Goal: Information Seeking & Learning: Learn about a topic

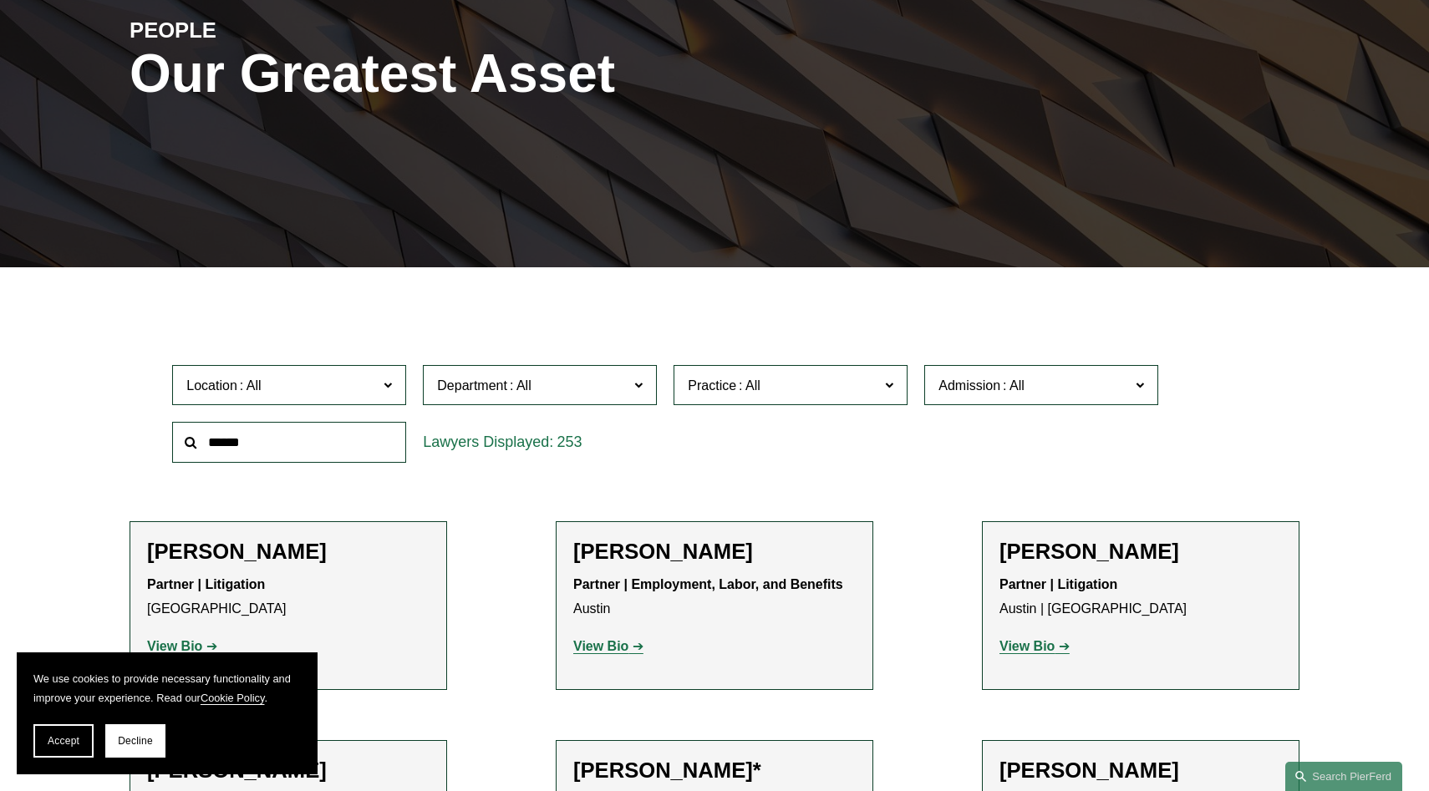
scroll to position [303, 0]
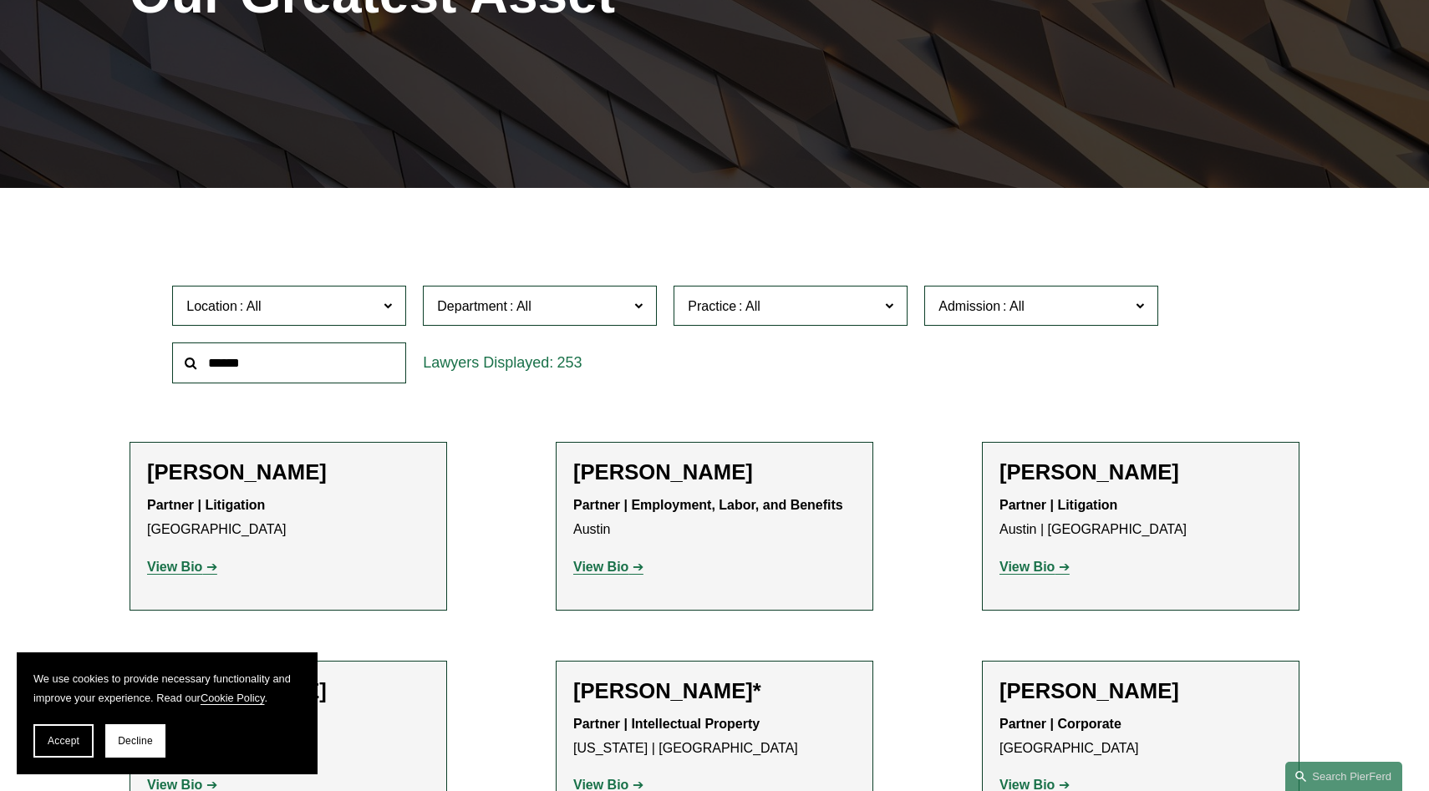
click at [371, 310] on span "Location" at bounding box center [281, 306] width 191 height 23
click at [0, 0] on link "London" at bounding box center [0, 0] width 0 height 0
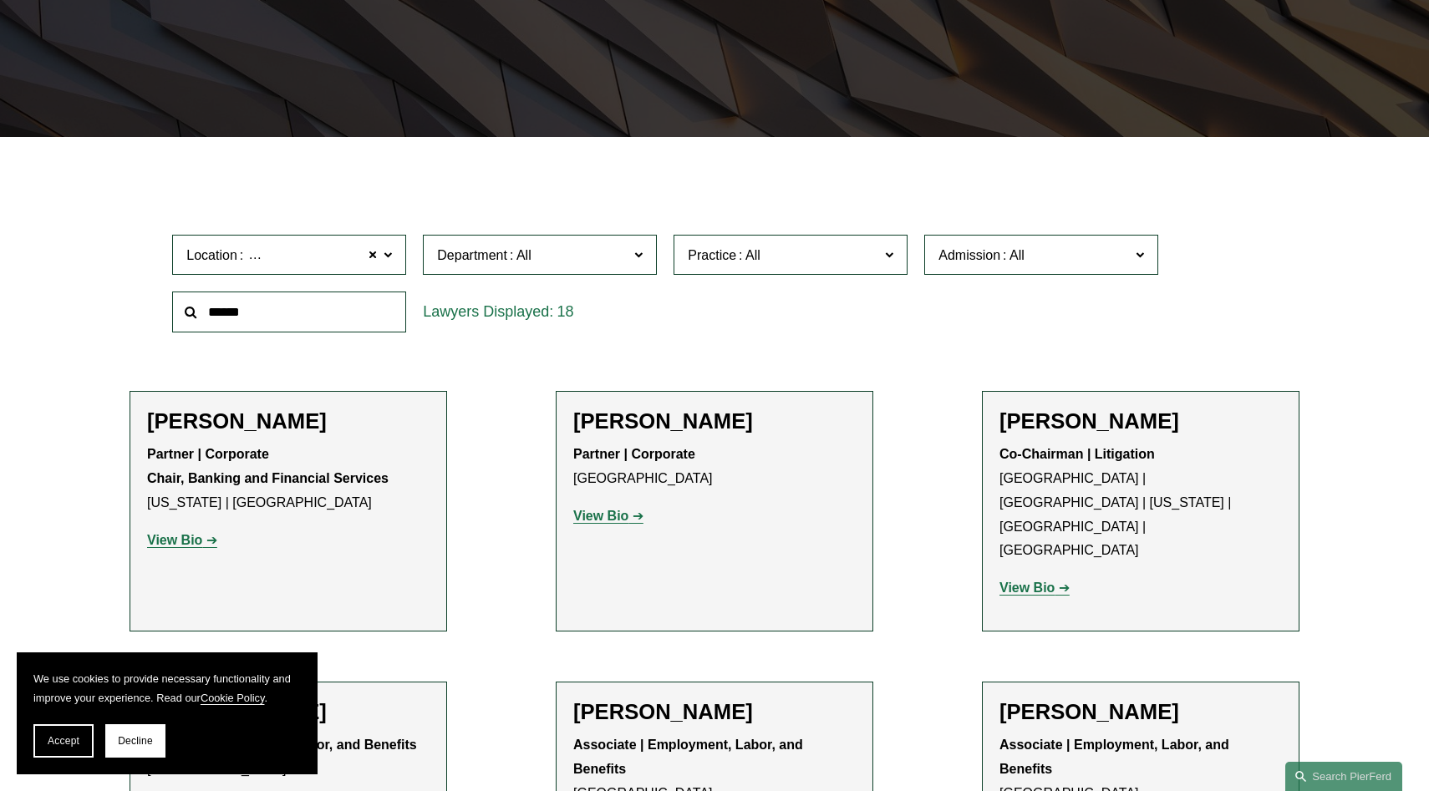
scroll to position [403, 0]
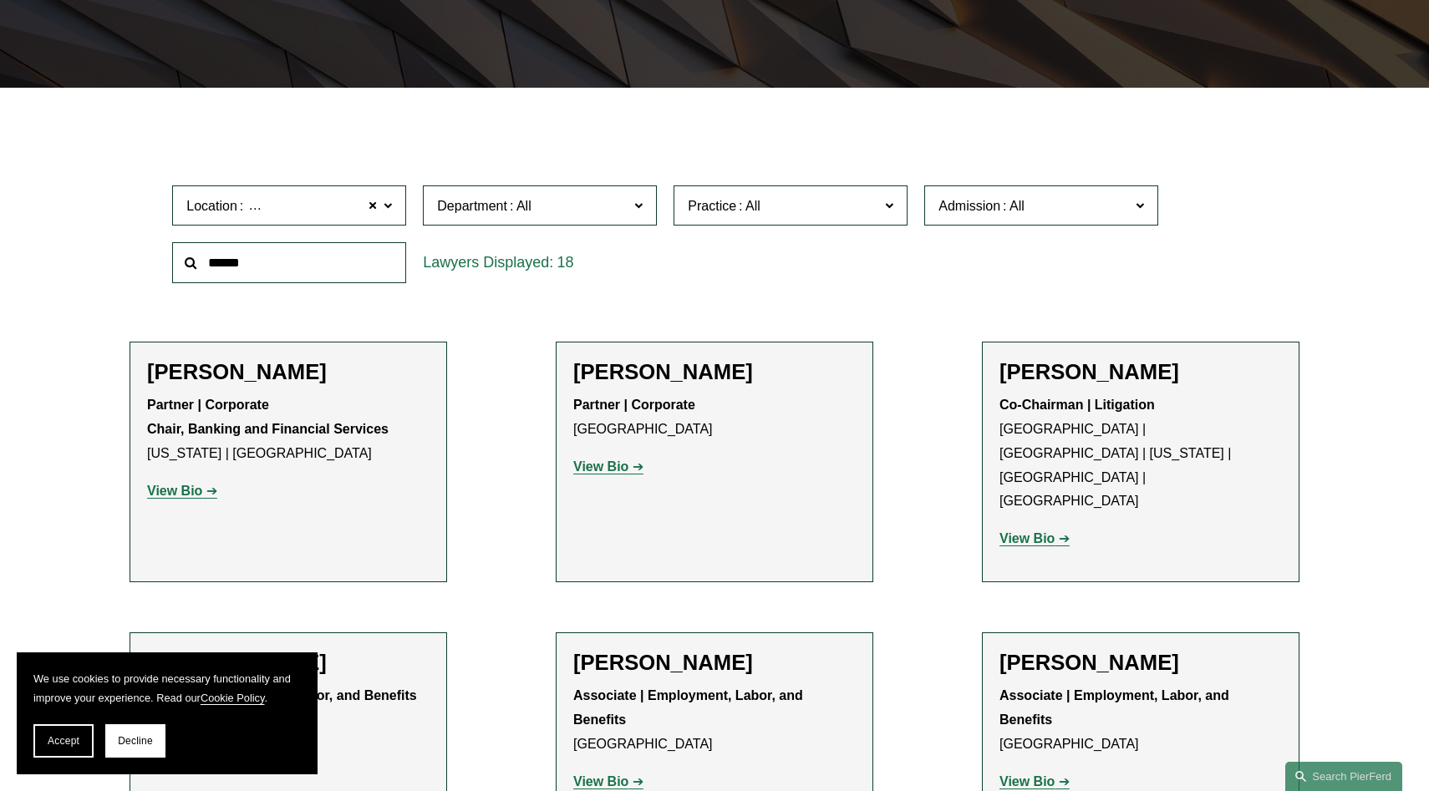
click at [613, 468] on strong "View Bio" at bounding box center [600, 467] width 55 height 14
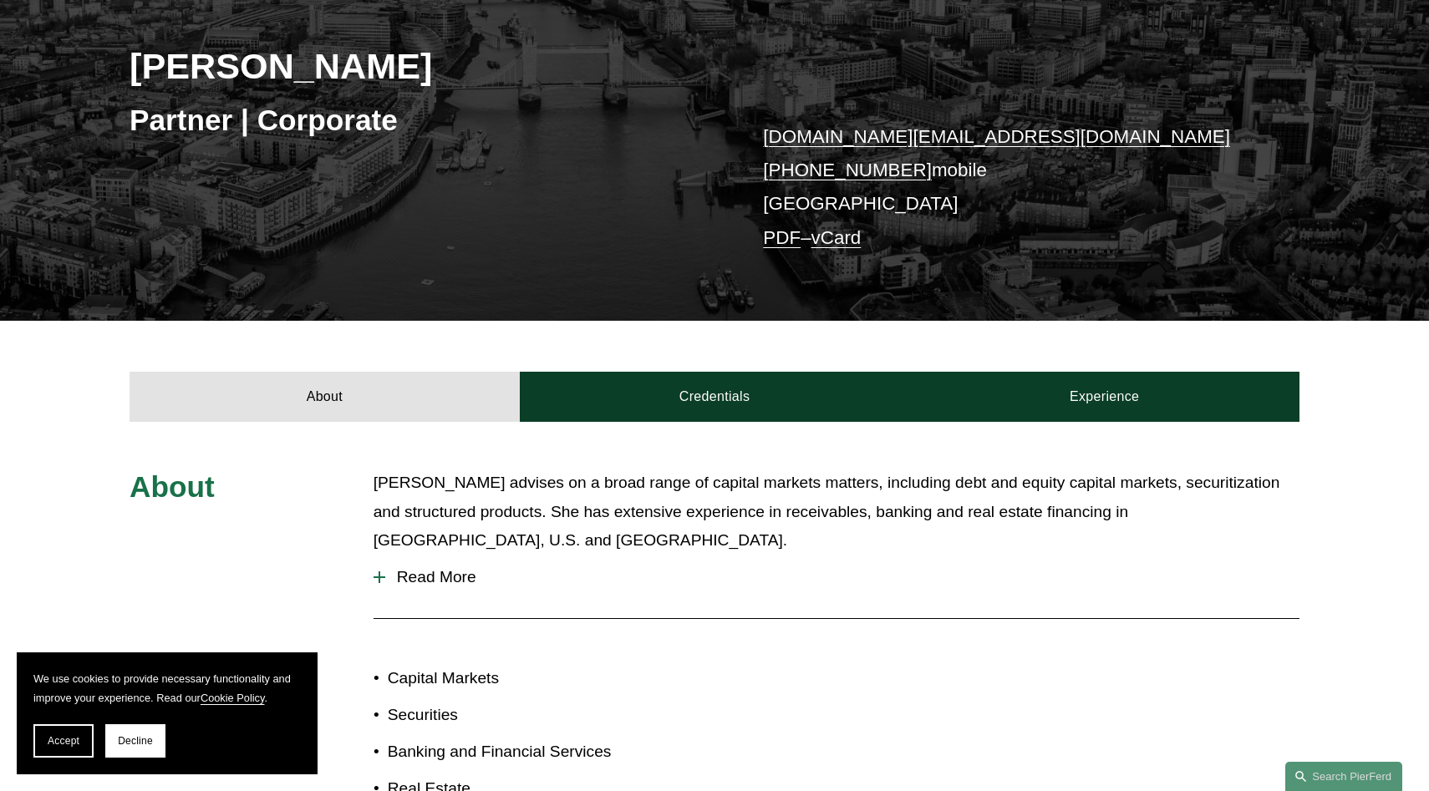
scroll to position [247, 0]
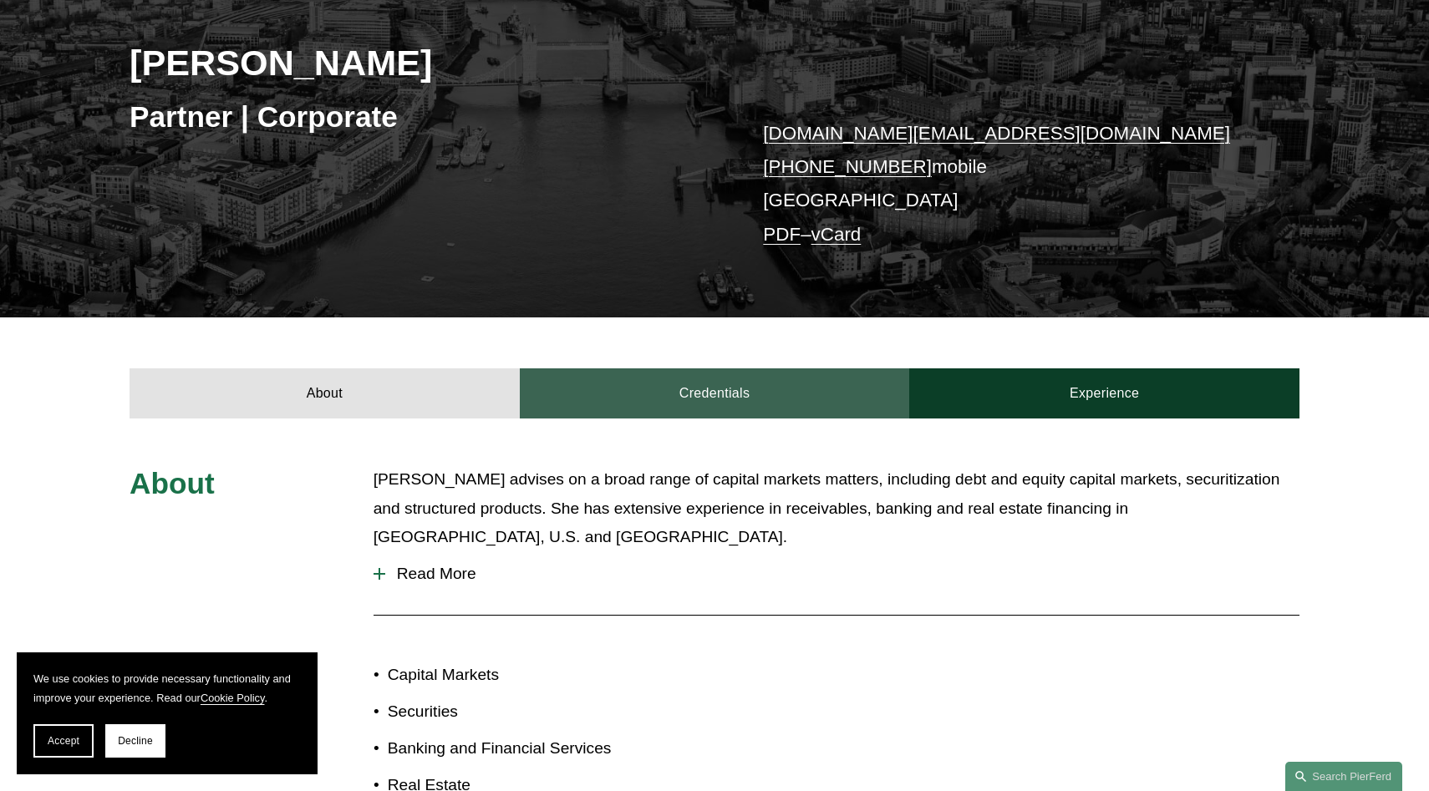
click at [683, 379] on link "Credentials" at bounding box center [715, 394] width 390 height 50
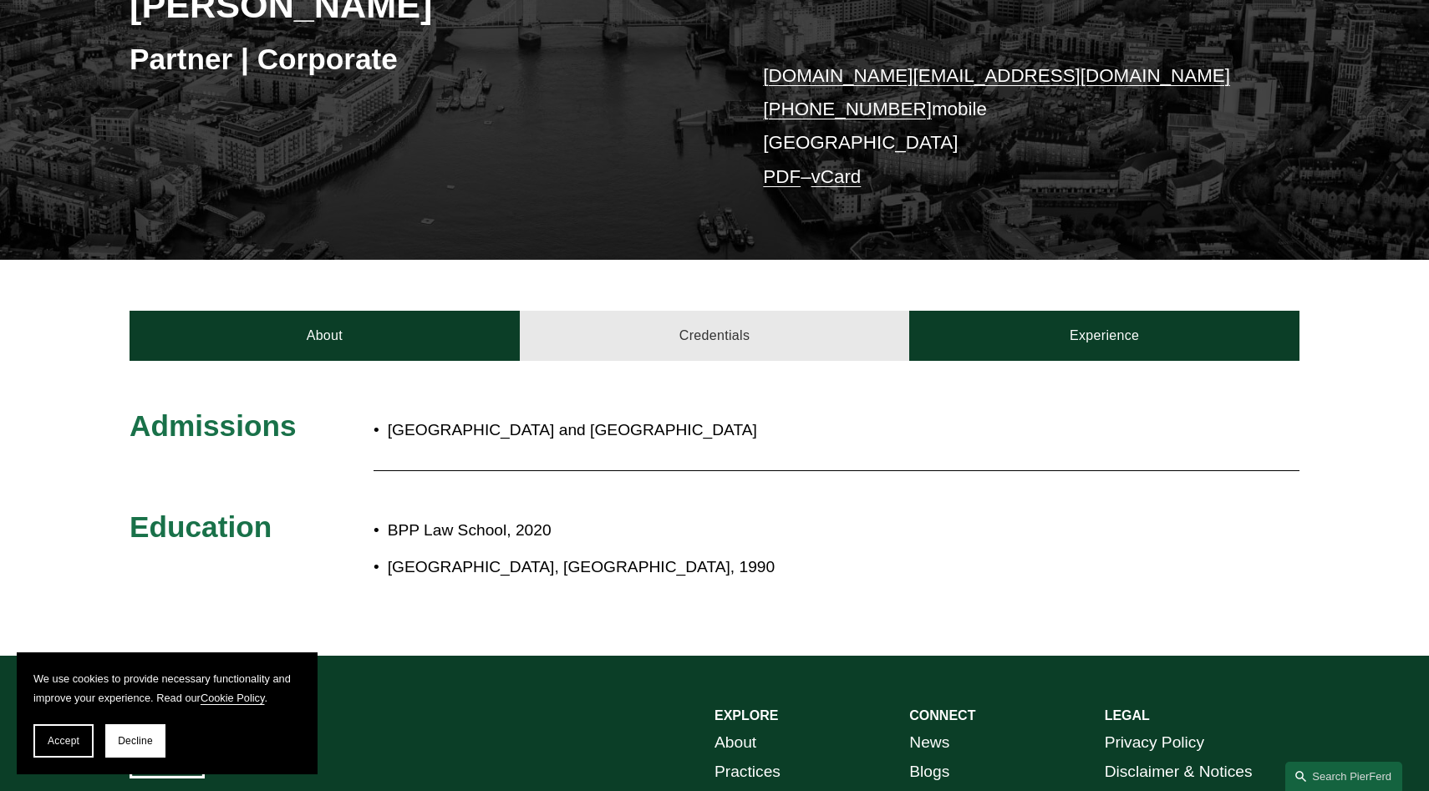
scroll to position [317, 0]
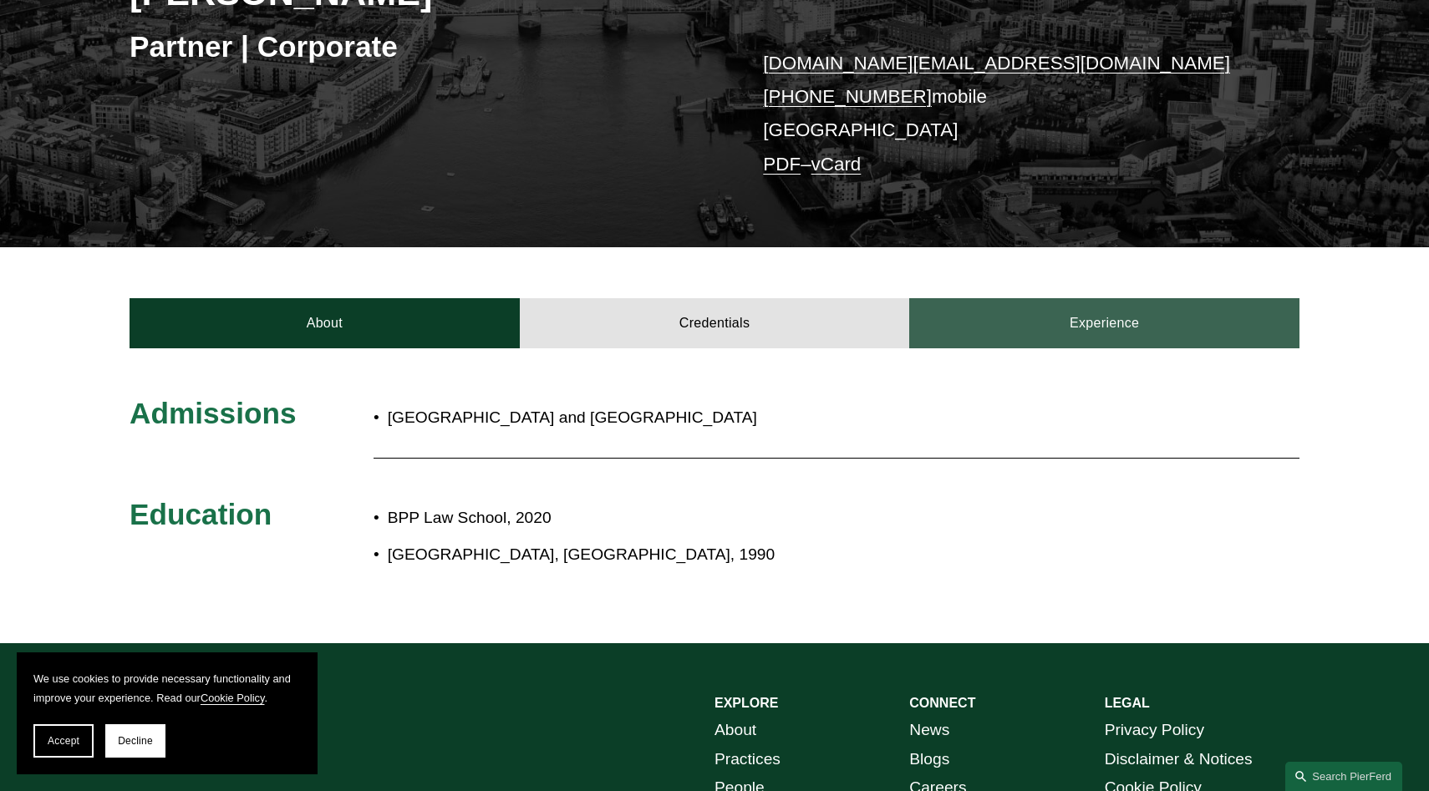
click at [1159, 312] on link "Experience" at bounding box center [1104, 323] width 390 height 50
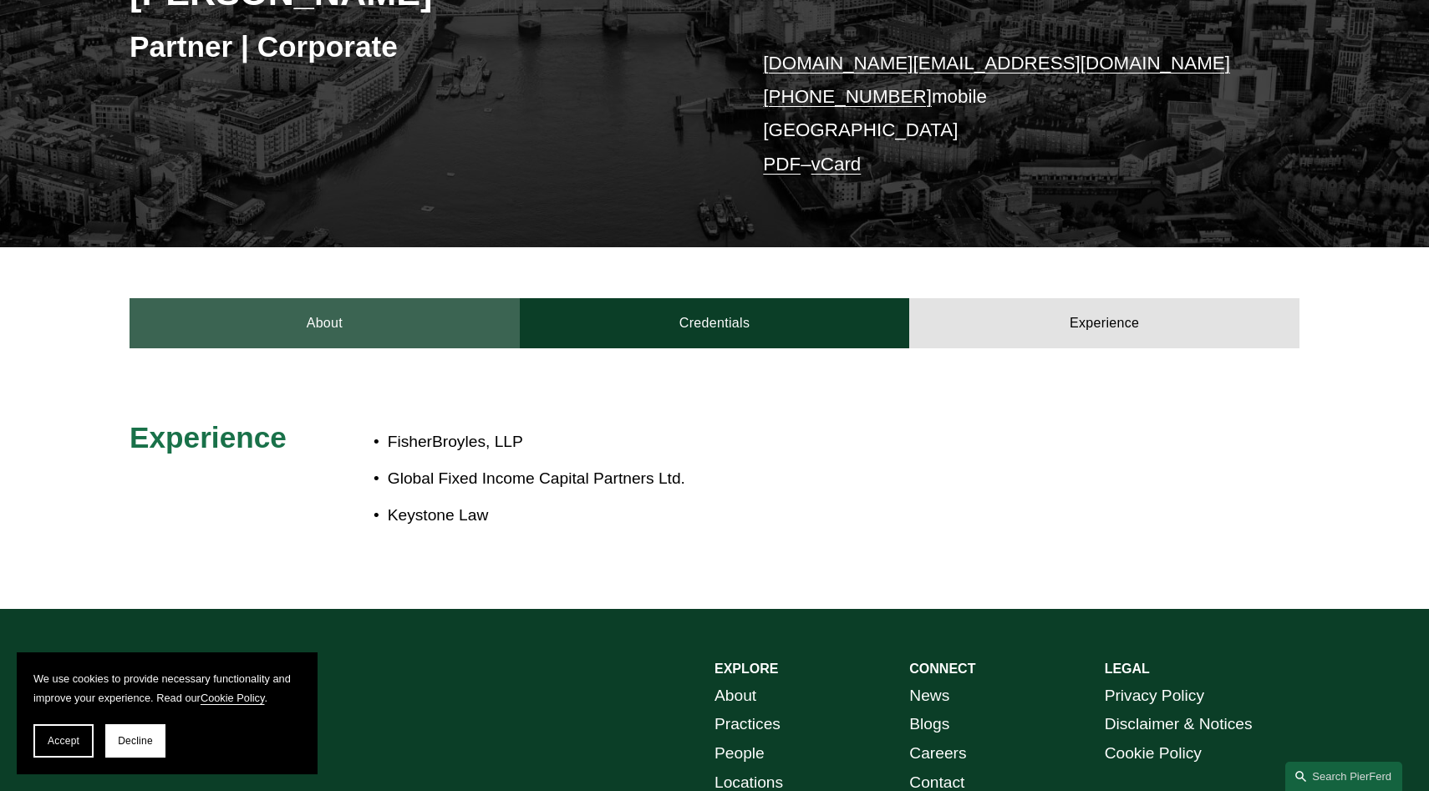
click at [338, 337] on link "About" at bounding box center [325, 323] width 390 height 50
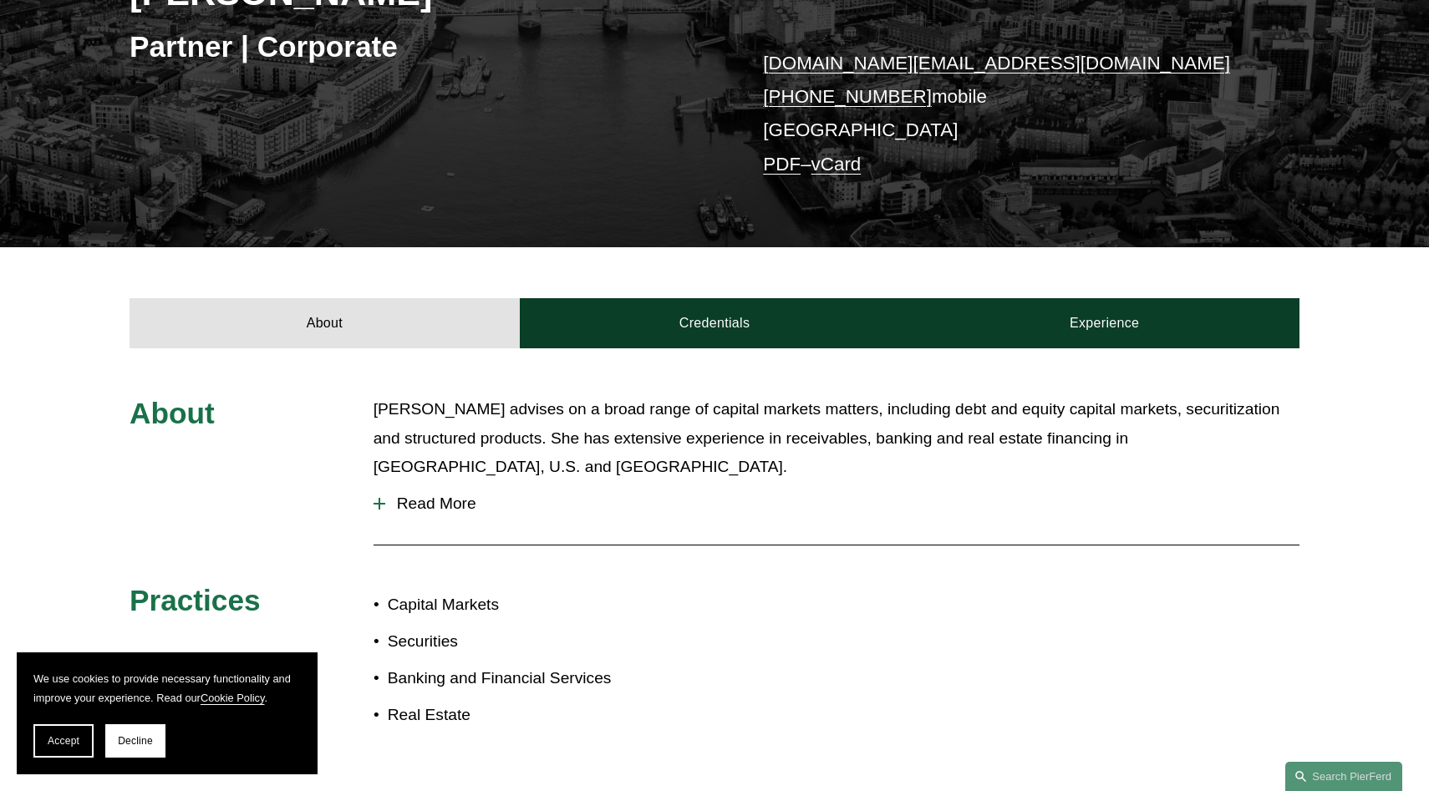
click at [453, 496] on span "Read More" at bounding box center [842, 504] width 914 height 18
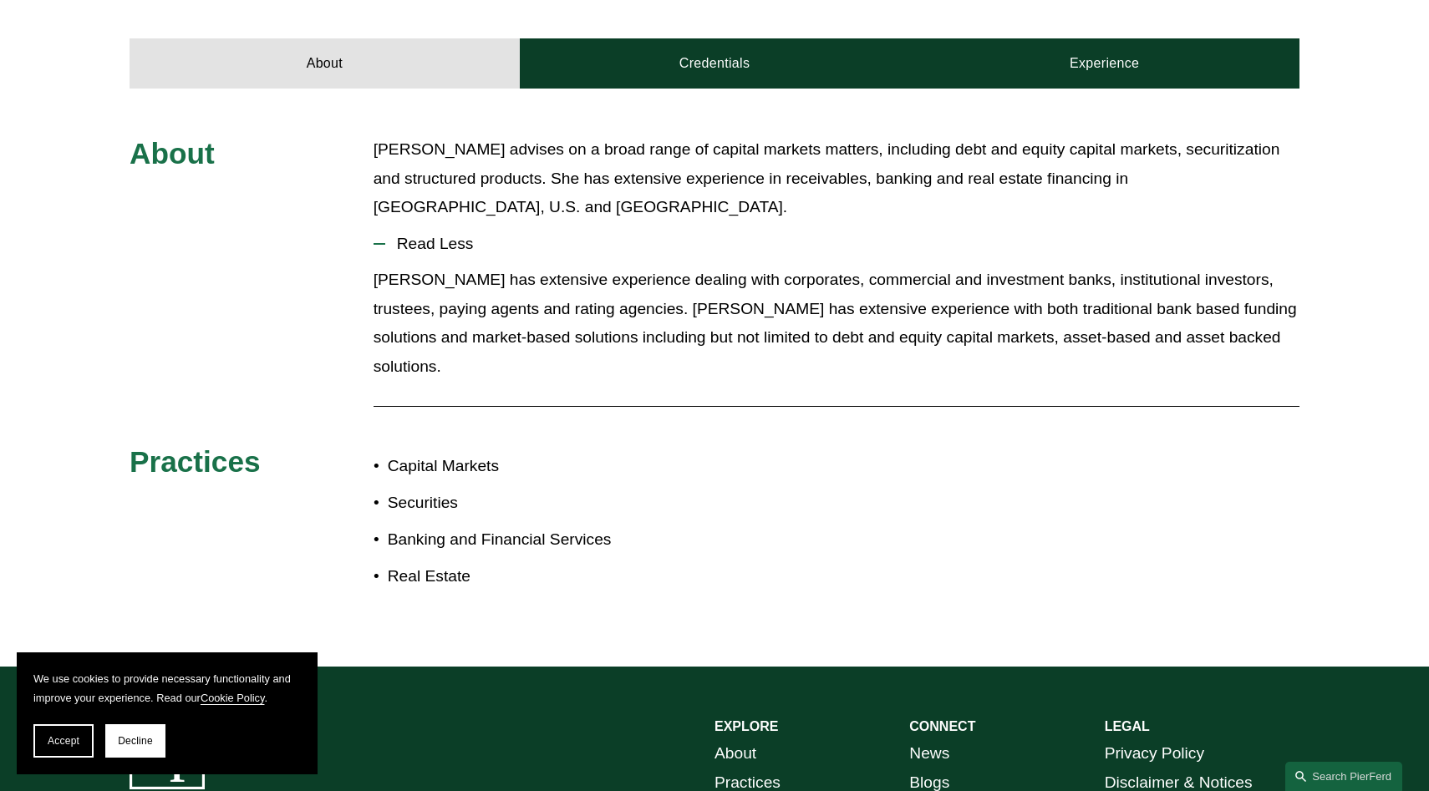
scroll to position [573, 0]
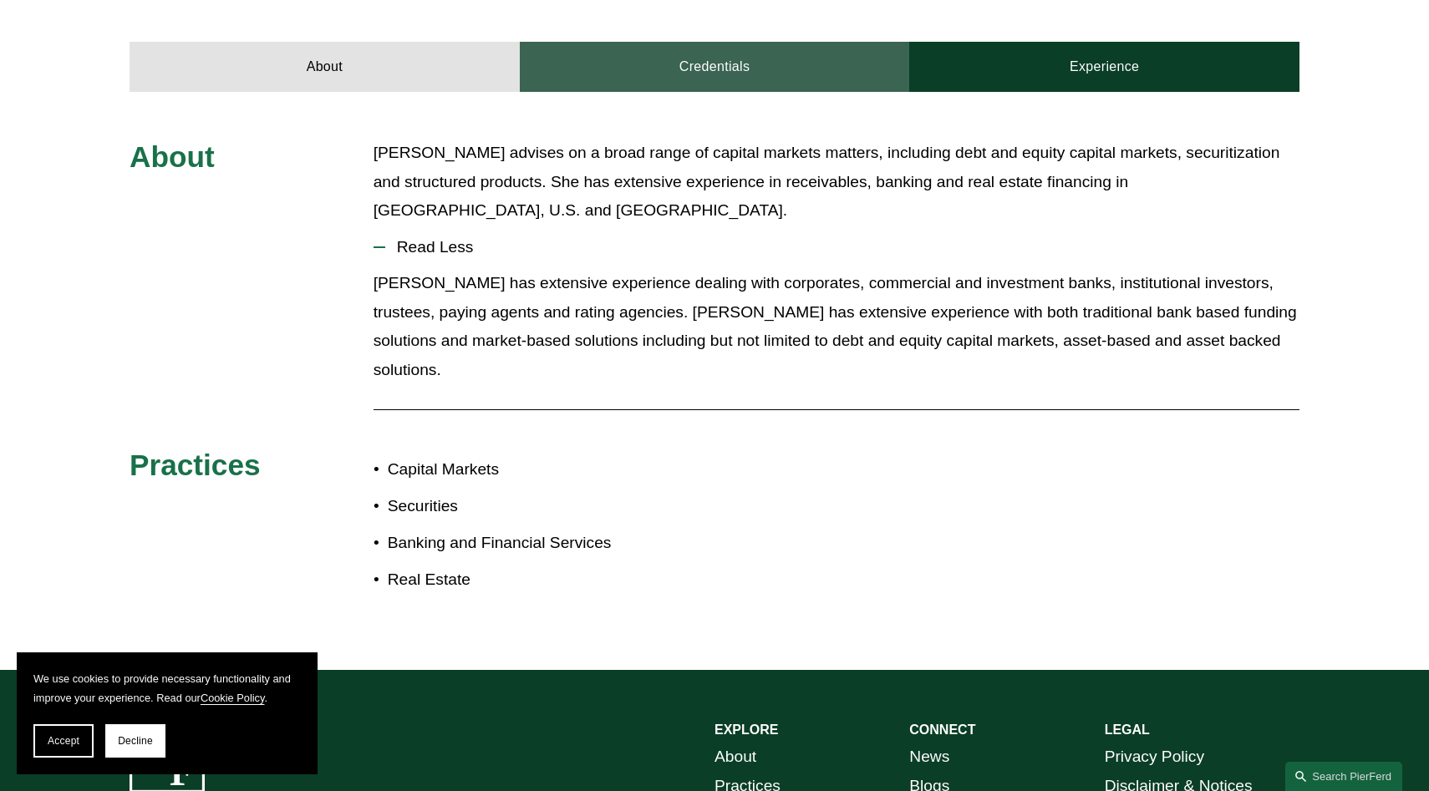
click at [710, 71] on link "Credentials" at bounding box center [715, 67] width 390 height 50
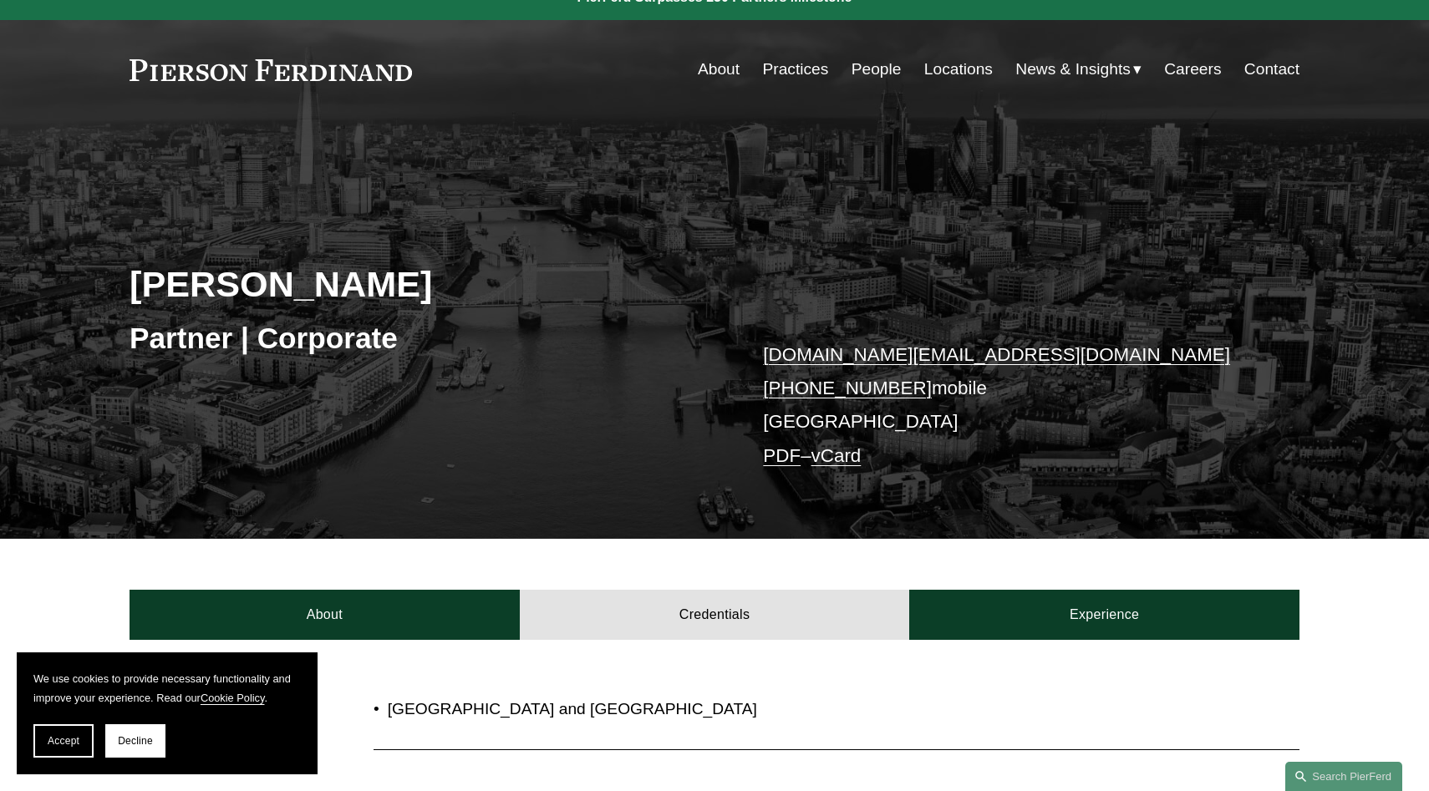
scroll to position [0, 0]
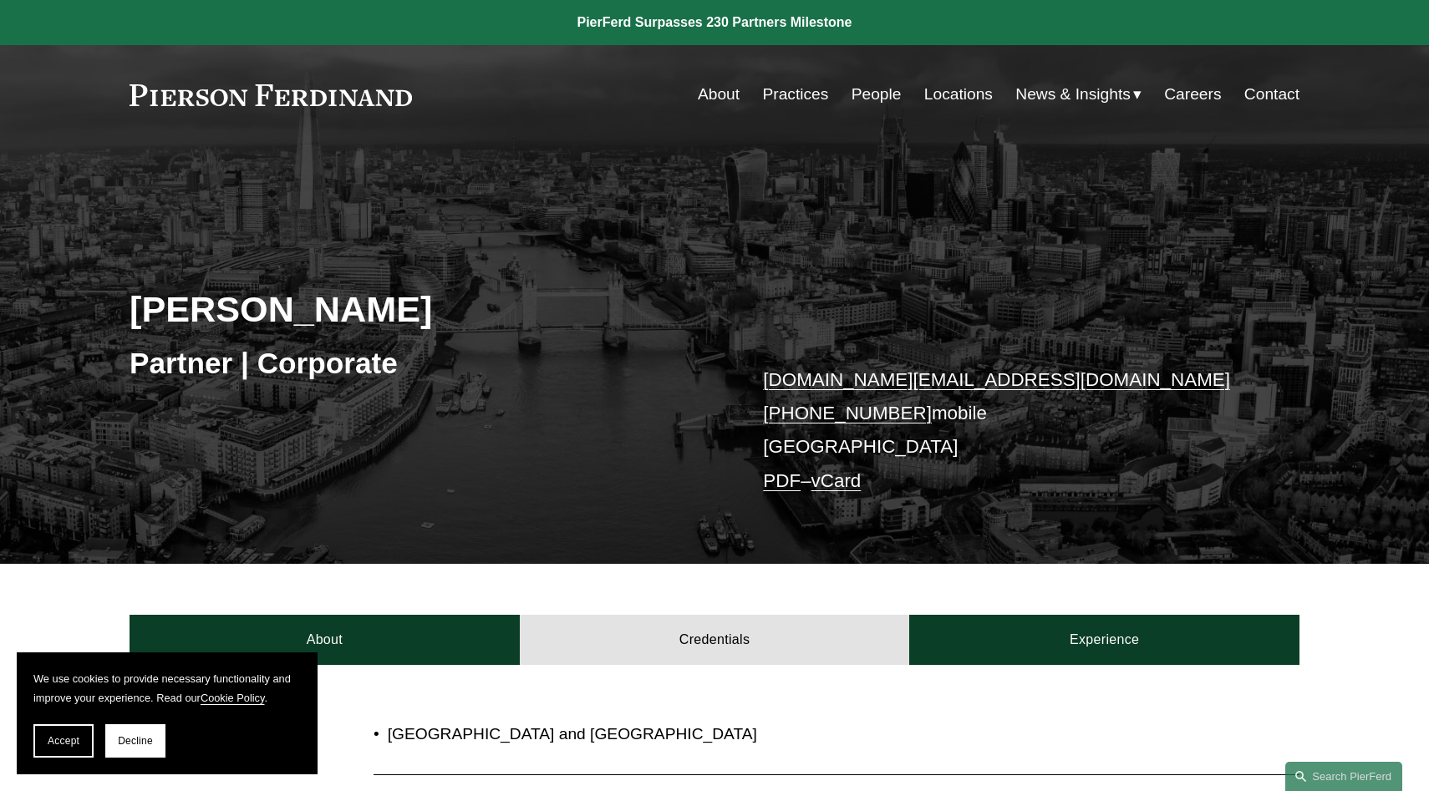
click at [872, 102] on link "People" at bounding box center [877, 95] width 50 height 32
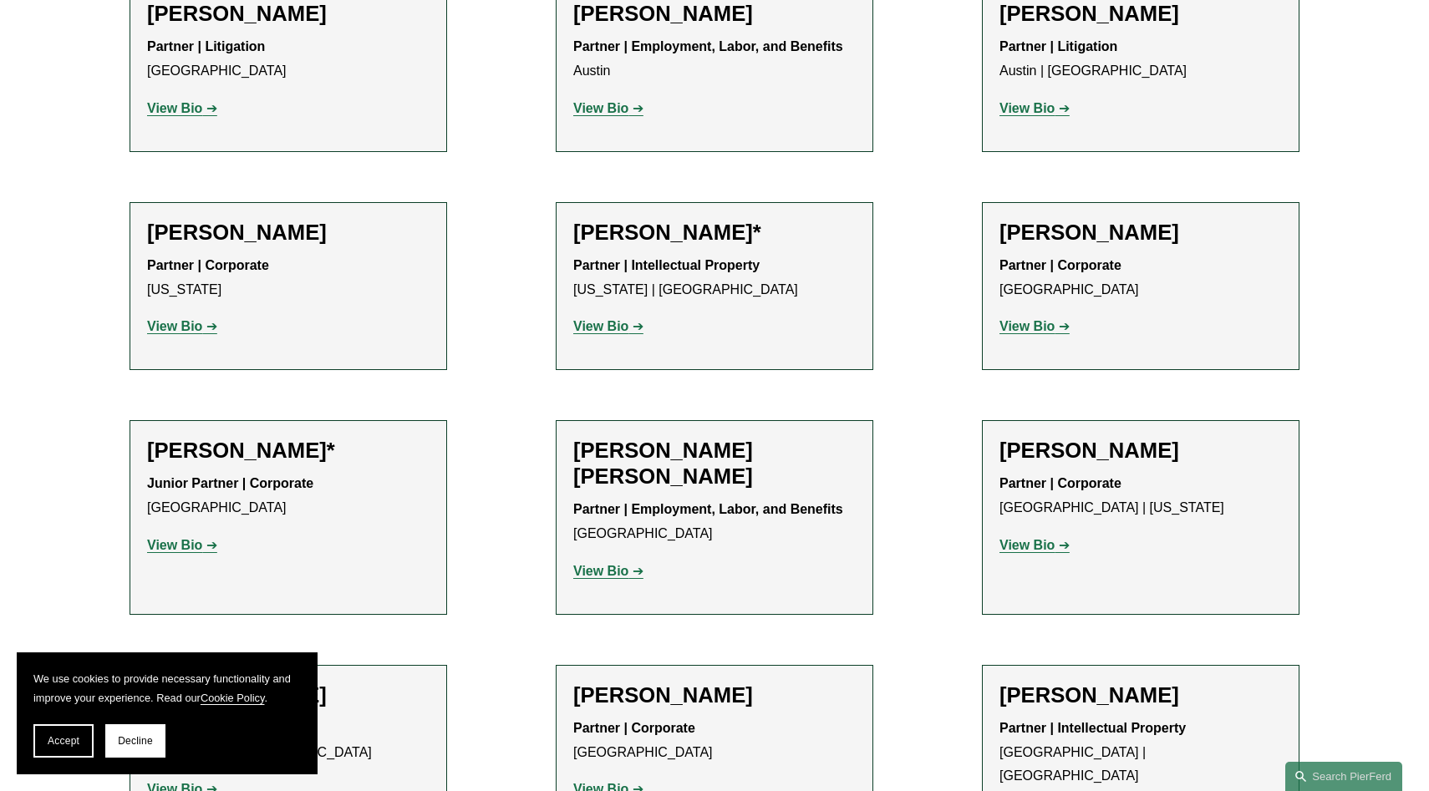
scroll to position [767, 0]
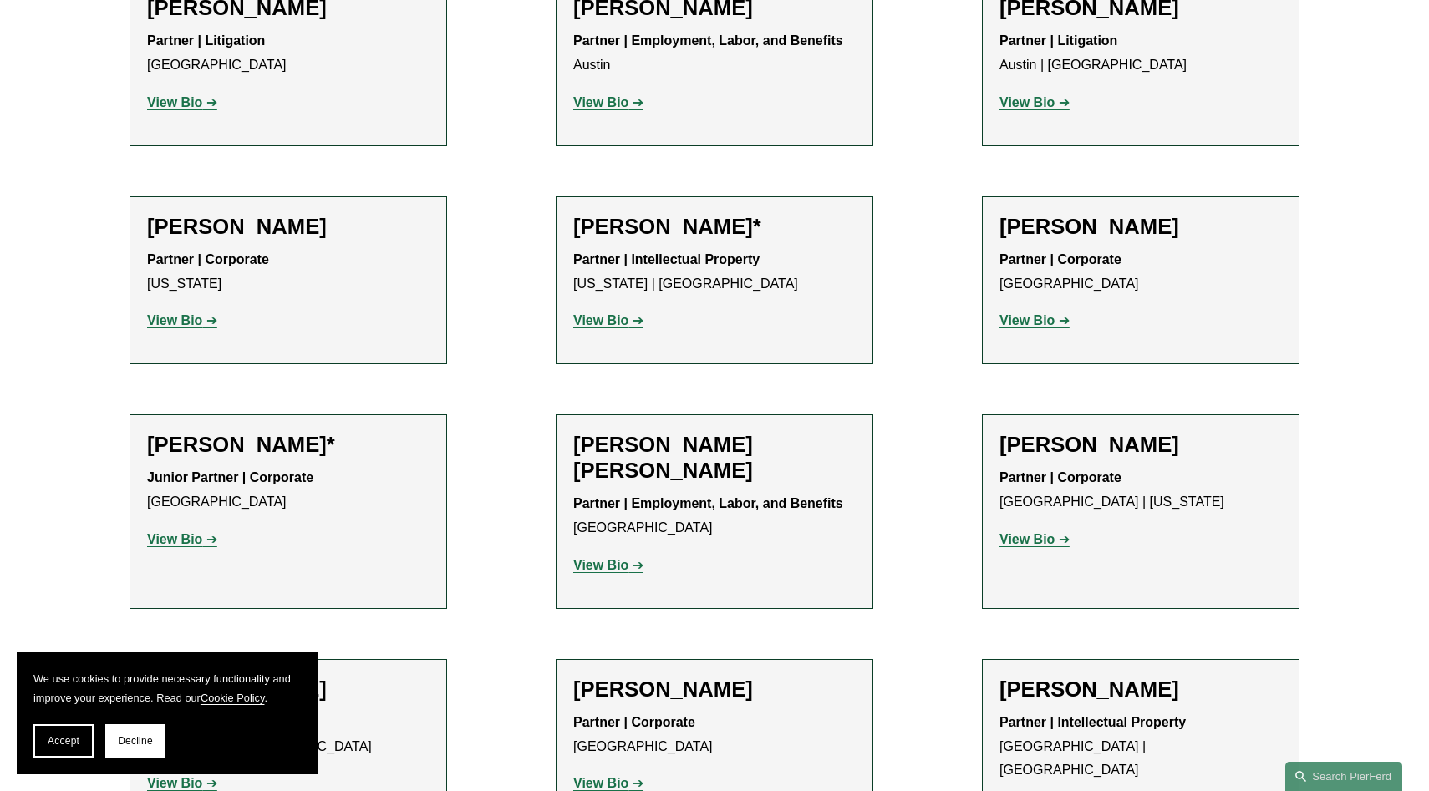
click at [623, 317] on strong "View Bio" at bounding box center [600, 320] width 55 height 14
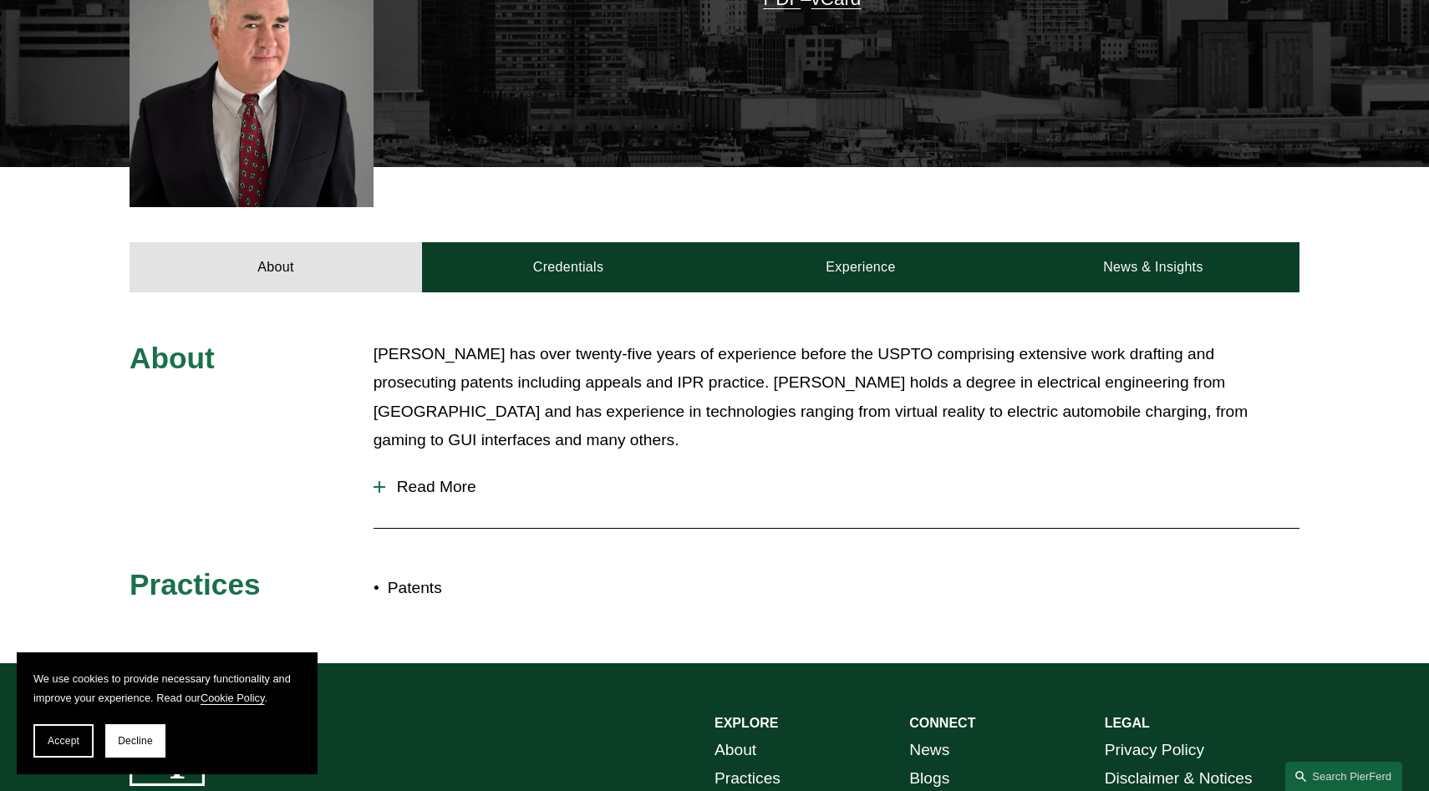
scroll to position [517, 0]
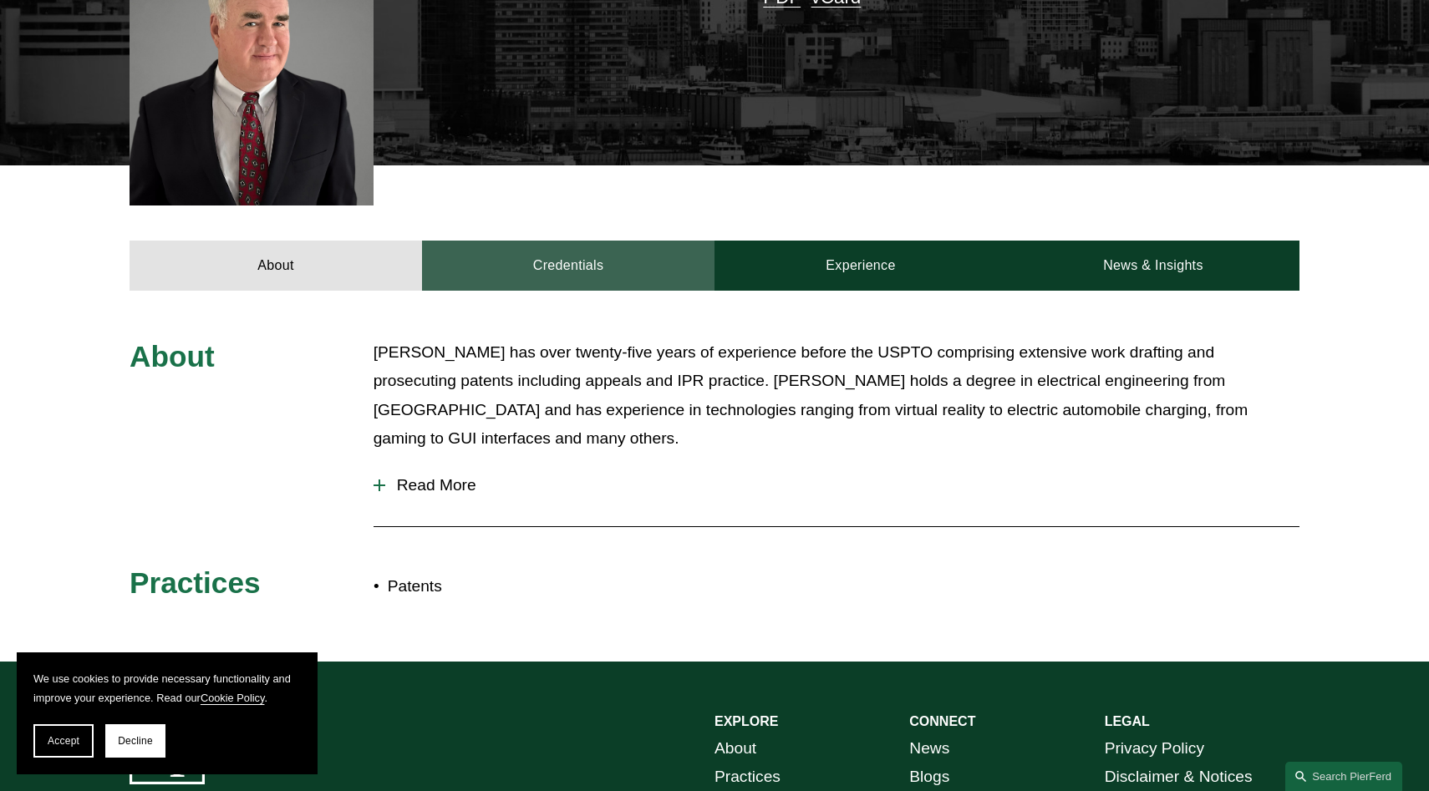
click at [588, 244] on link "Credentials" at bounding box center [568, 266] width 293 height 50
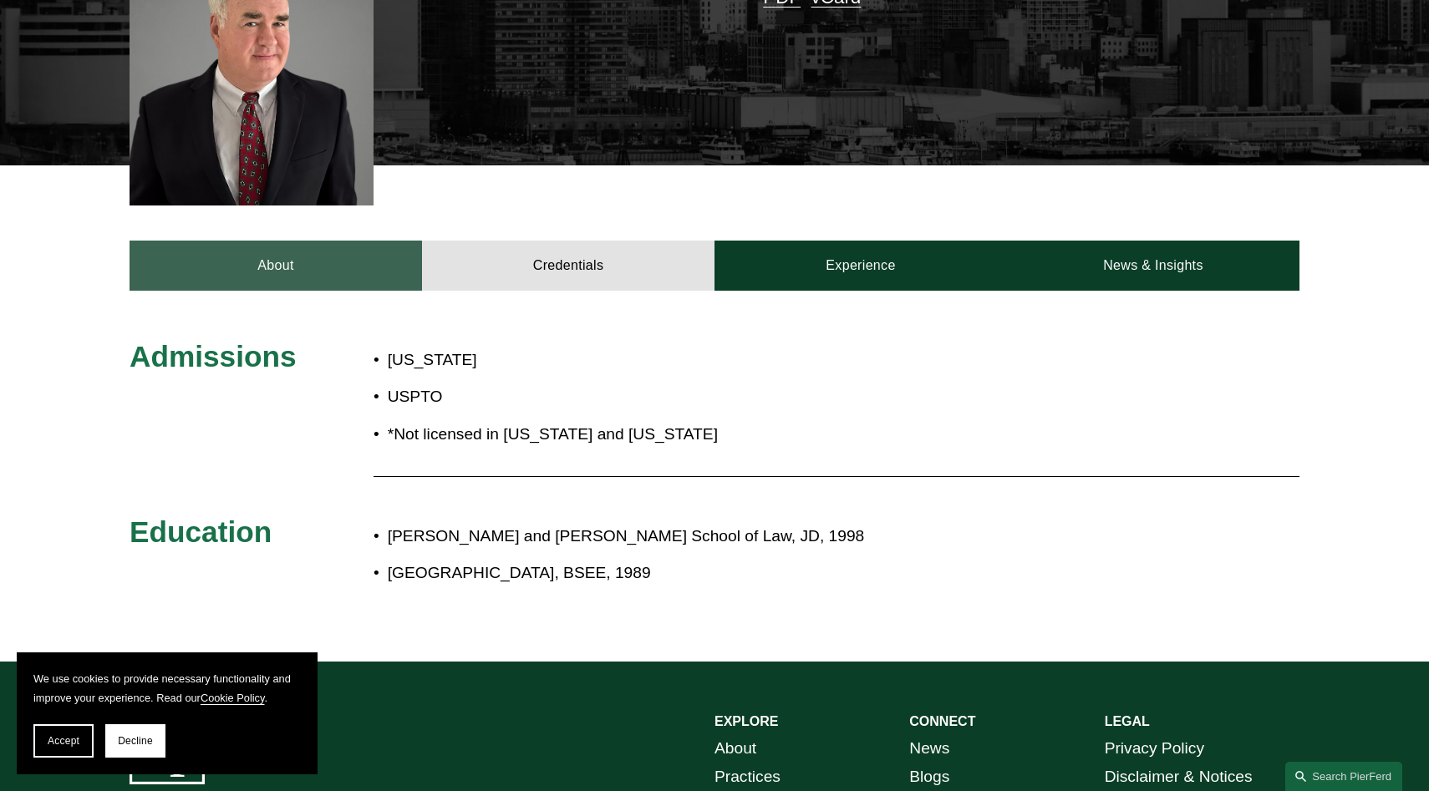
click at [282, 257] on link "About" at bounding box center [276, 266] width 293 height 50
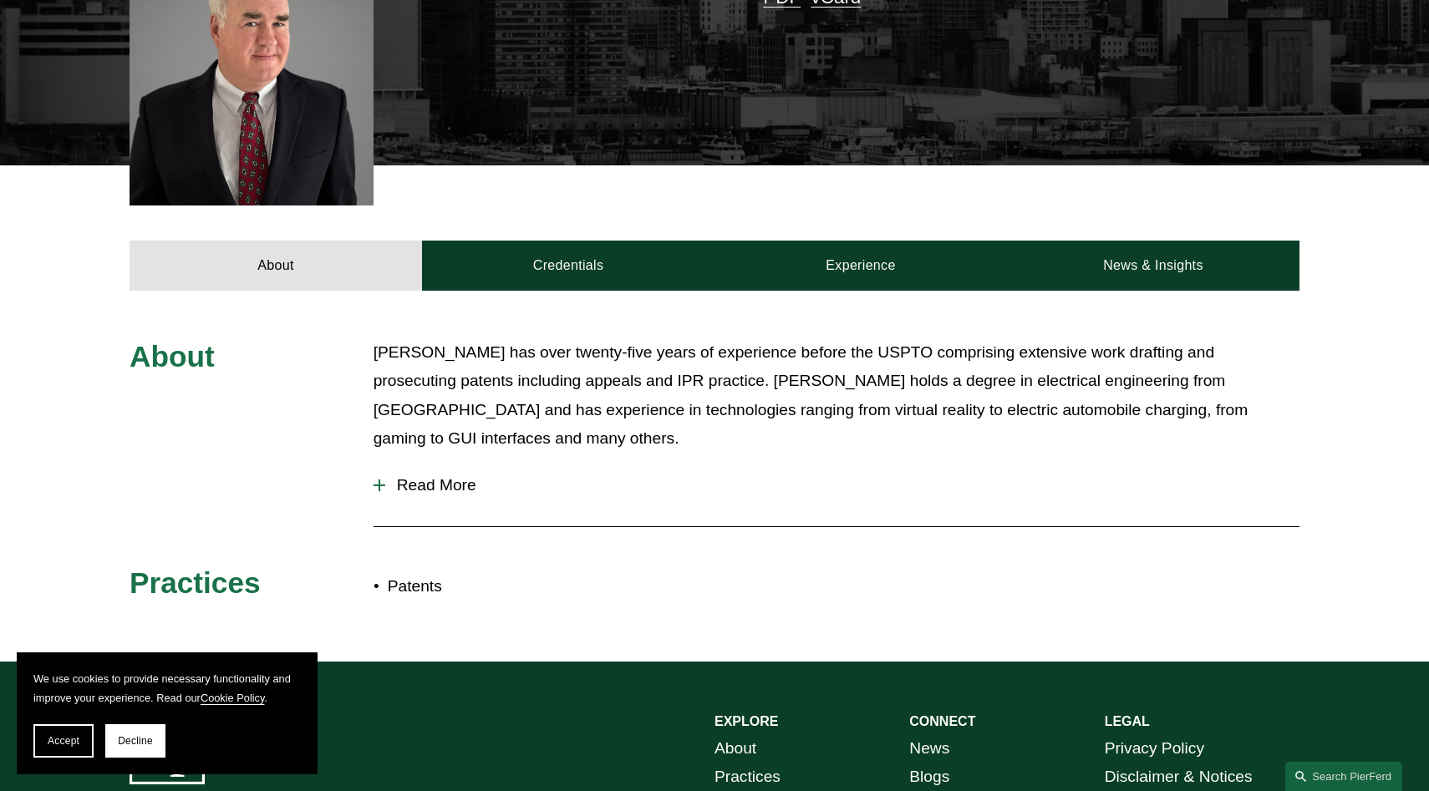
click at [439, 476] on span "Read More" at bounding box center [842, 485] width 914 height 18
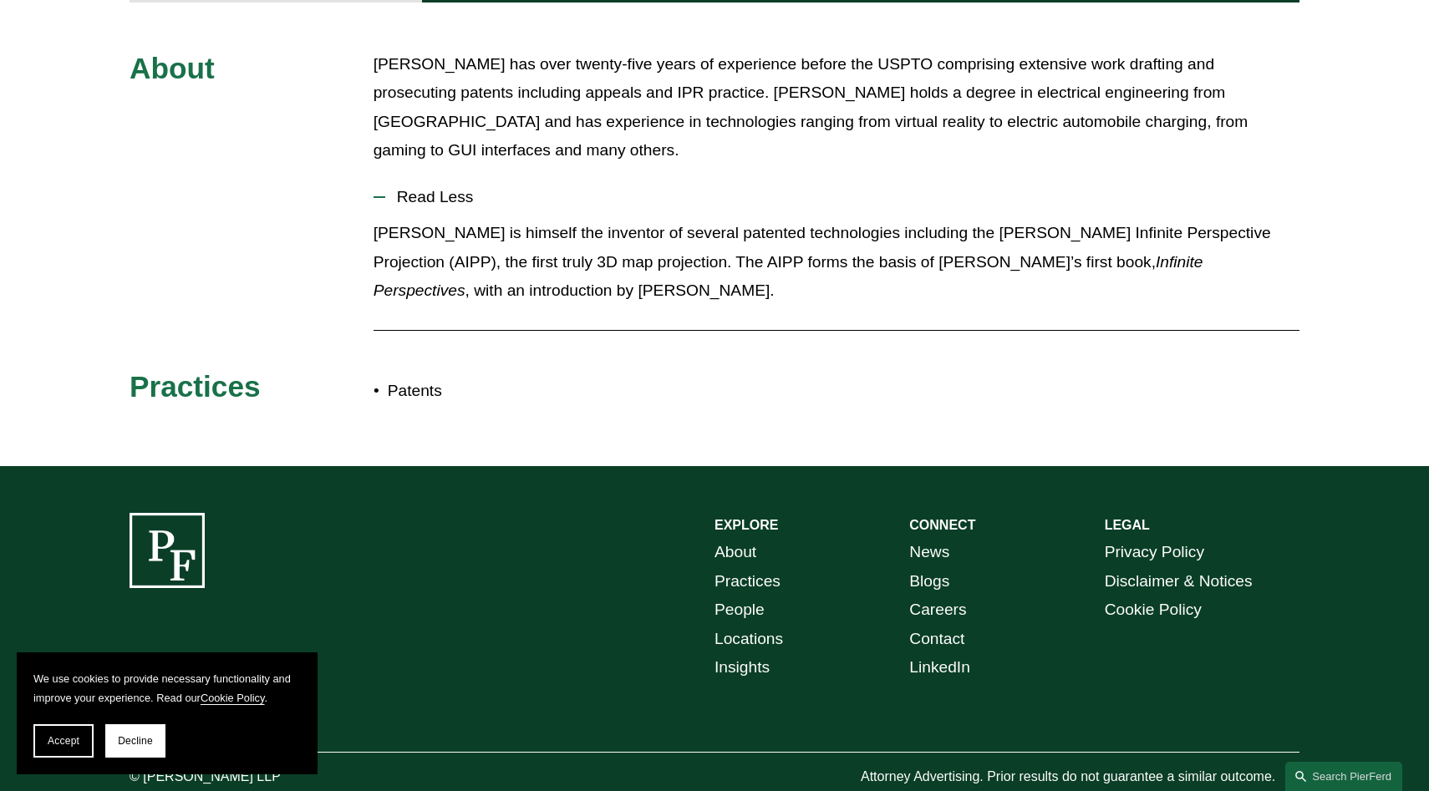
scroll to position [0, 0]
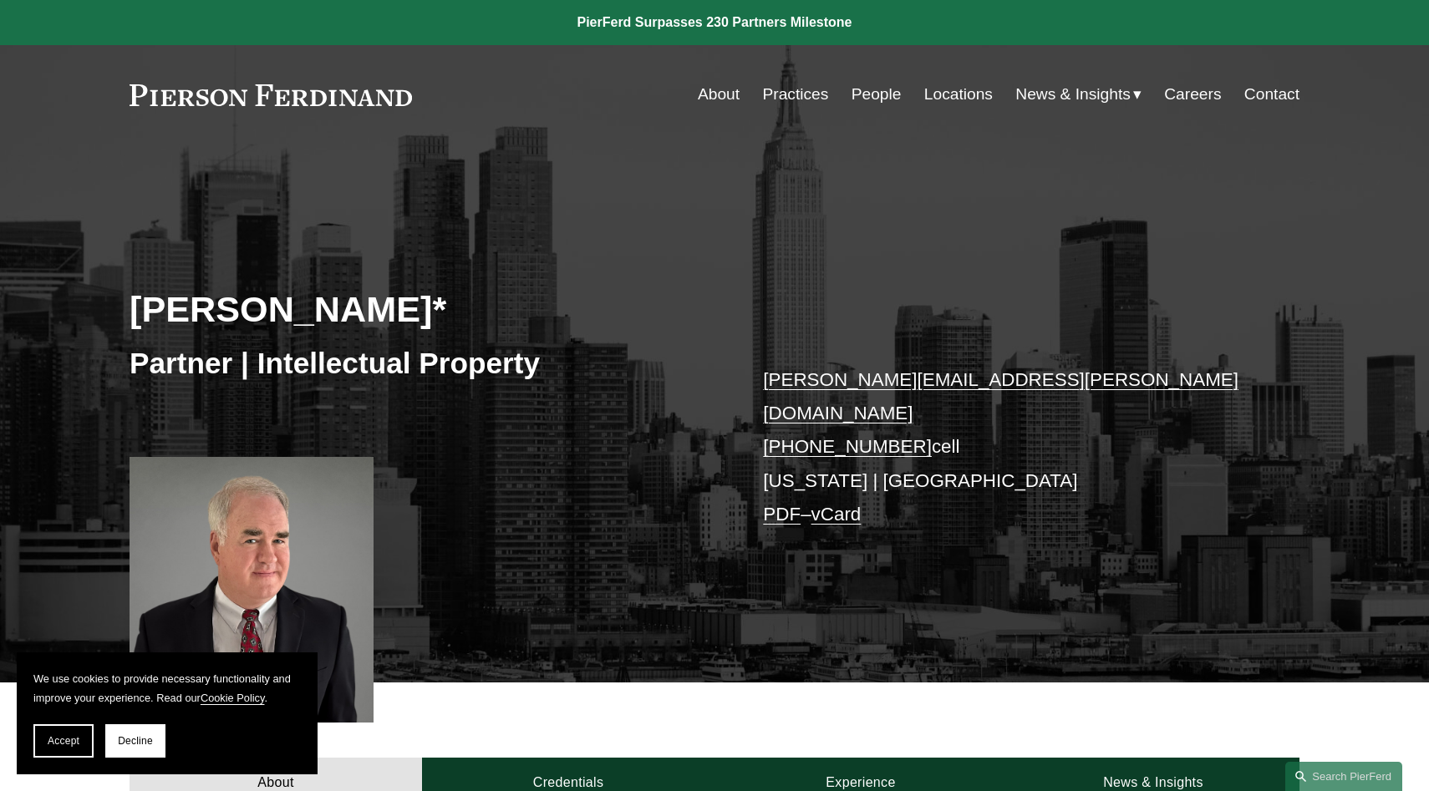
click at [862, 94] on link "People" at bounding box center [877, 95] width 50 height 32
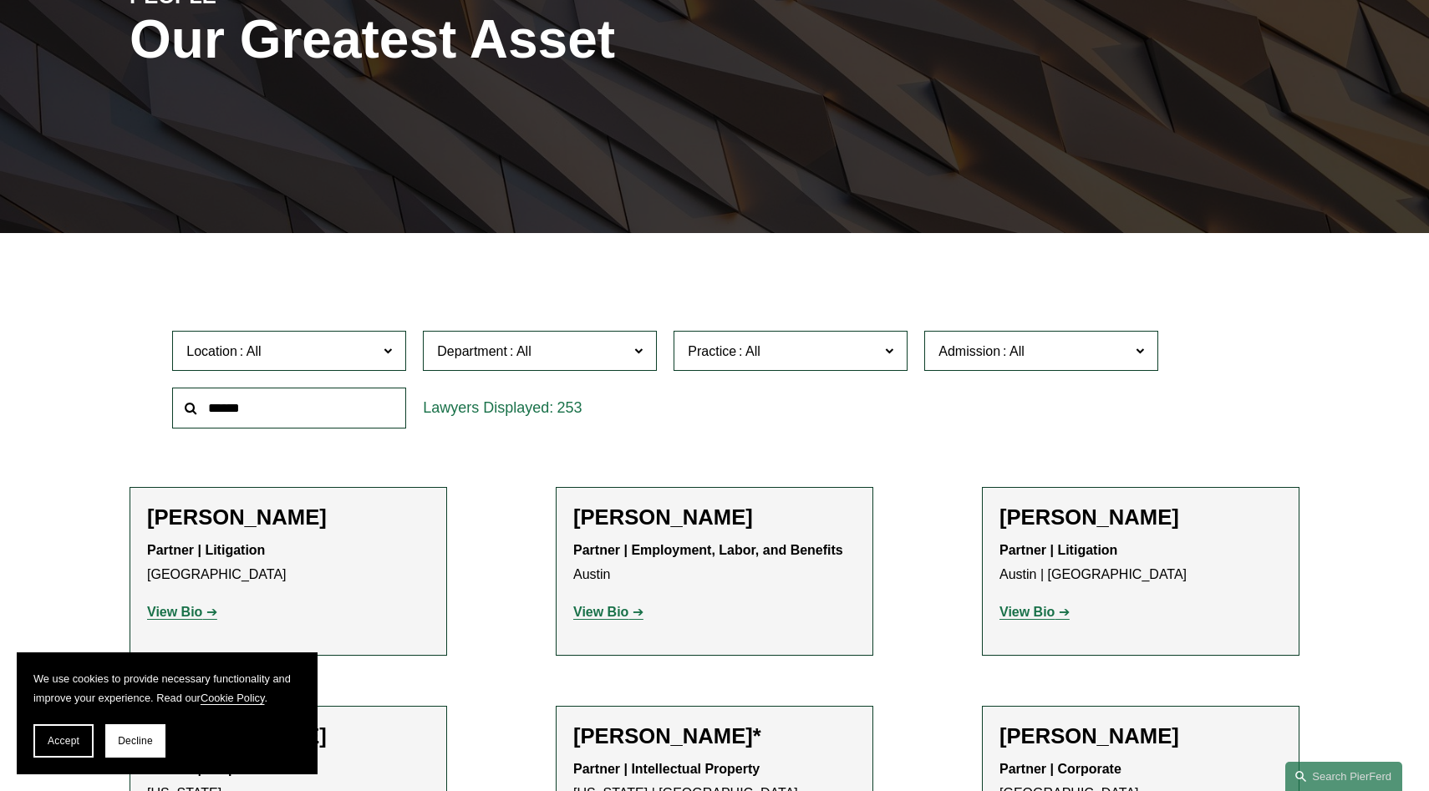
scroll to position [264, 0]
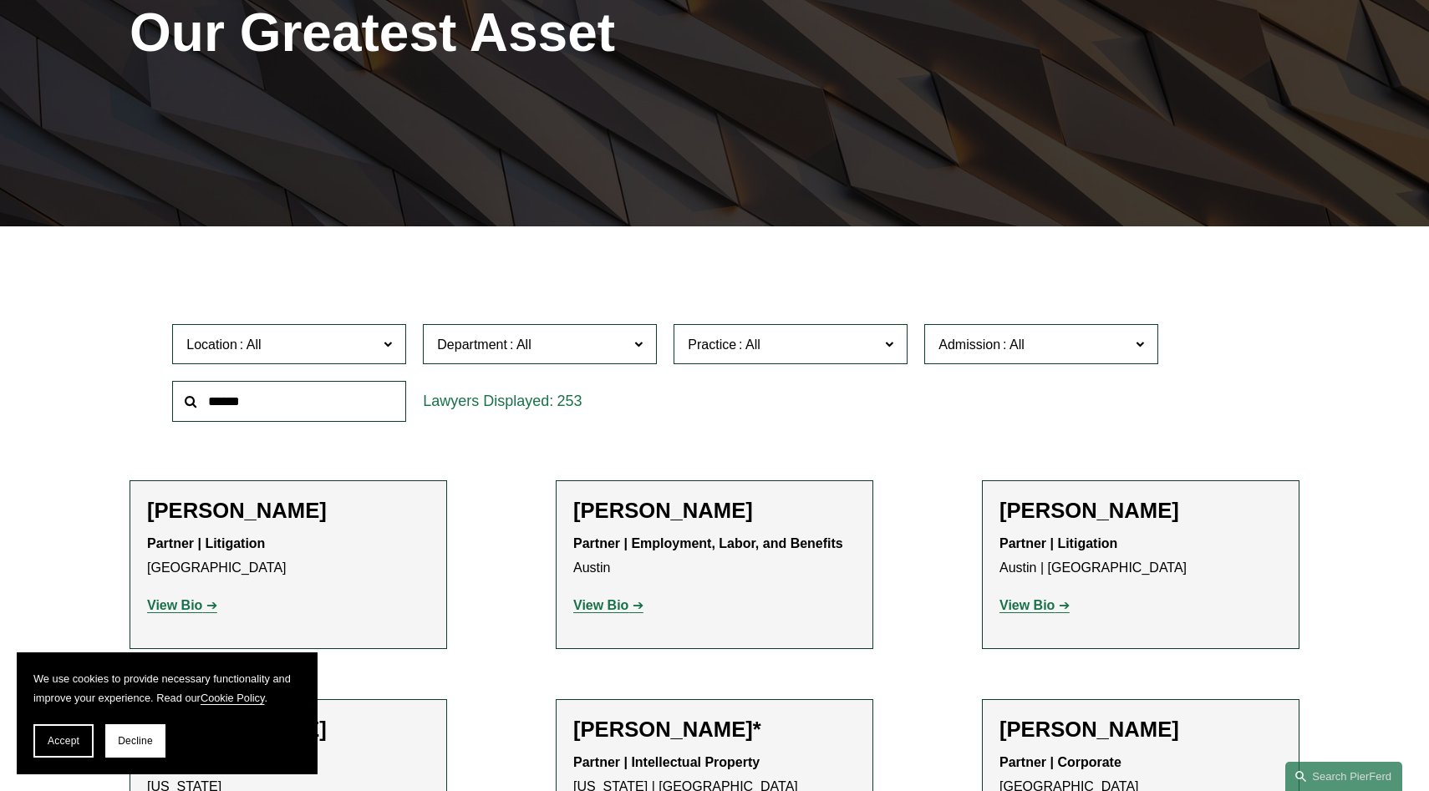
click at [354, 415] on input "text" at bounding box center [289, 401] width 234 height 41
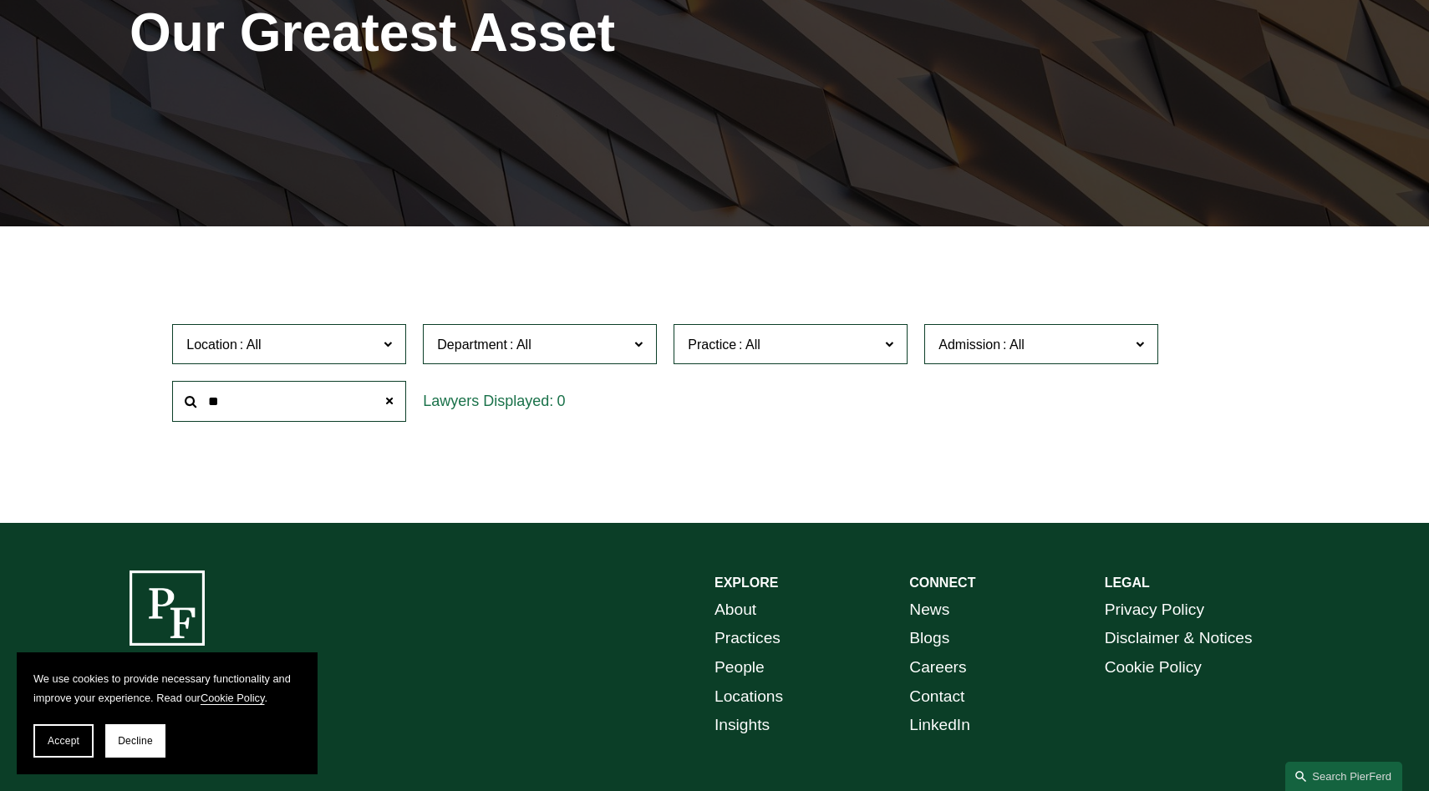
type input "*"
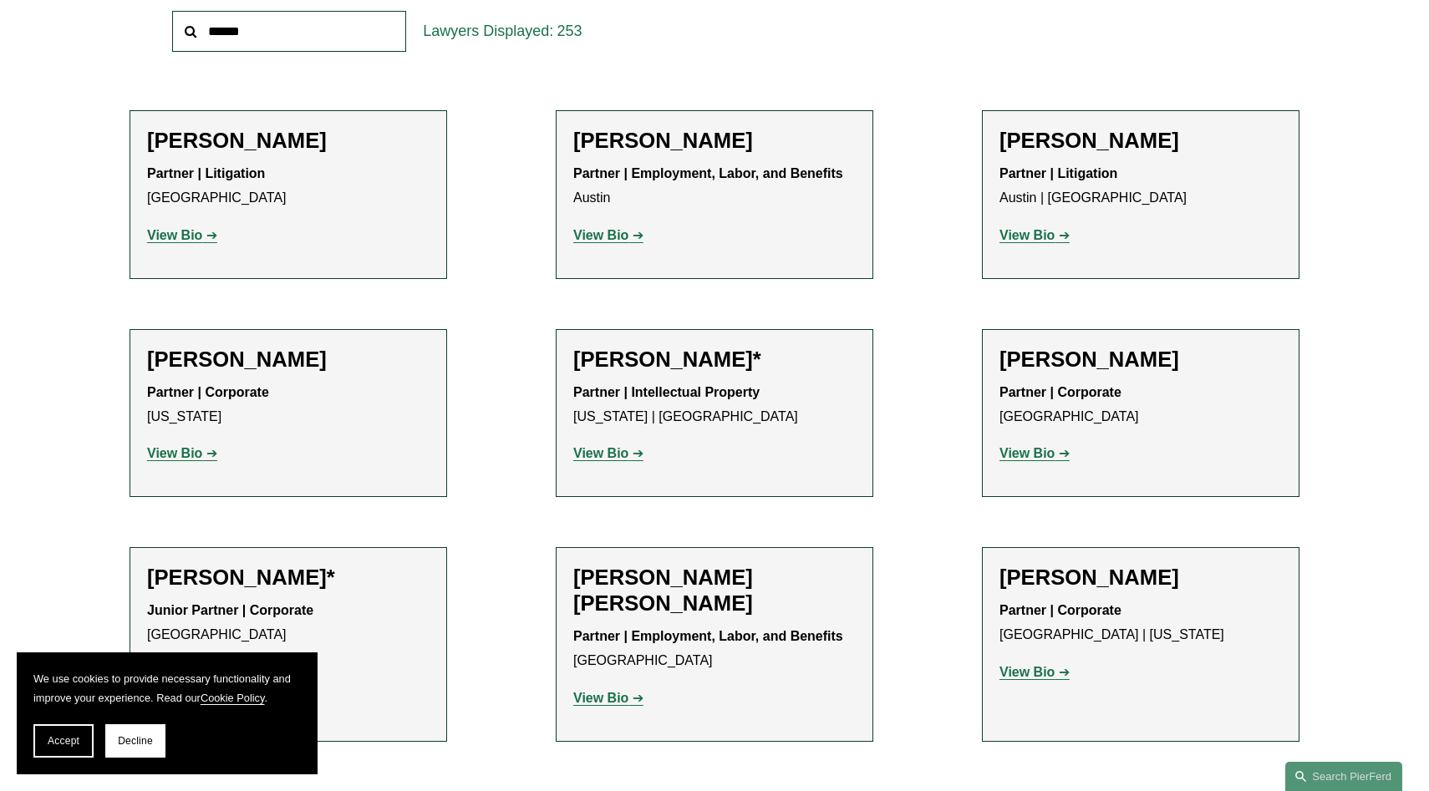
scroll to position [766, 0]
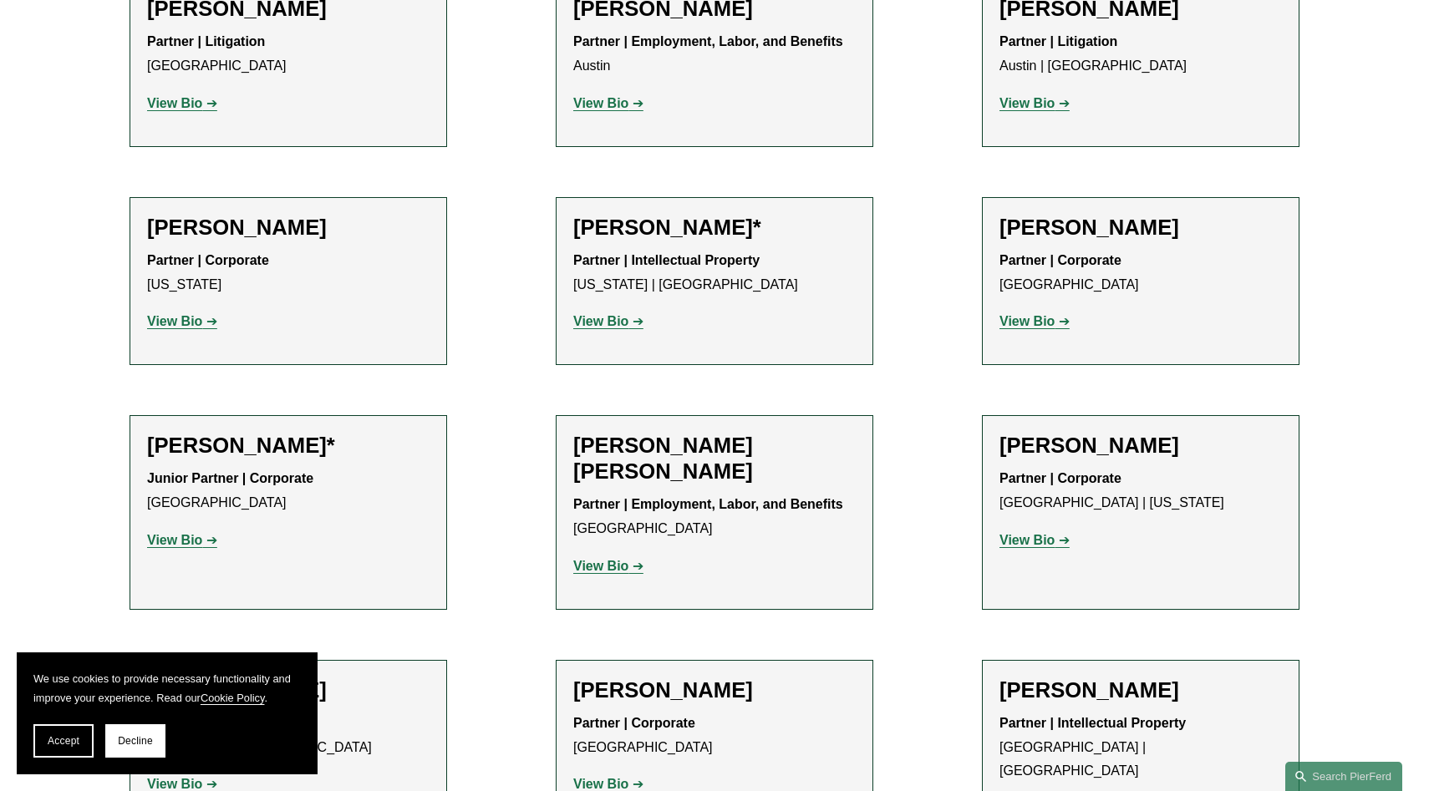
click at [191, 537] on strong "View Bio" at bounding box center [174, 540] width 55 height 14
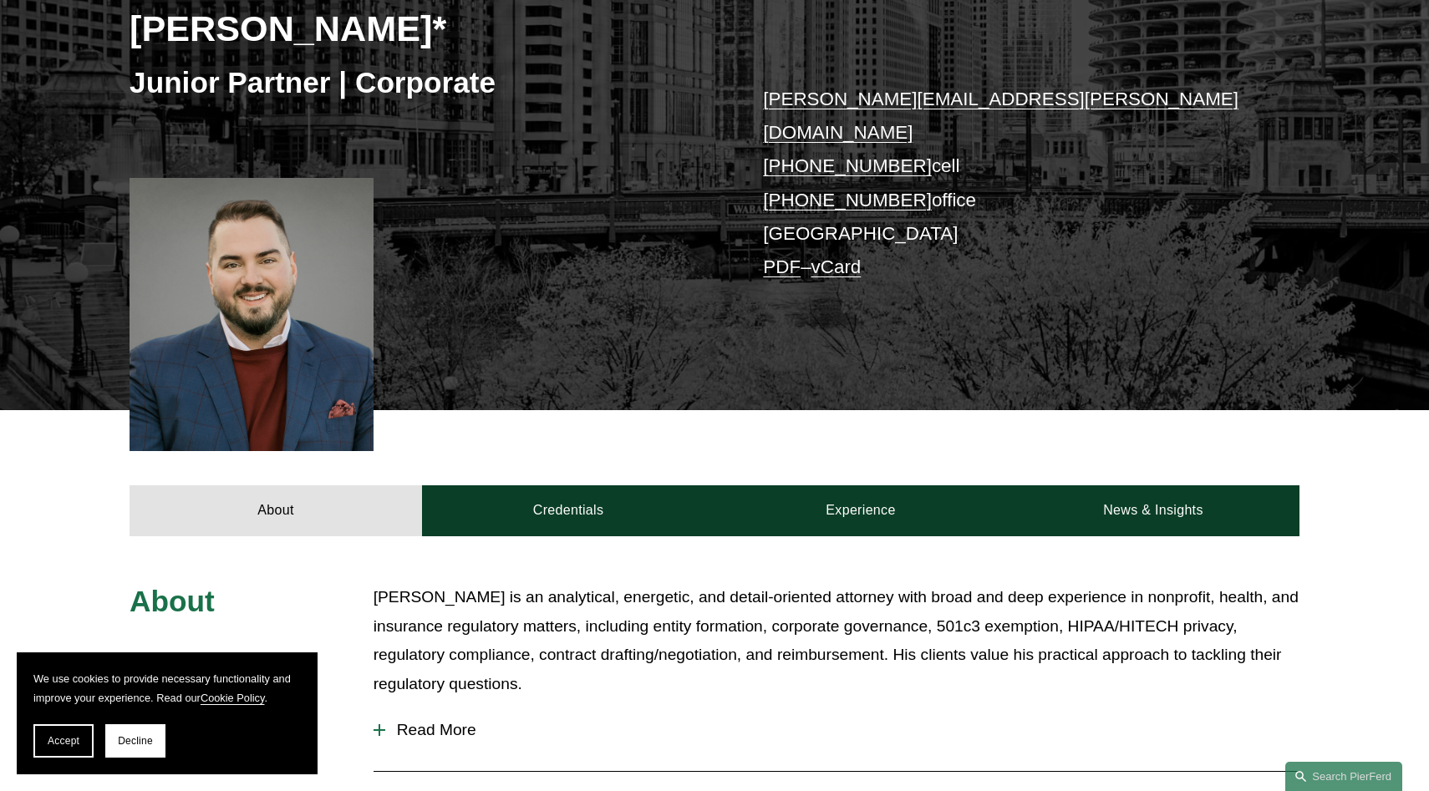
scroll to position [466, 0]
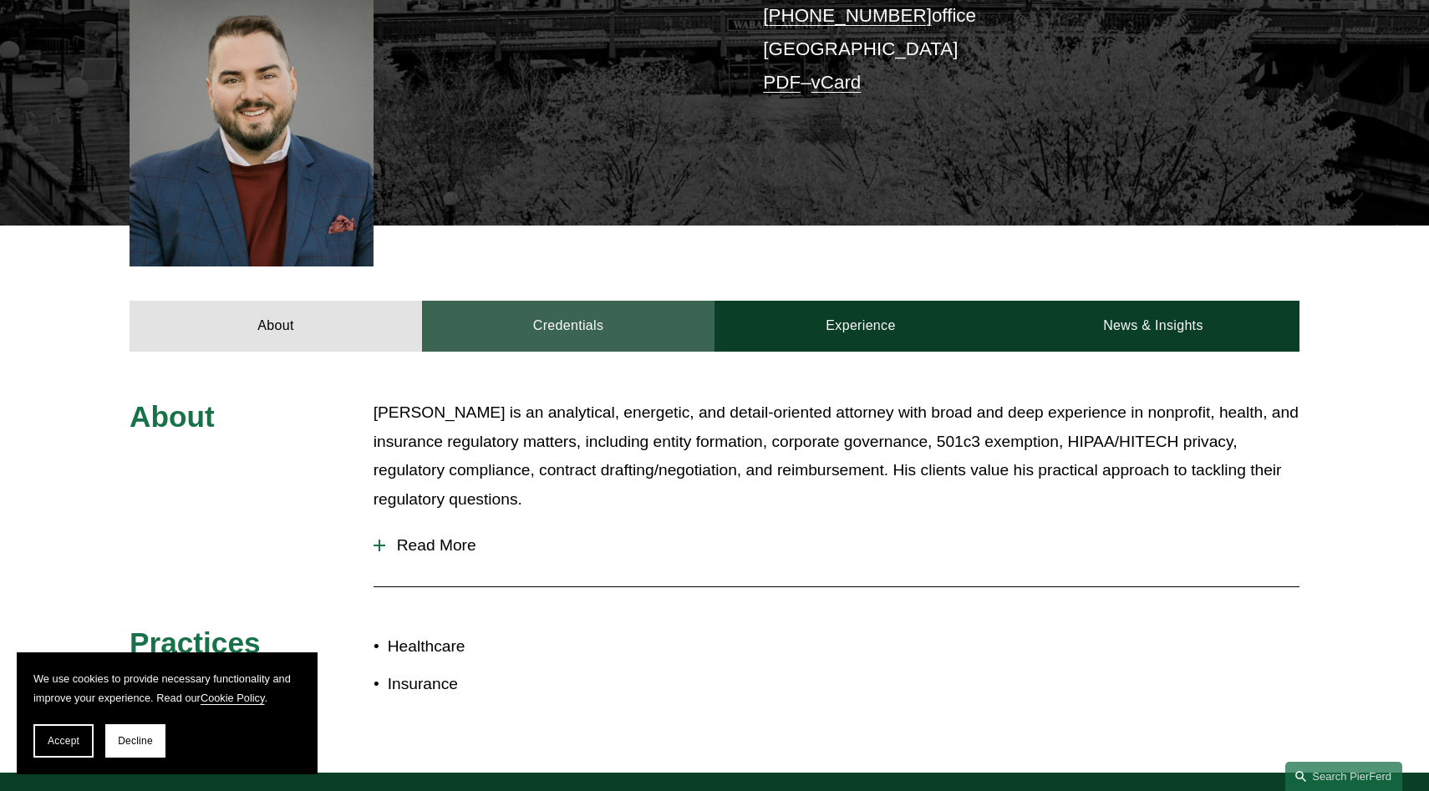
click at [553, 301] on link "Credentials" at bounding box center [568, 326] width 293 height 50
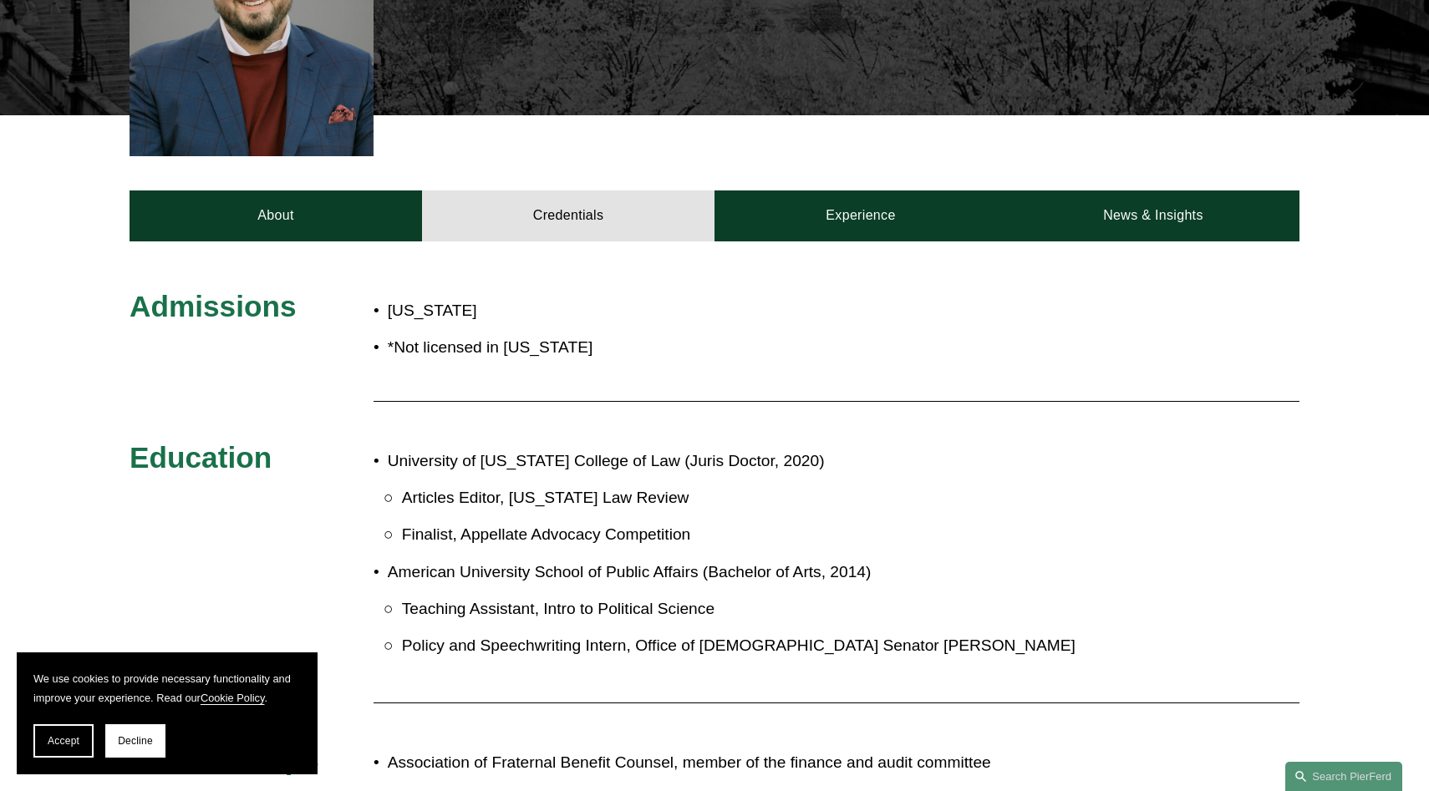
scroll to position [628, 0]
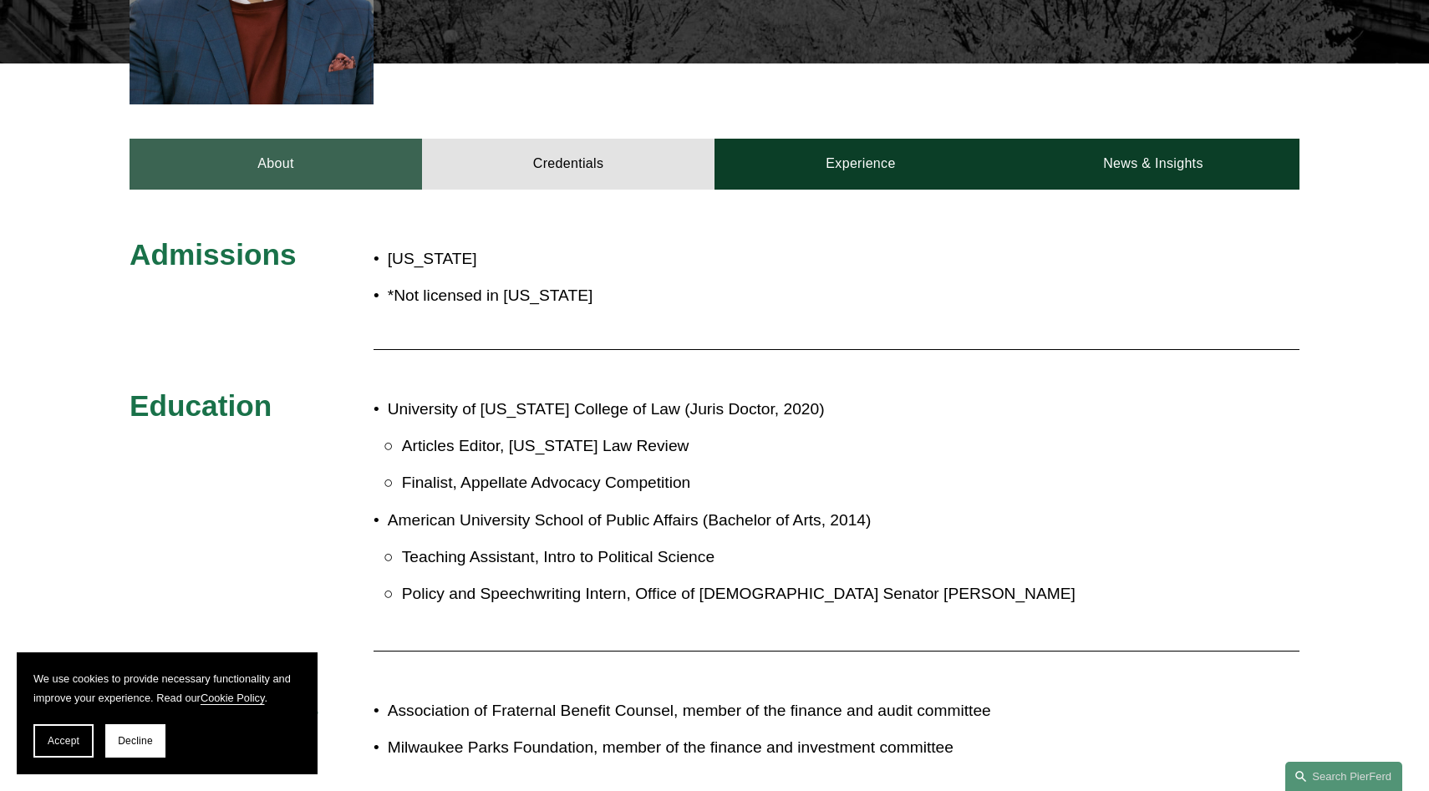
click at [316, 156] on link "About" at bounding box center [276, 164] width 293 height 50
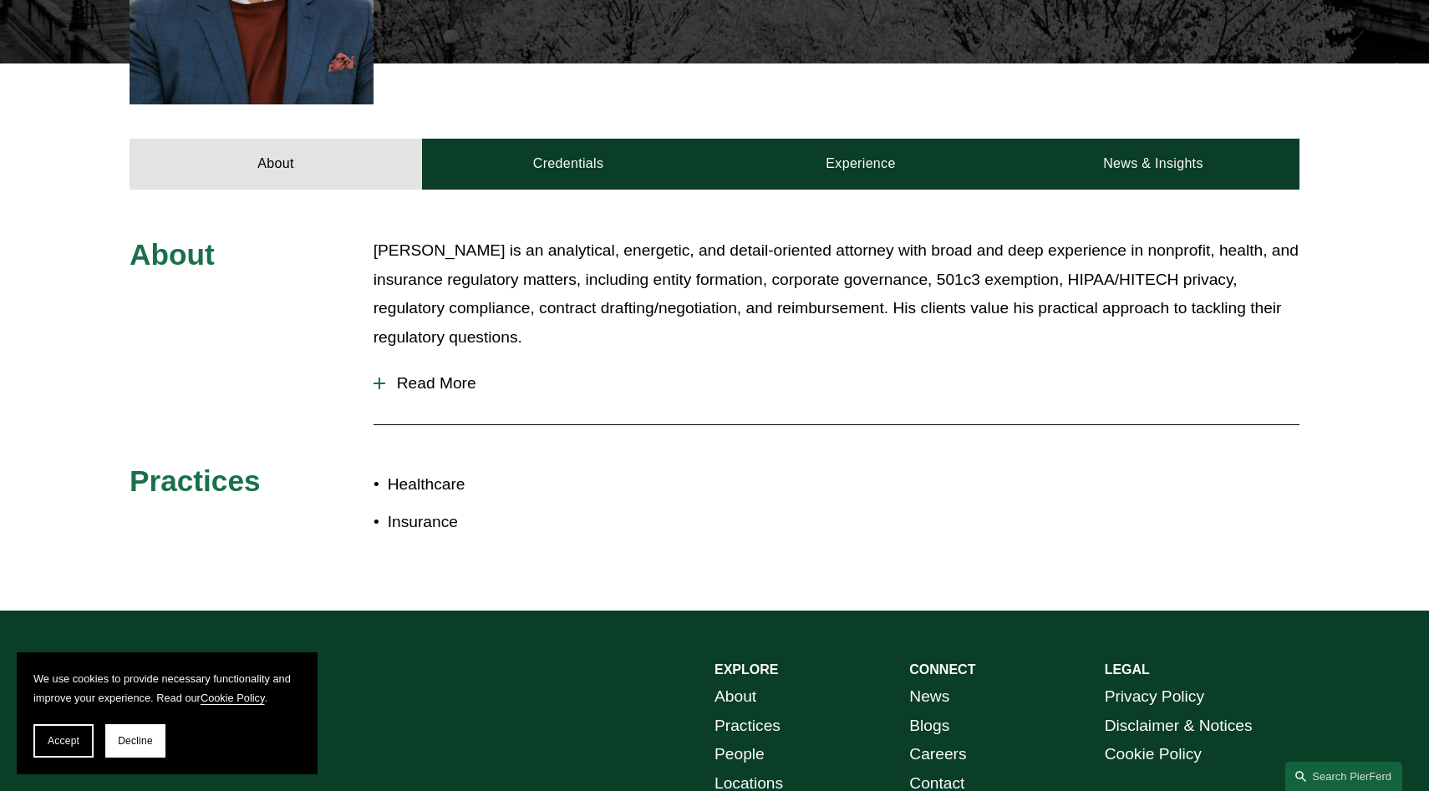
click at [415, 374] on span "Read More" at bounding box center [842, 383] width 914 height 18
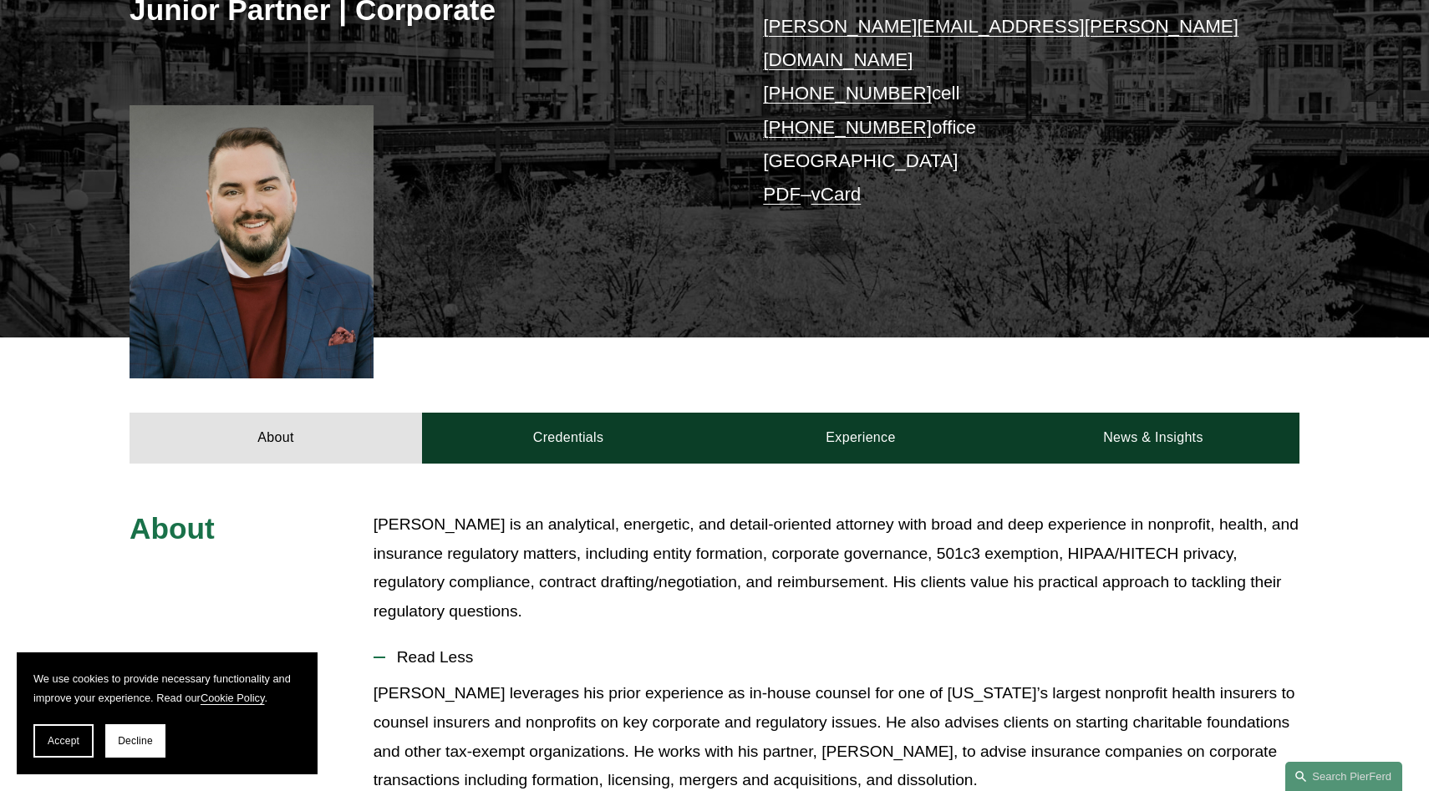
scroll to position [350, 0]
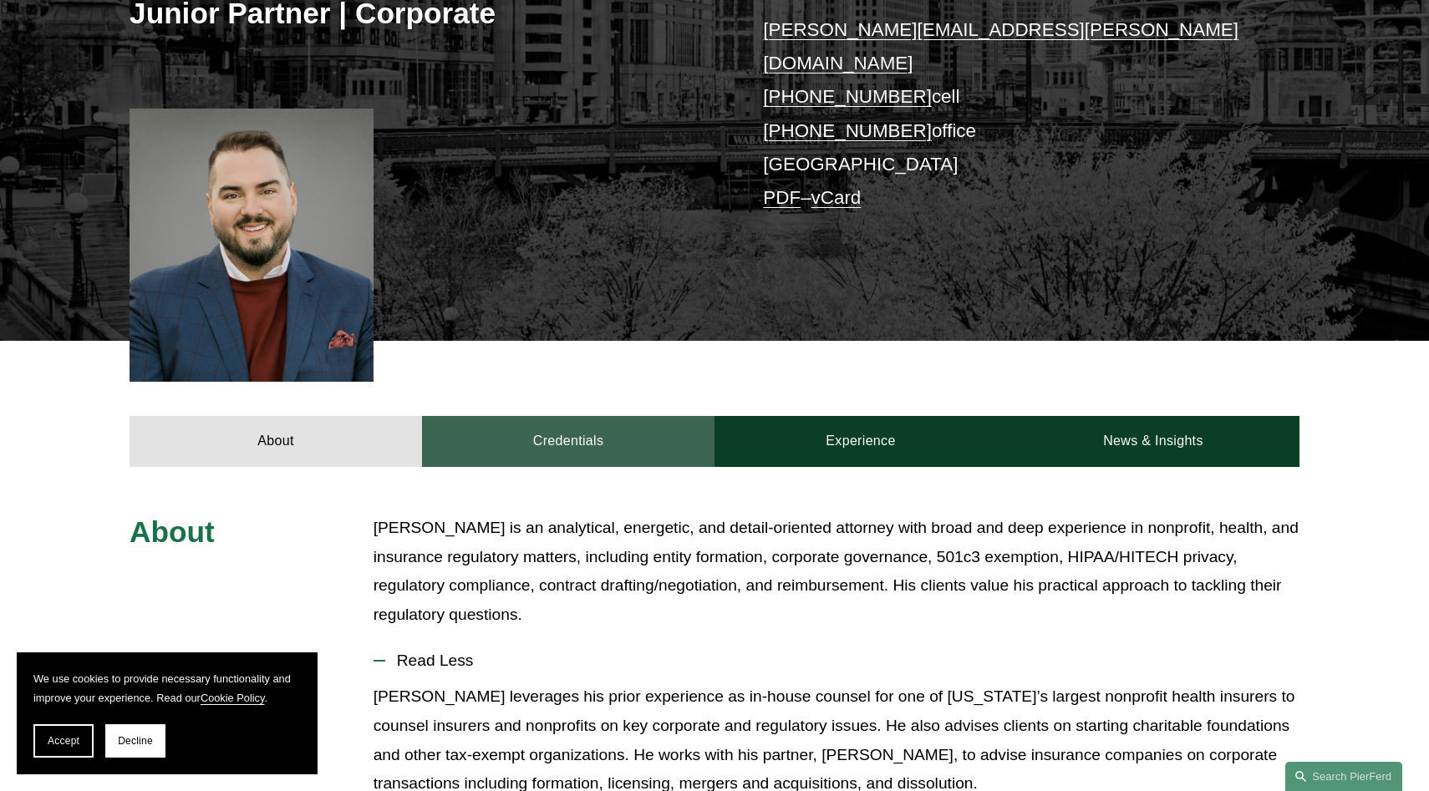
click at [547, 416] on link "Credentials" at bounding box center [568, 441] width 293 height 50
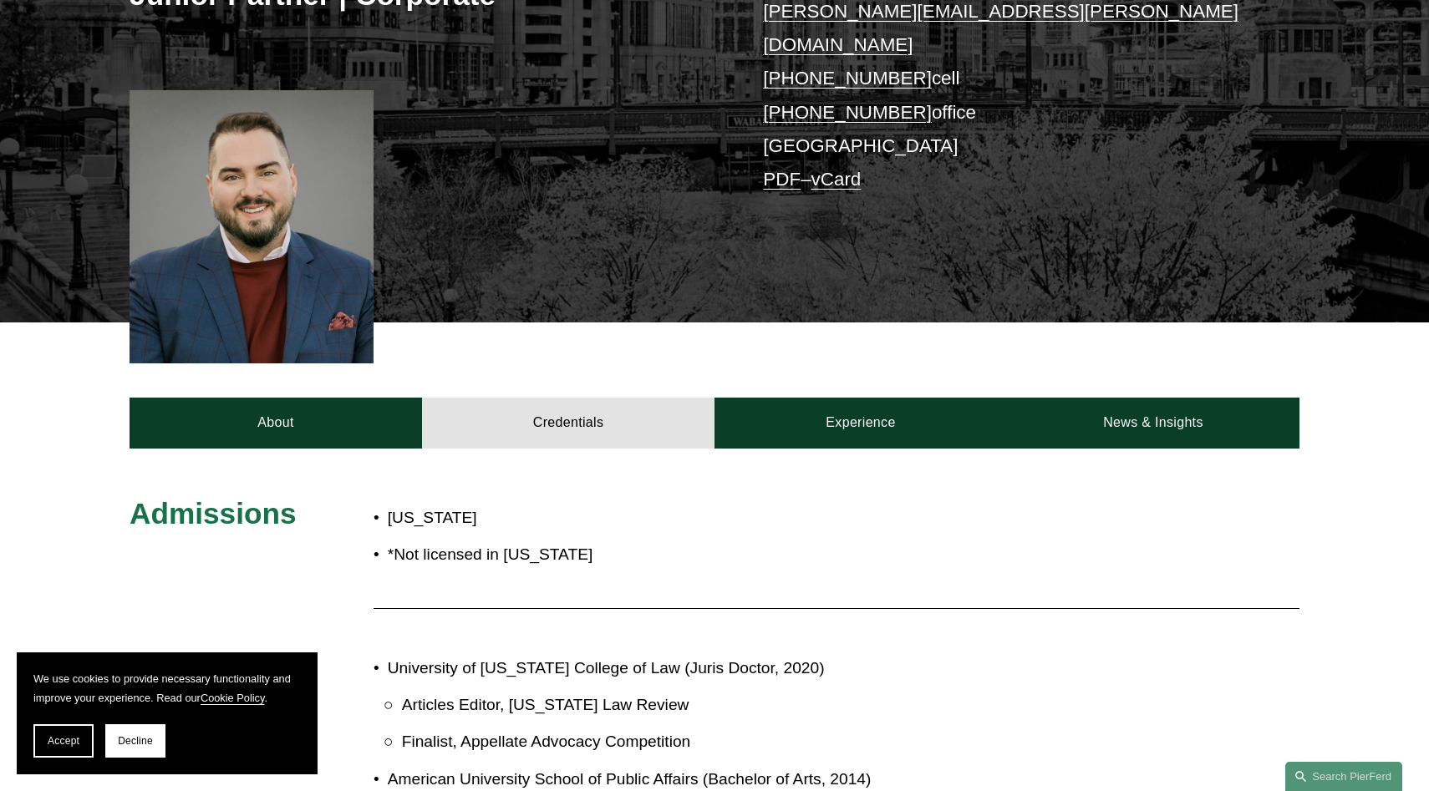
scroll to position [362, 0]
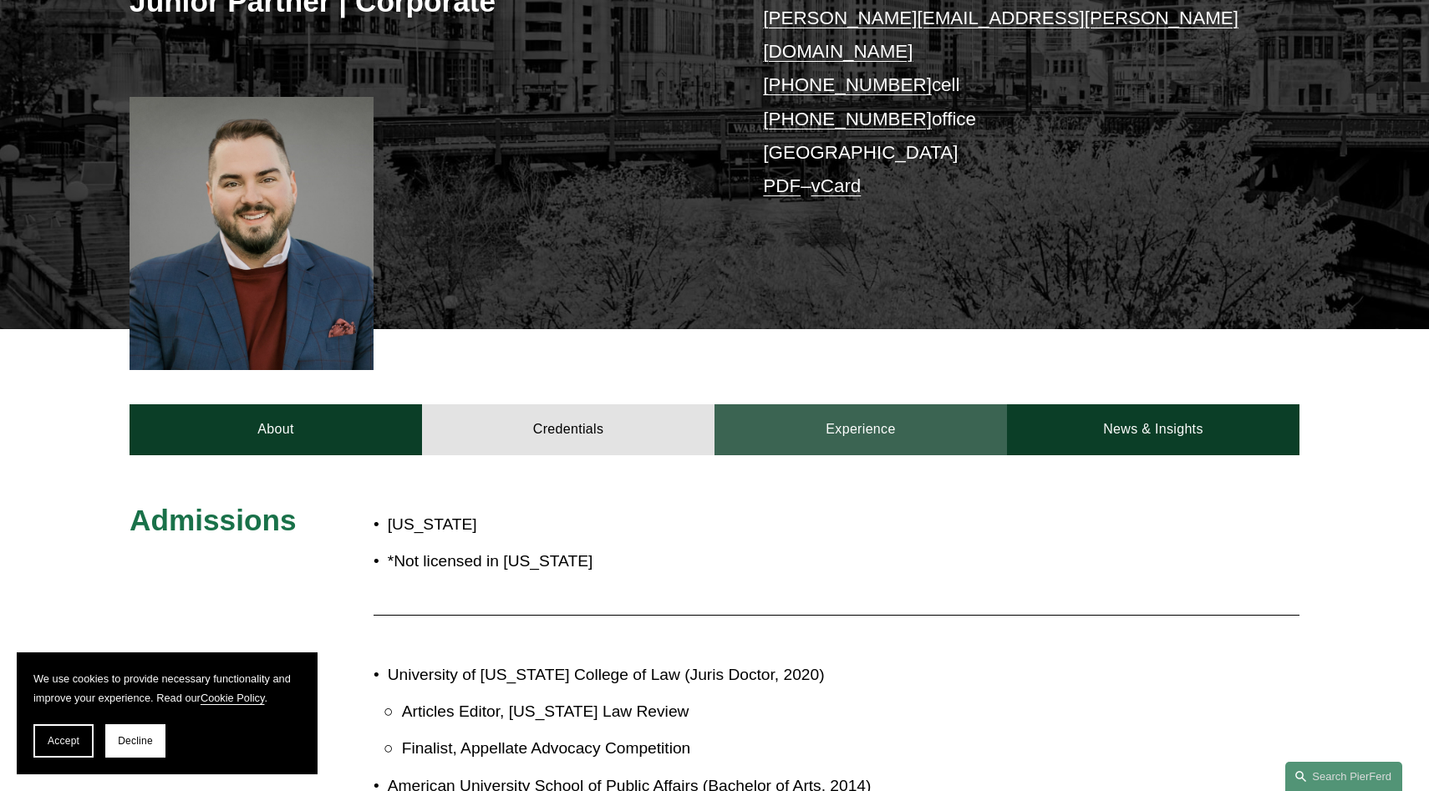
click at [817, 422] on link "Experience" at bounding box center [861, 430] width 293 height 50
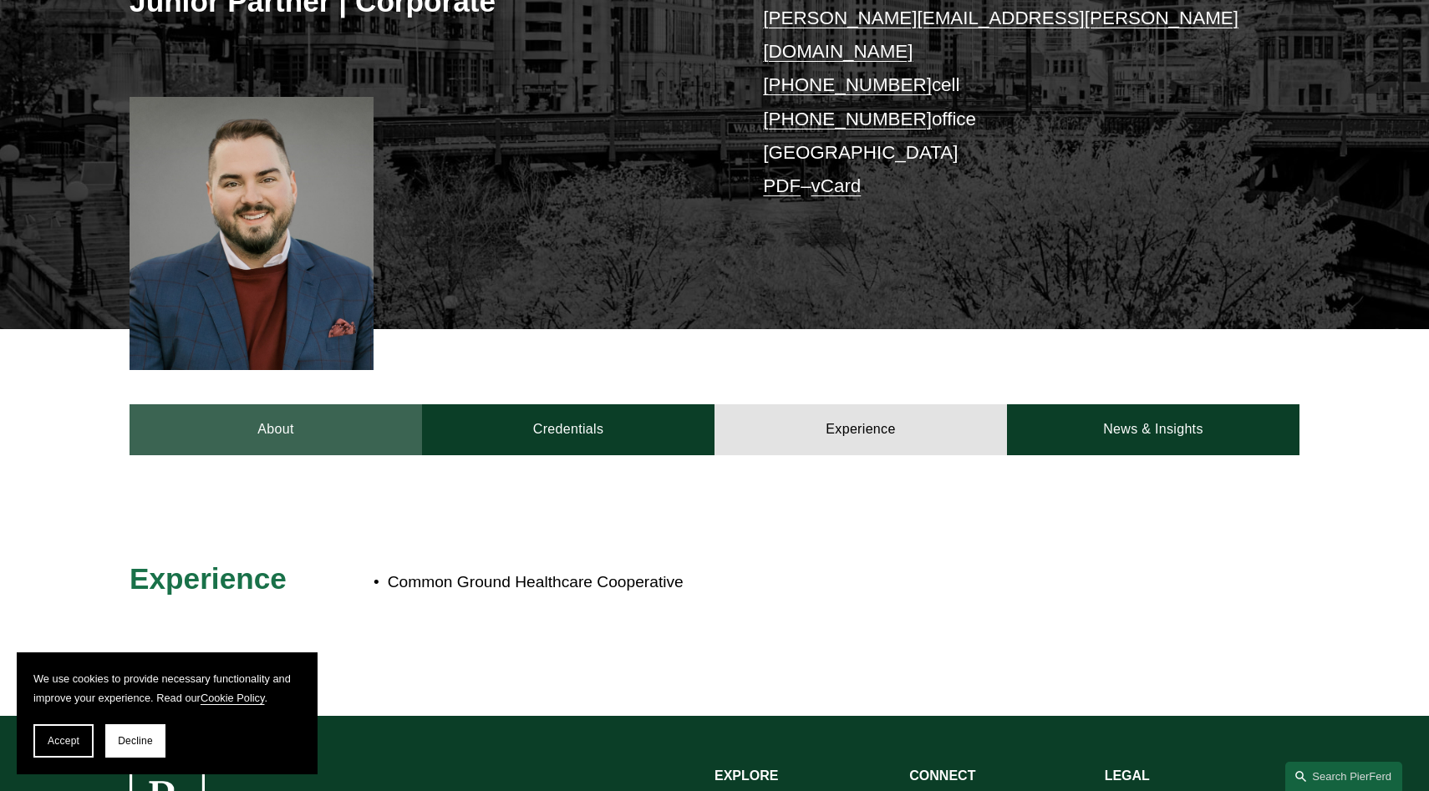
click at [347, 419] on link "About" at bounding box center [276, 430] width 293 height 50
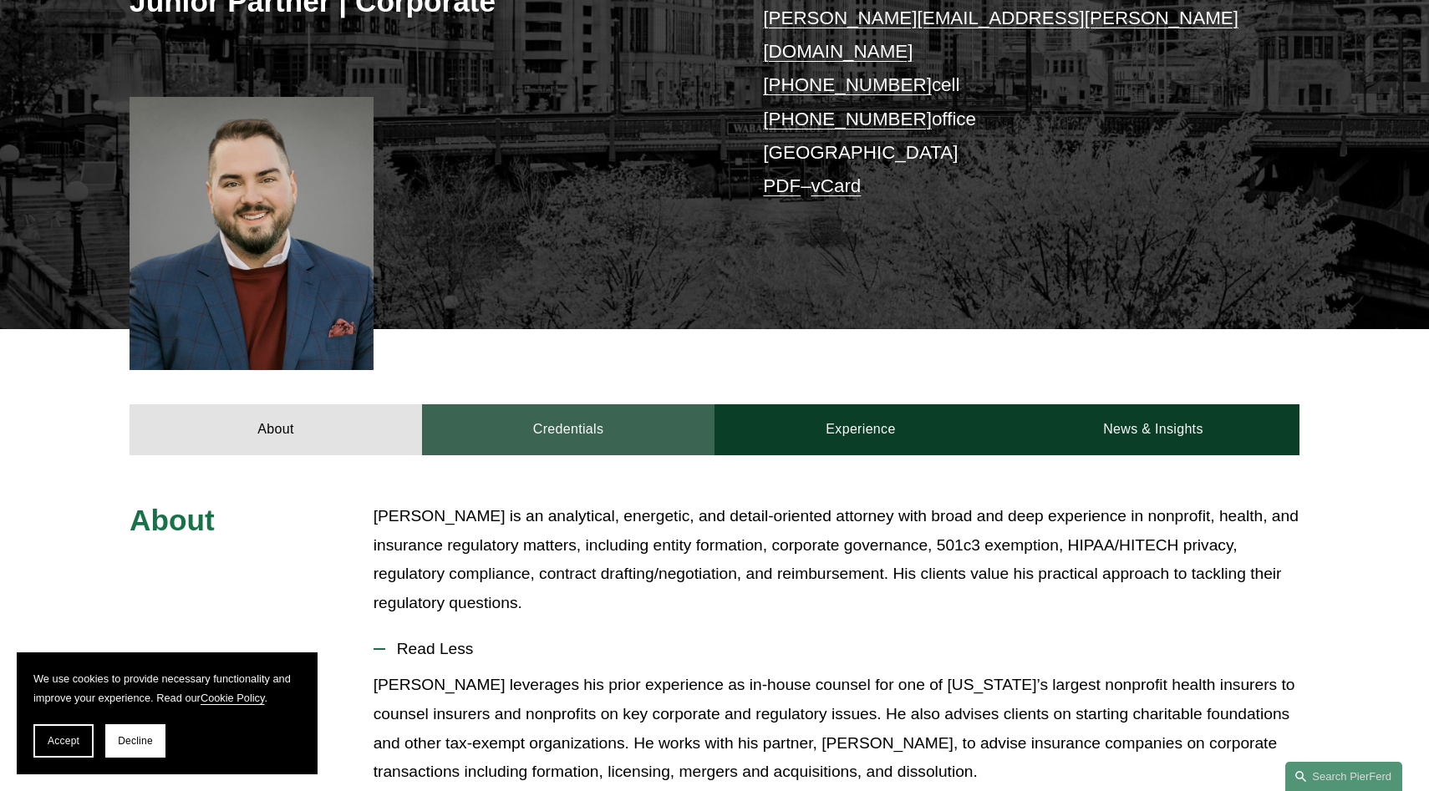
click at [531, 415] on link "Credentials" at bounding box center [568, 430] width 293 height 50
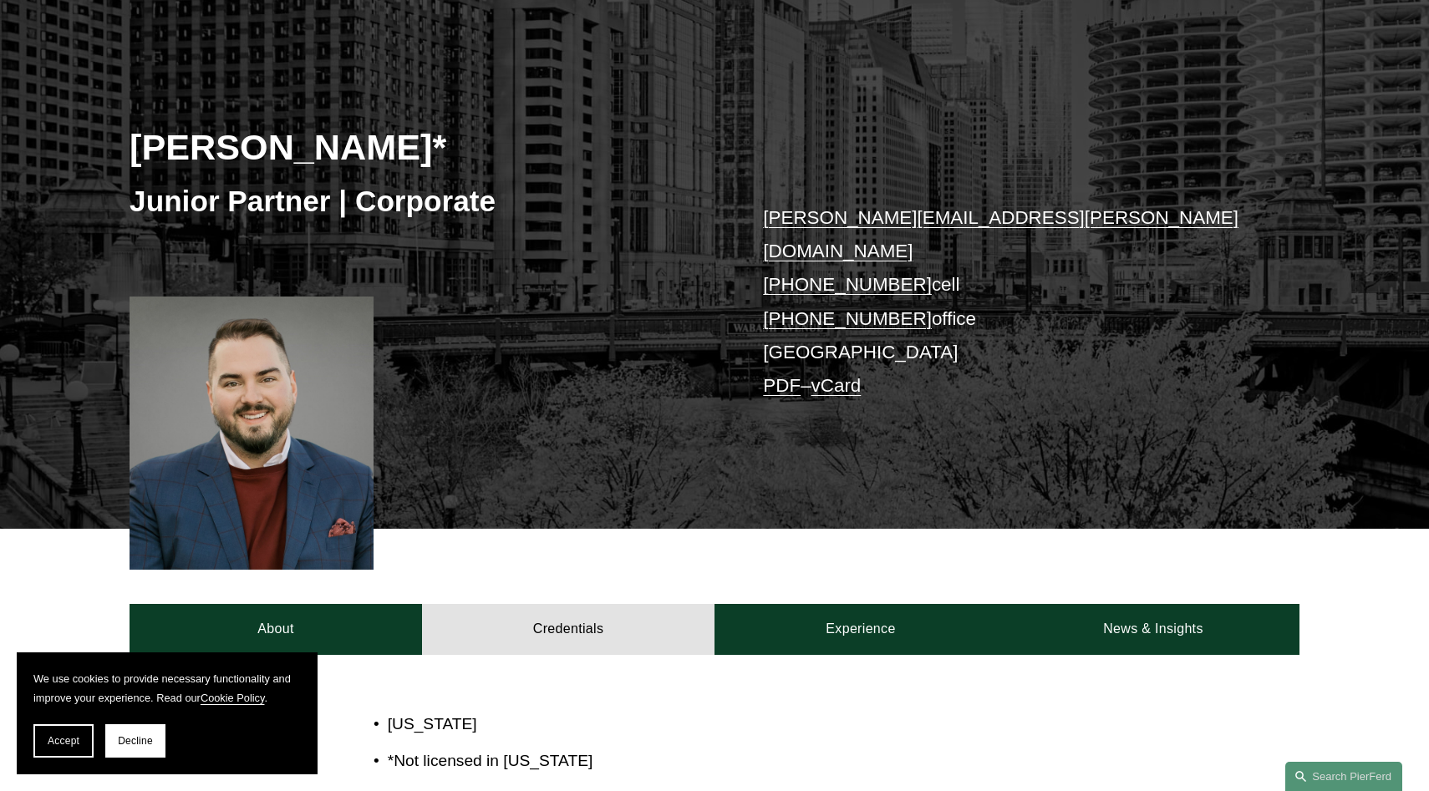
scroll to position [165, 0]
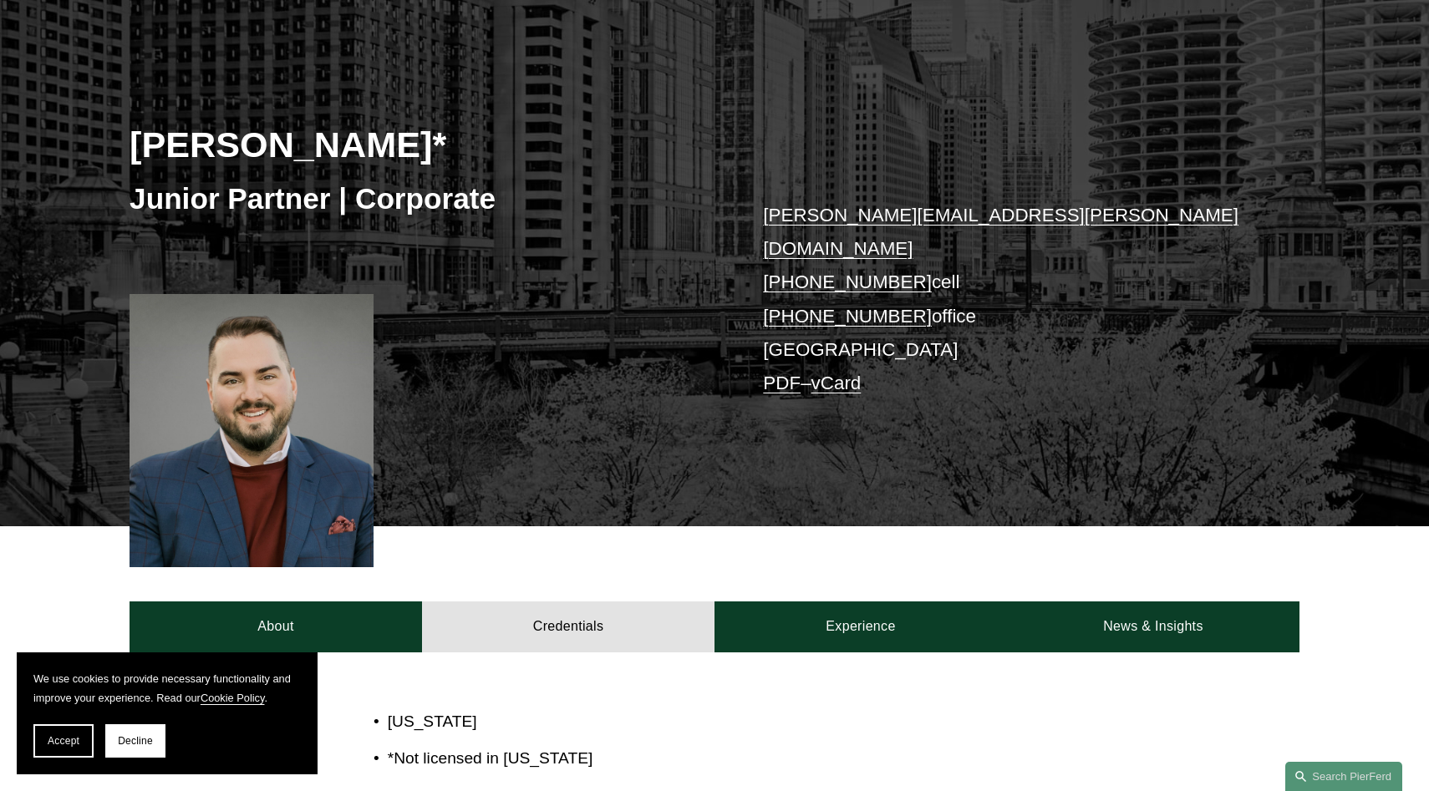
click at [779, 373] on link "PDF" at bounding box center [782, 383] width 38 height 21
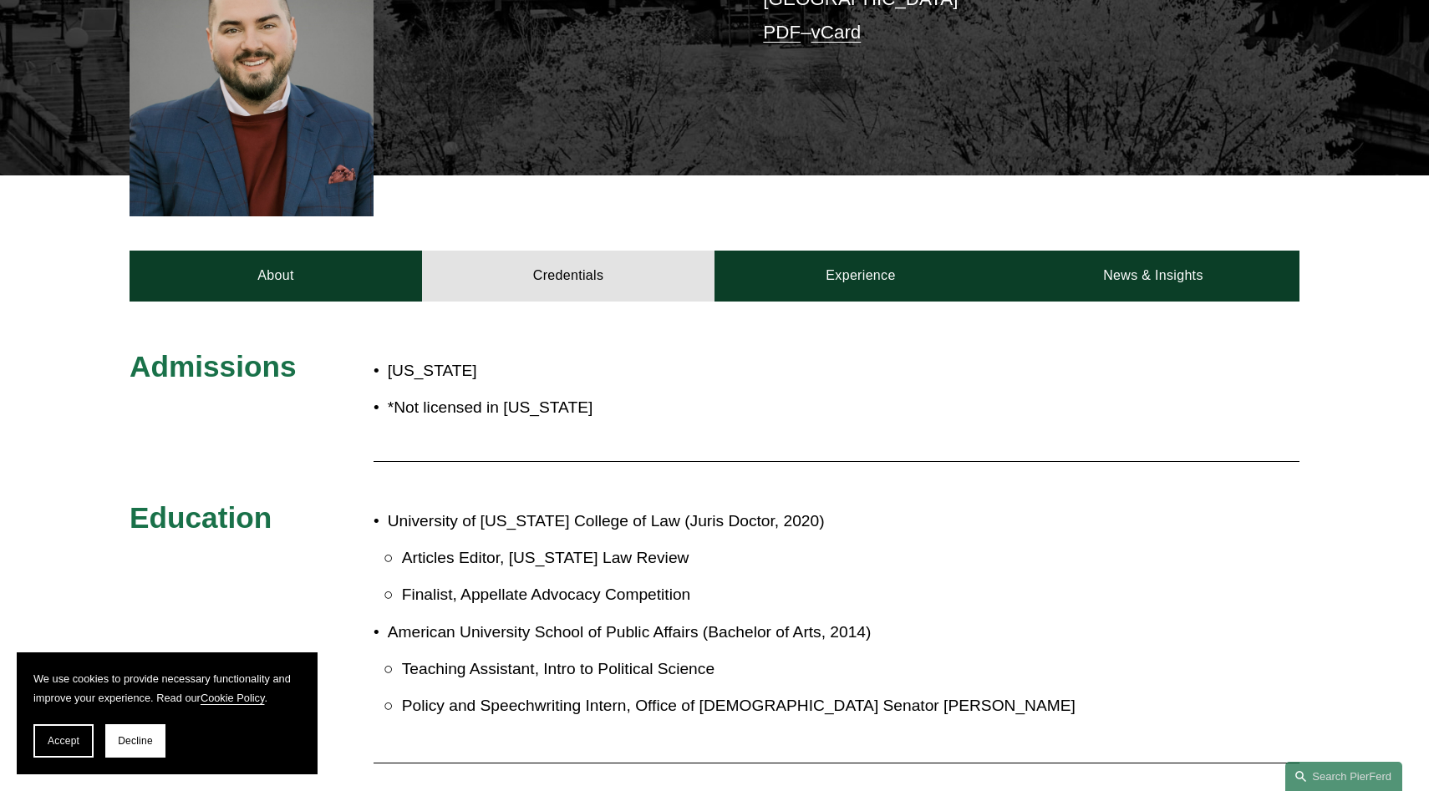
scroll to position [539, 0]
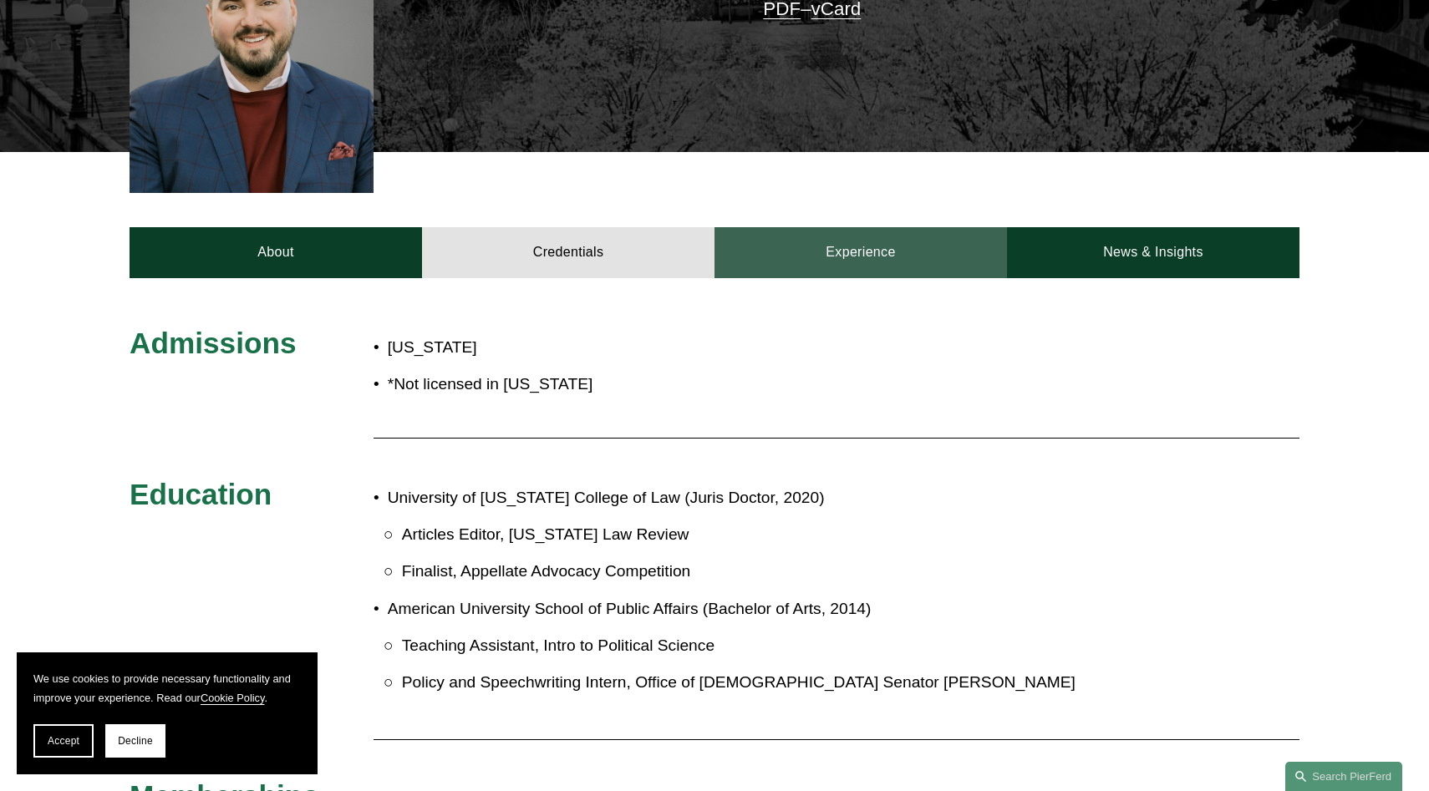
click at [780, 232] on link "Experience" at bounding box center [861, 252] width 293 height 50
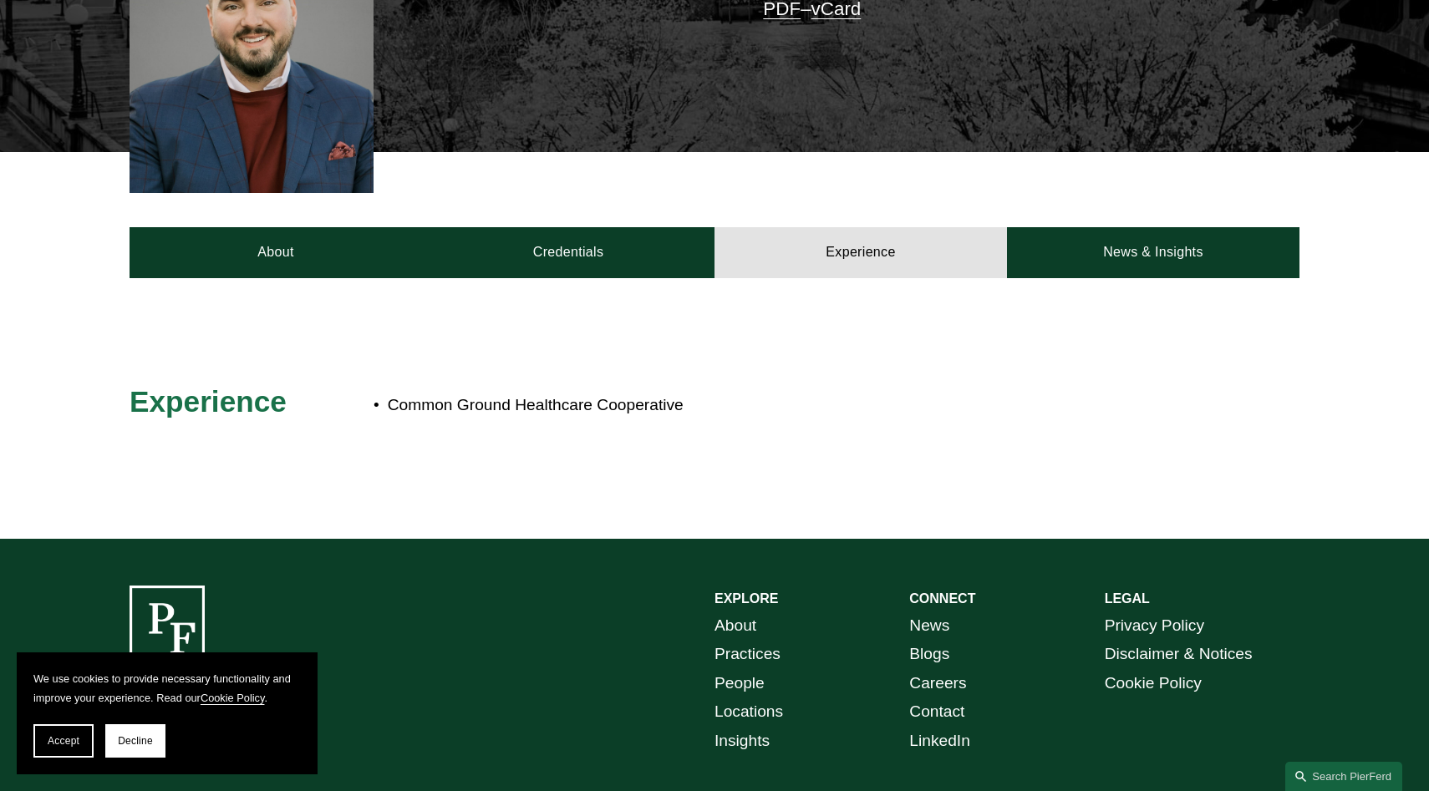
scroll to position [566, 0]
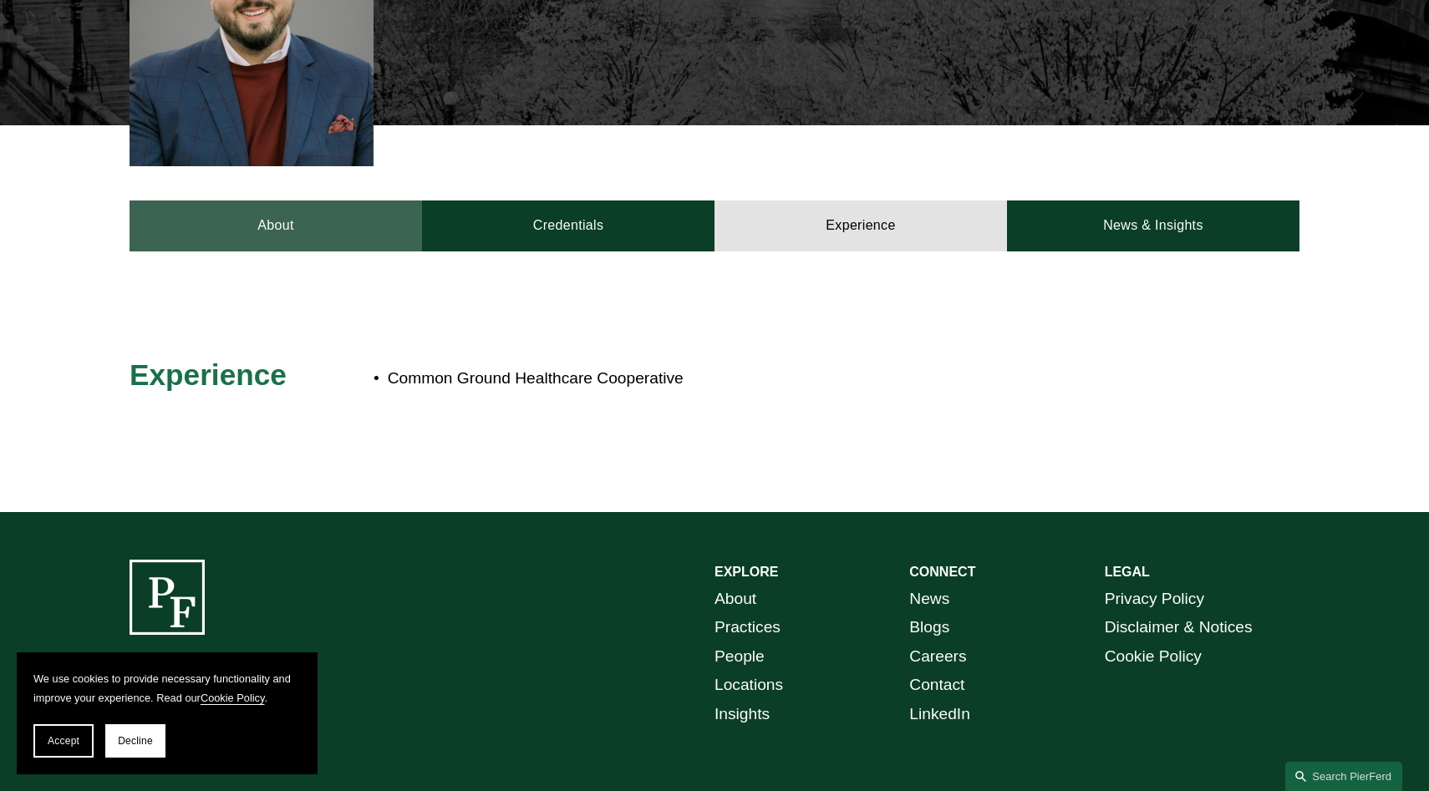
click at [339, 201] on link "About" at bounding box center [276, 226] width 293 height 50
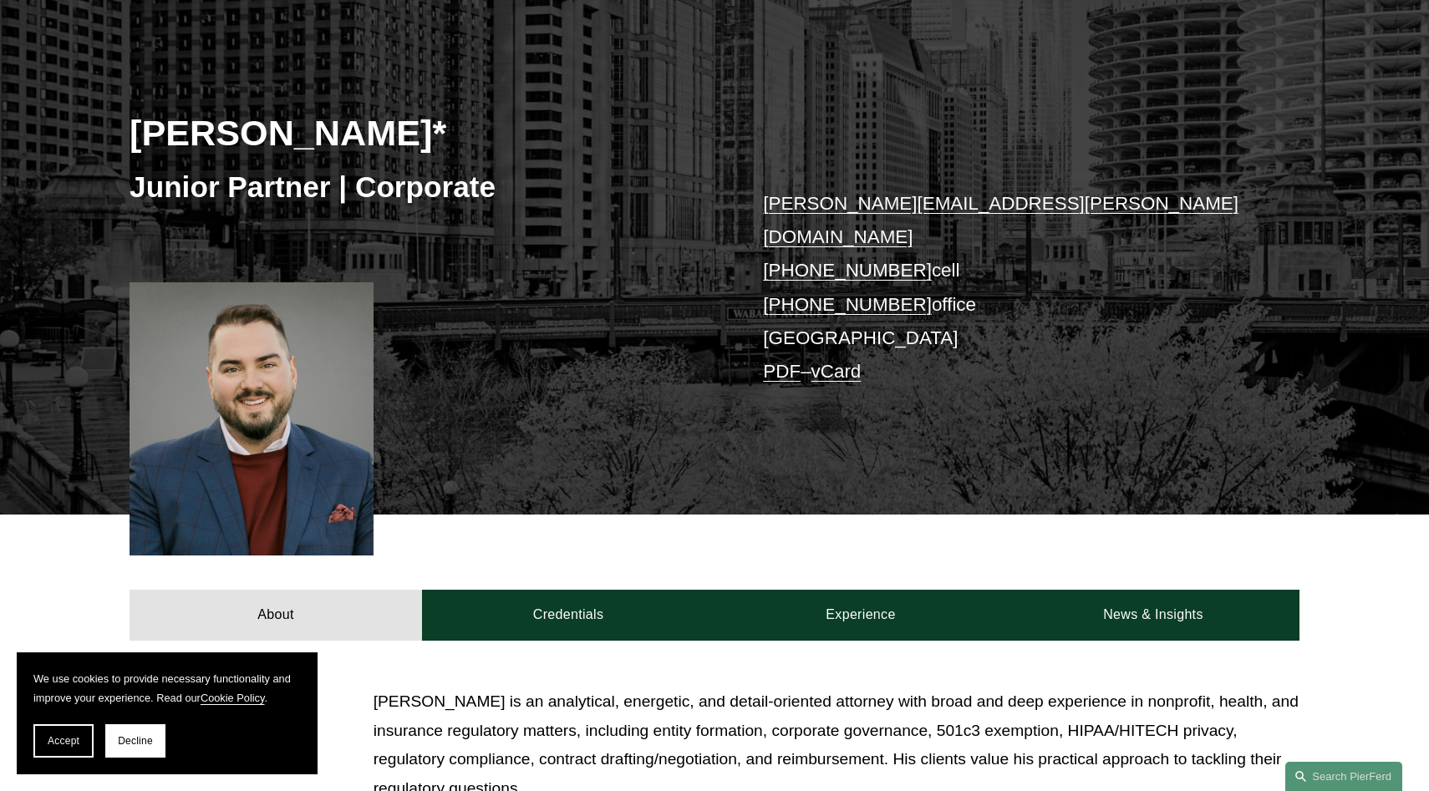
scroll to position [0, 0]
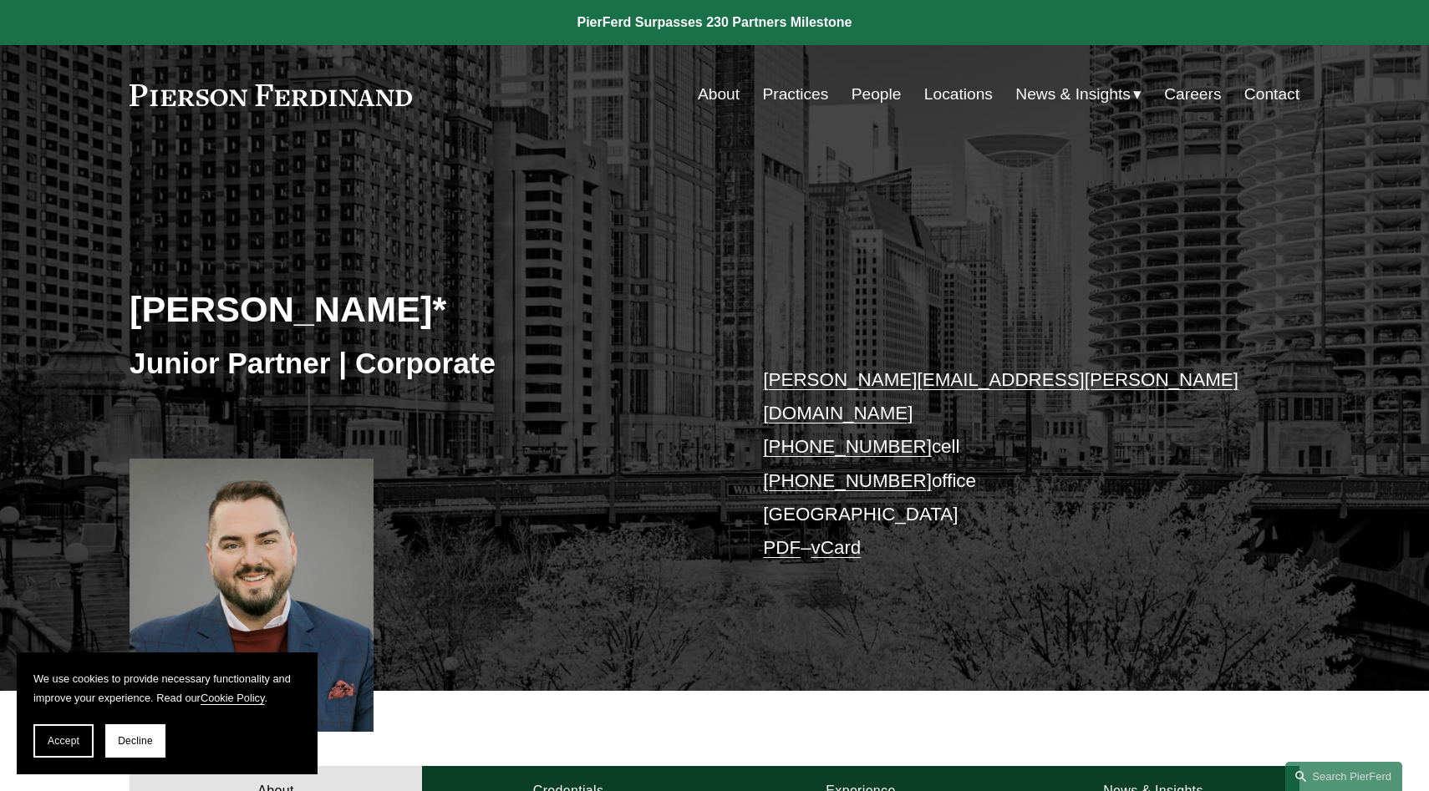
click at [879, 98] on link "People" at bounding box center [877, 95] width 50 height 32
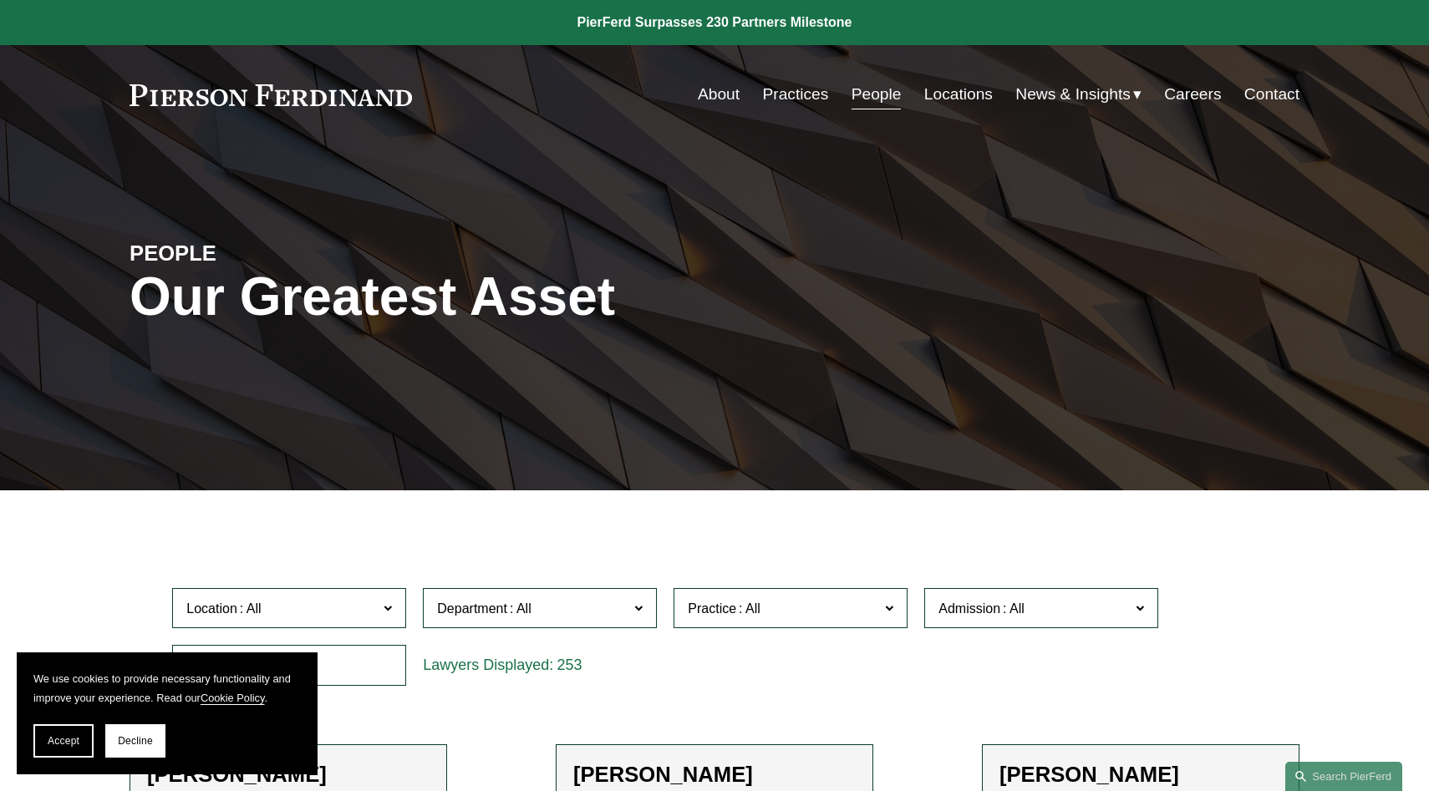
scroll to position [161, 0]
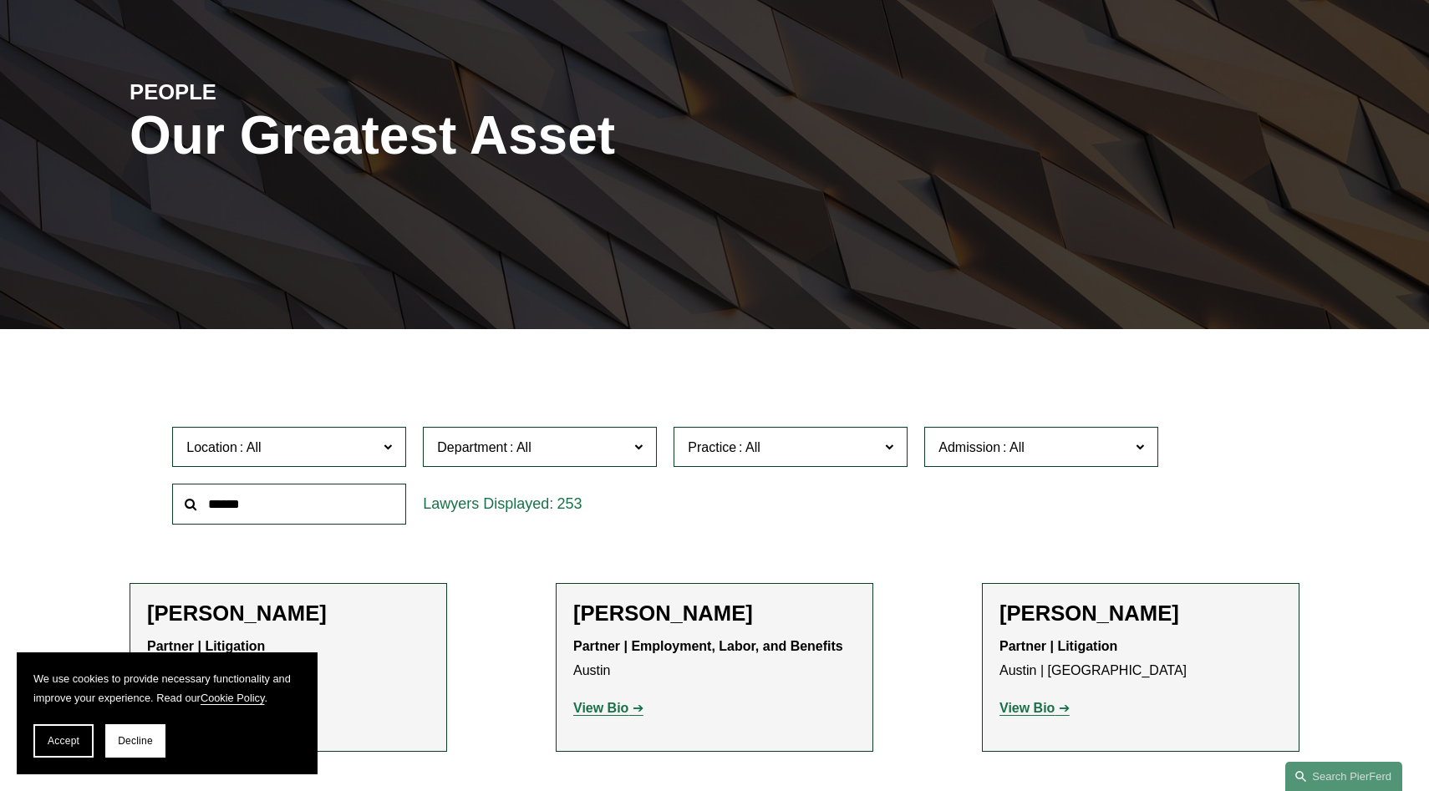
click at [345, 511] on input "text" at bounding box center [289, 504] width 234 height 41
type input "*********"
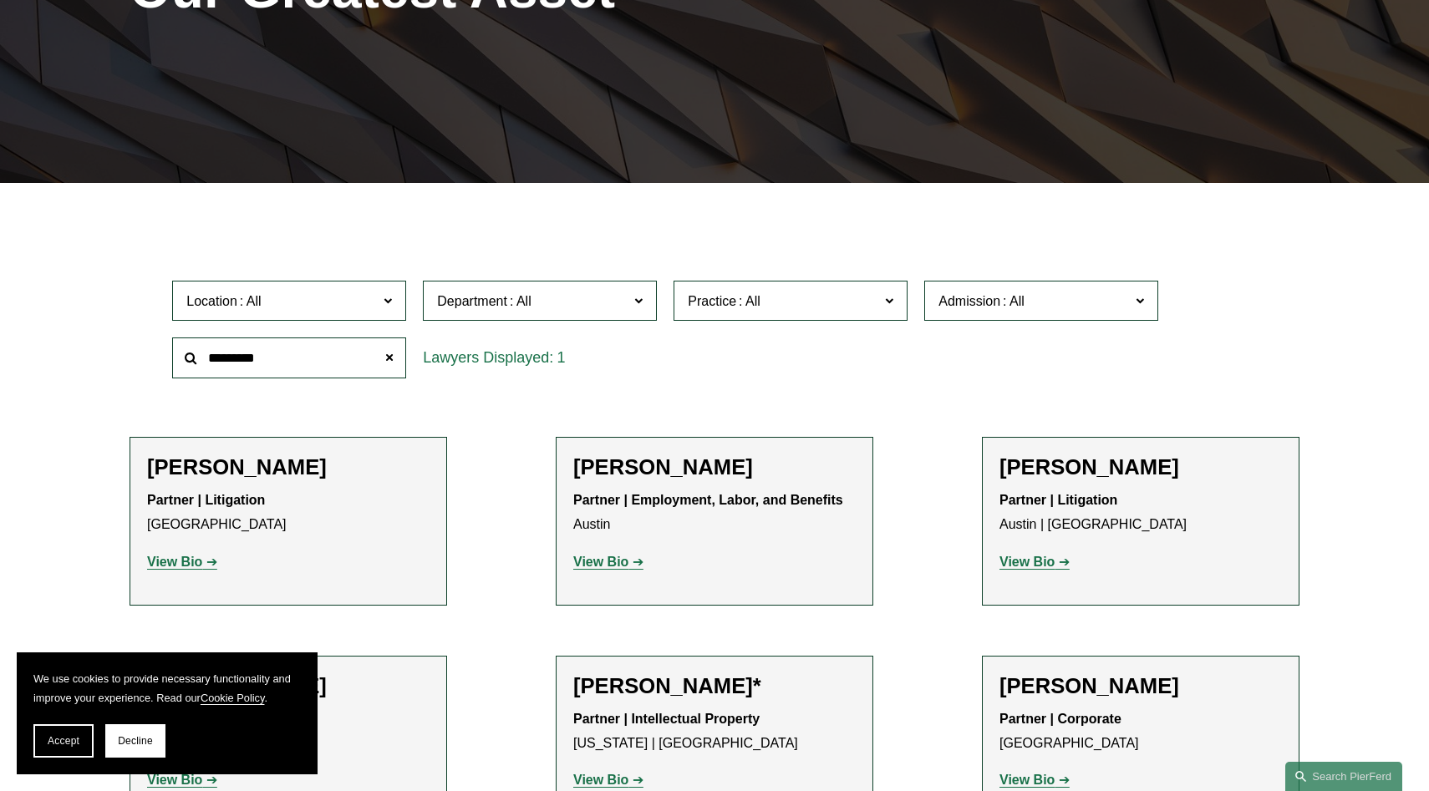
scroll to position [308, 0]
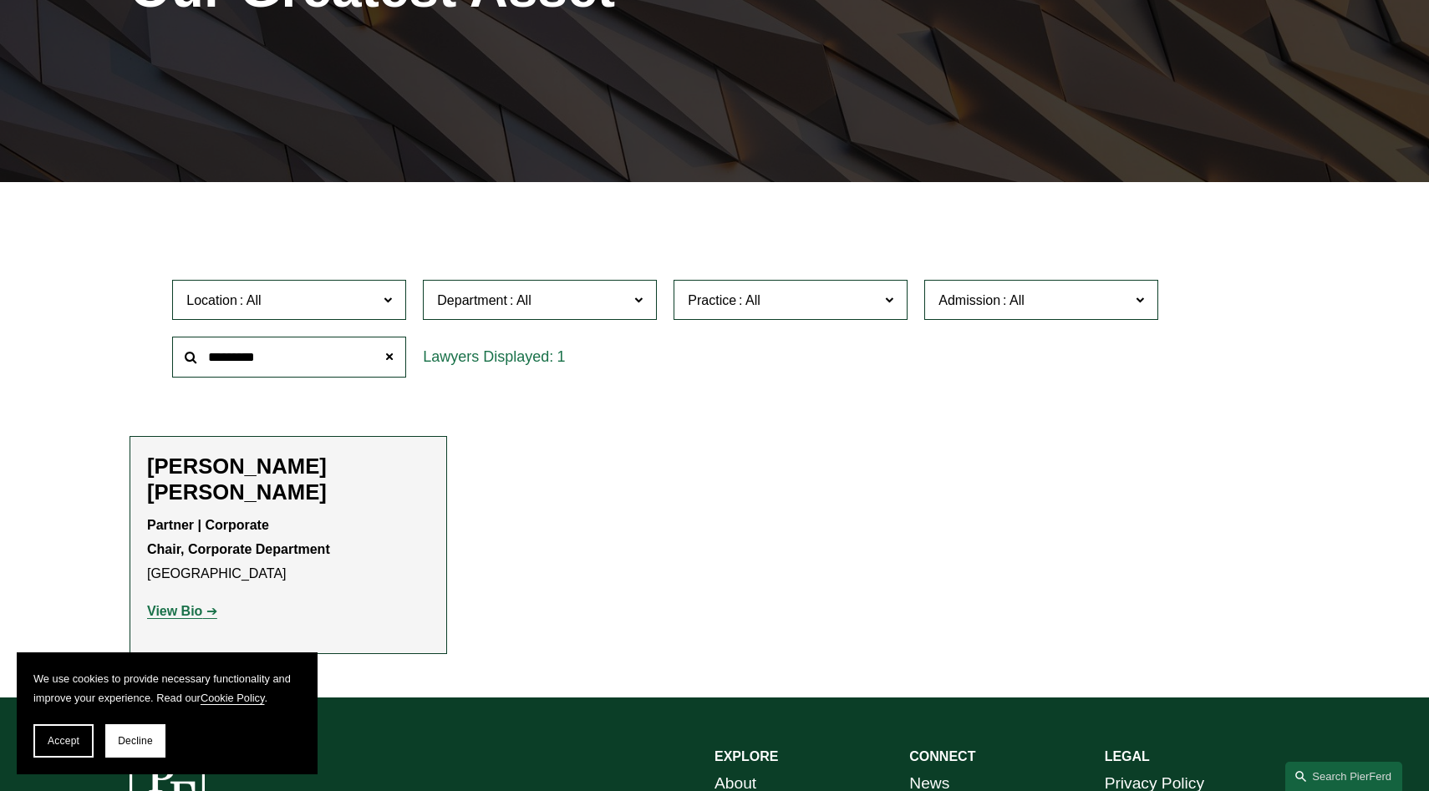
click at [198, 604] on strong "View Bio" at bounding box center [174, 611] width 55 height 14
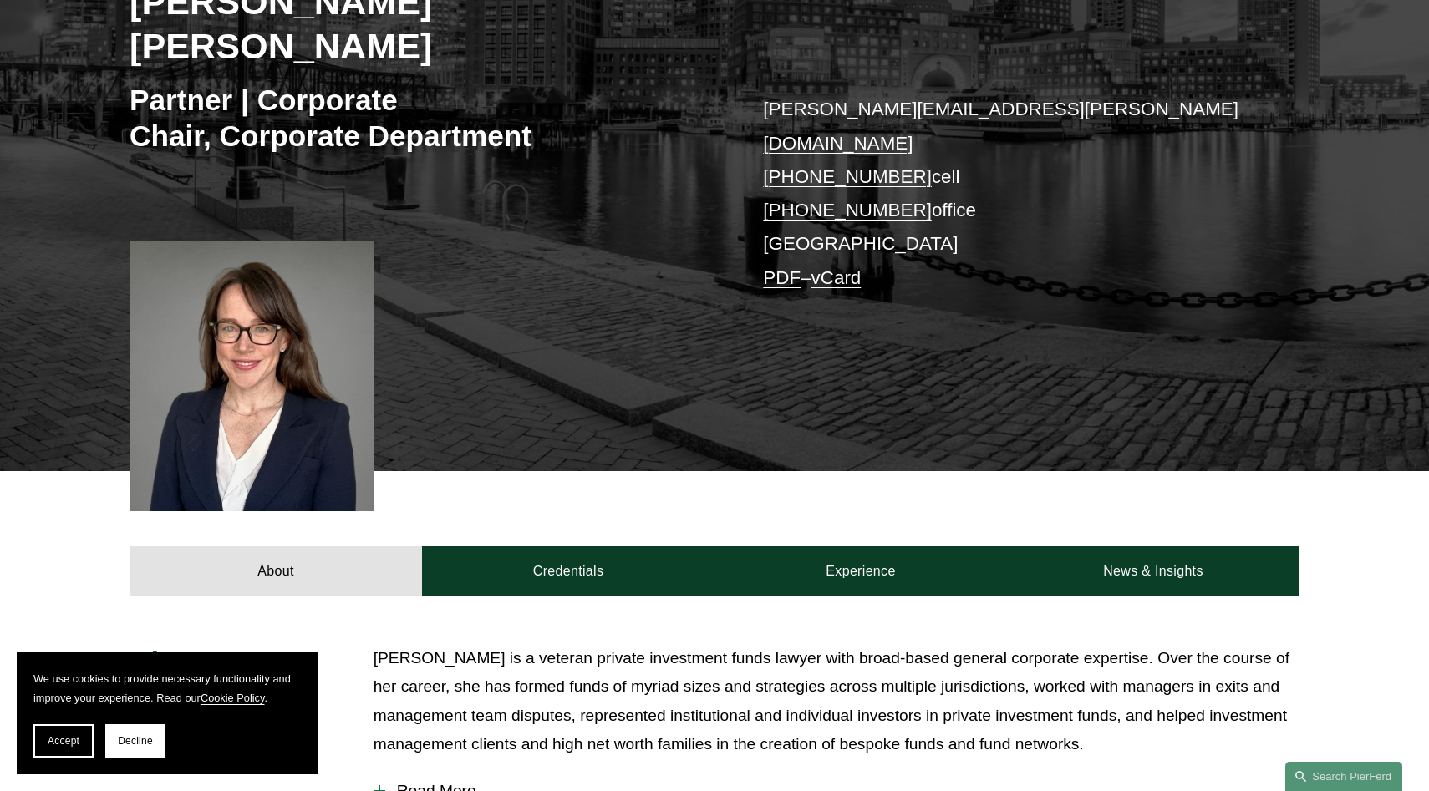
scroll to position [311, 0]
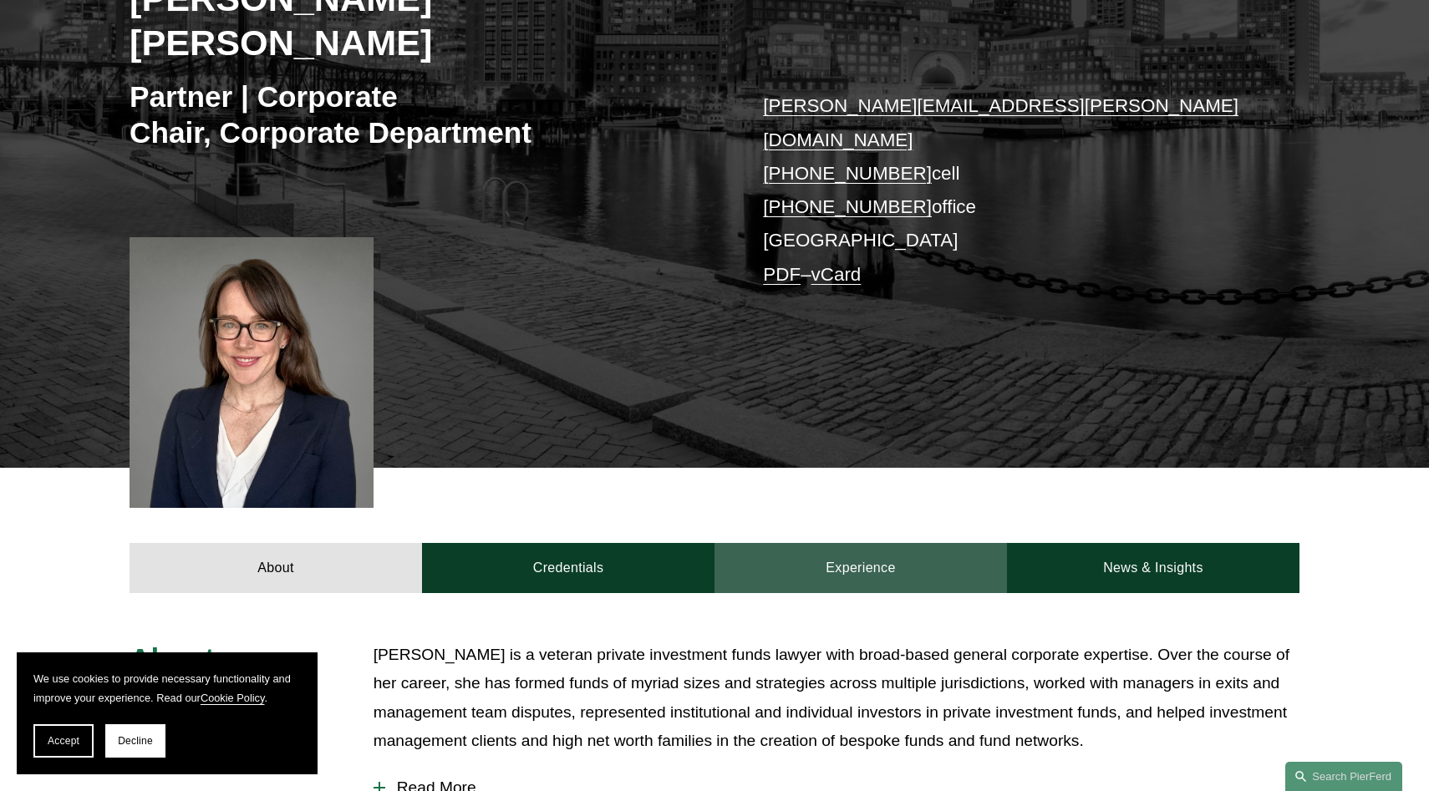
click at [866, 543] on link "Experience" at bounding box center [861, 568] width 293 height 50
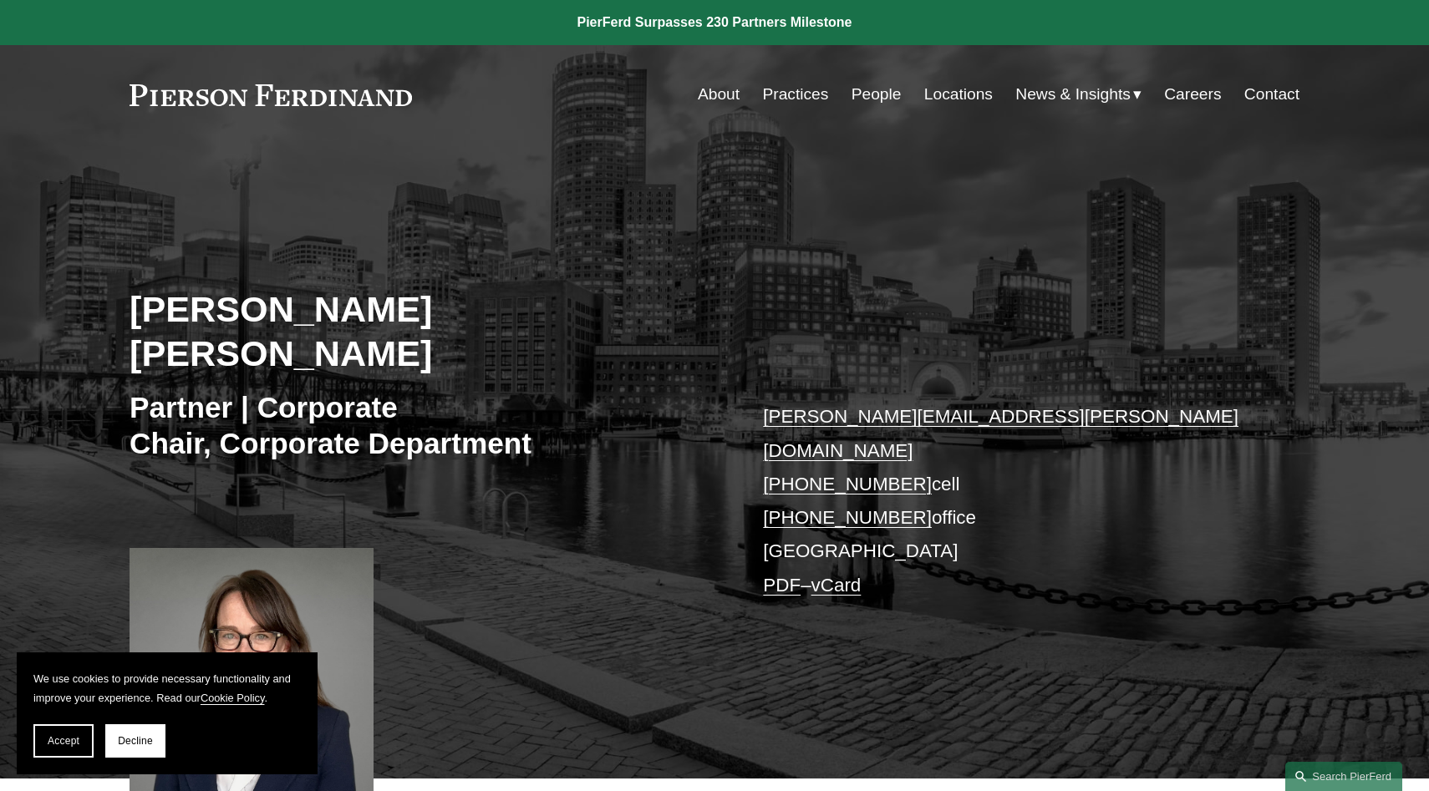
scroll to position [84, 0]
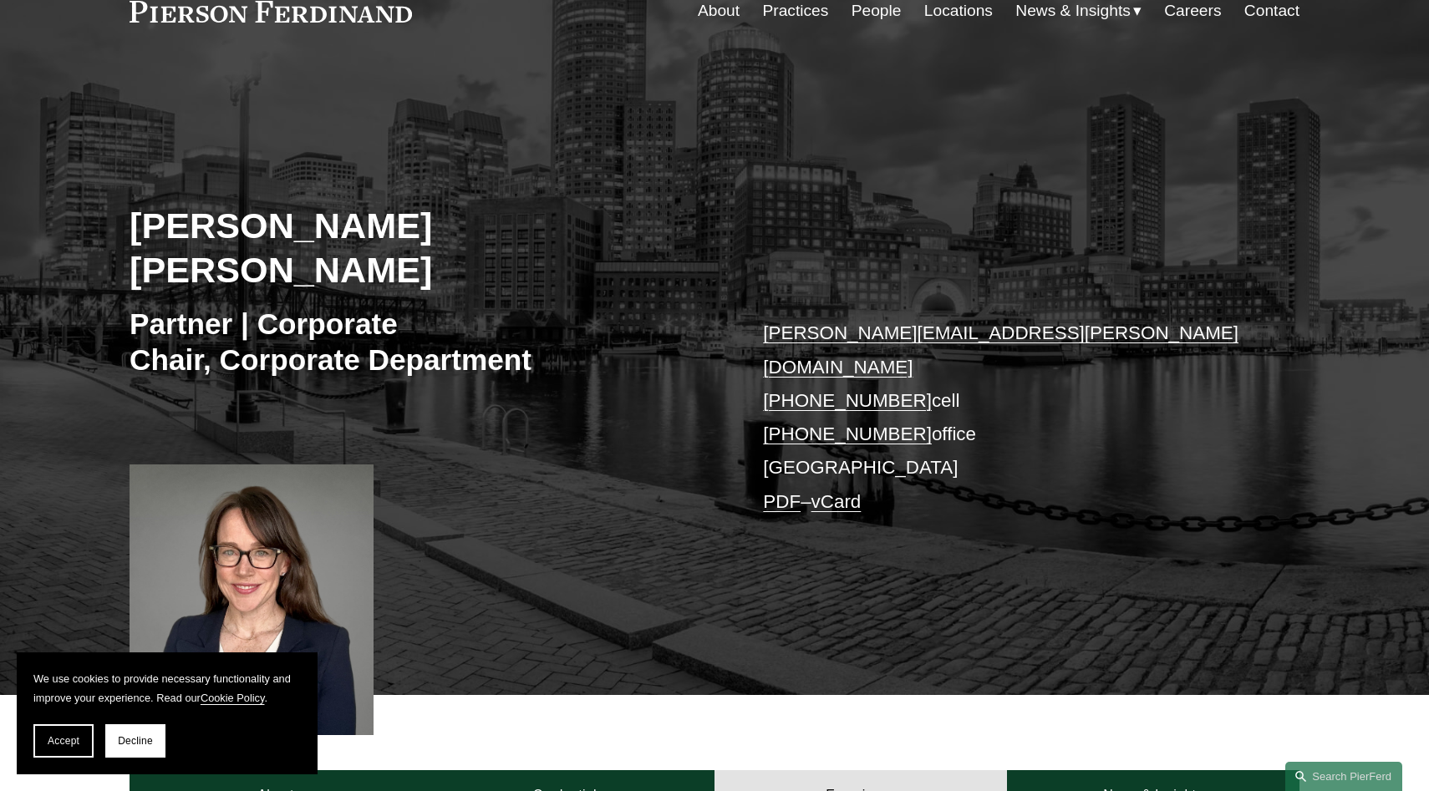
click at [859, 10] on link "People" at bounding box center [877, 11] width 50 height 32
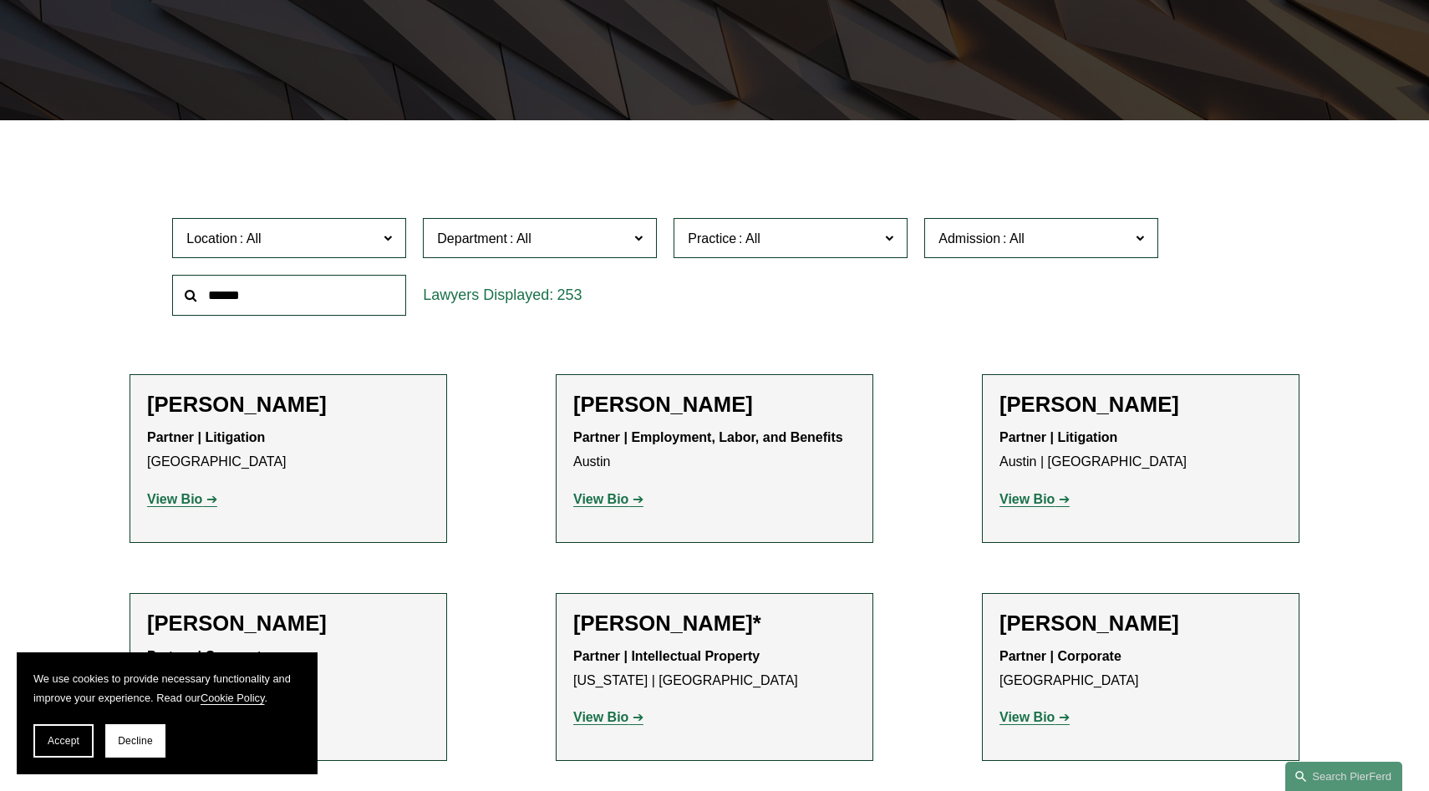
scroll to position [386, 0]
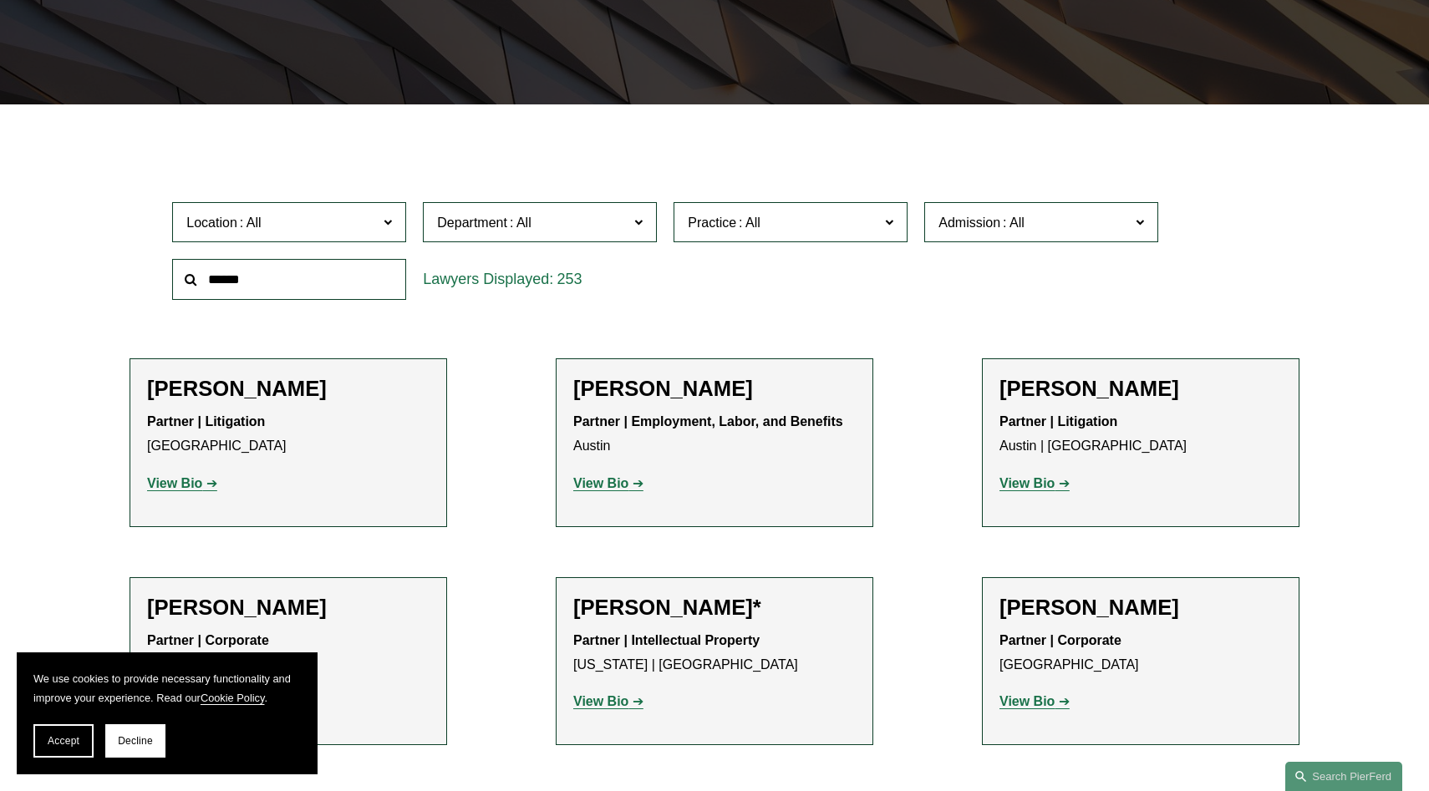
click at [242, 286] on input "text" at bounding box center [289, 279] width 234 height 41
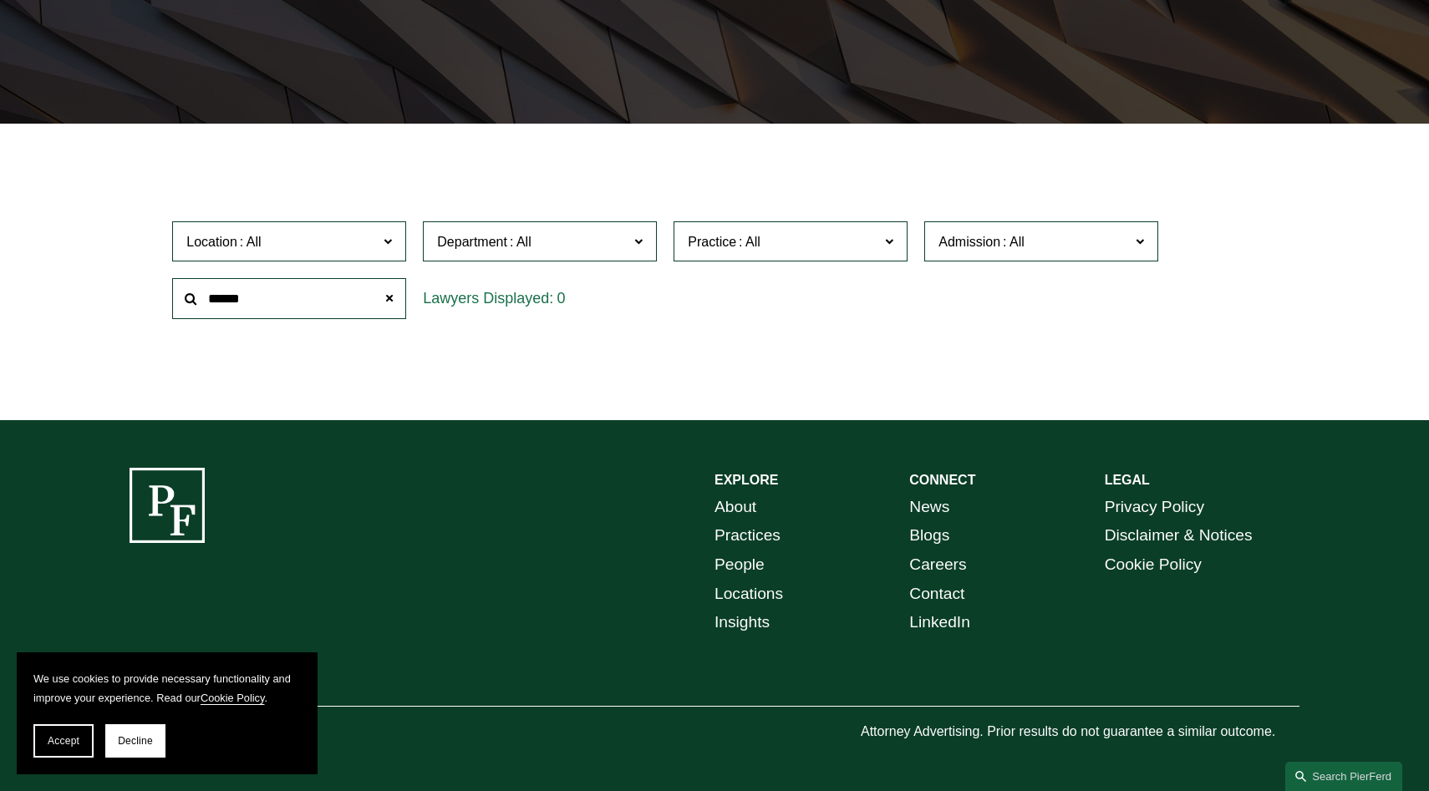
scroll to position [368, 0]
drag, startPoint x: 281, startPoint y: 302, endPoint x: 148, endPoint y: 315, distance: 133.6
click at [150, 314] on div "Location All [GEOGRAPHIC_DATA] [GEOGRAPHIC_DATA] [GEOGRAPHIC_DATA] [GEOGRAPHIC_…" at bounding box center [715, 270] width 1170 height 114
type input "*"
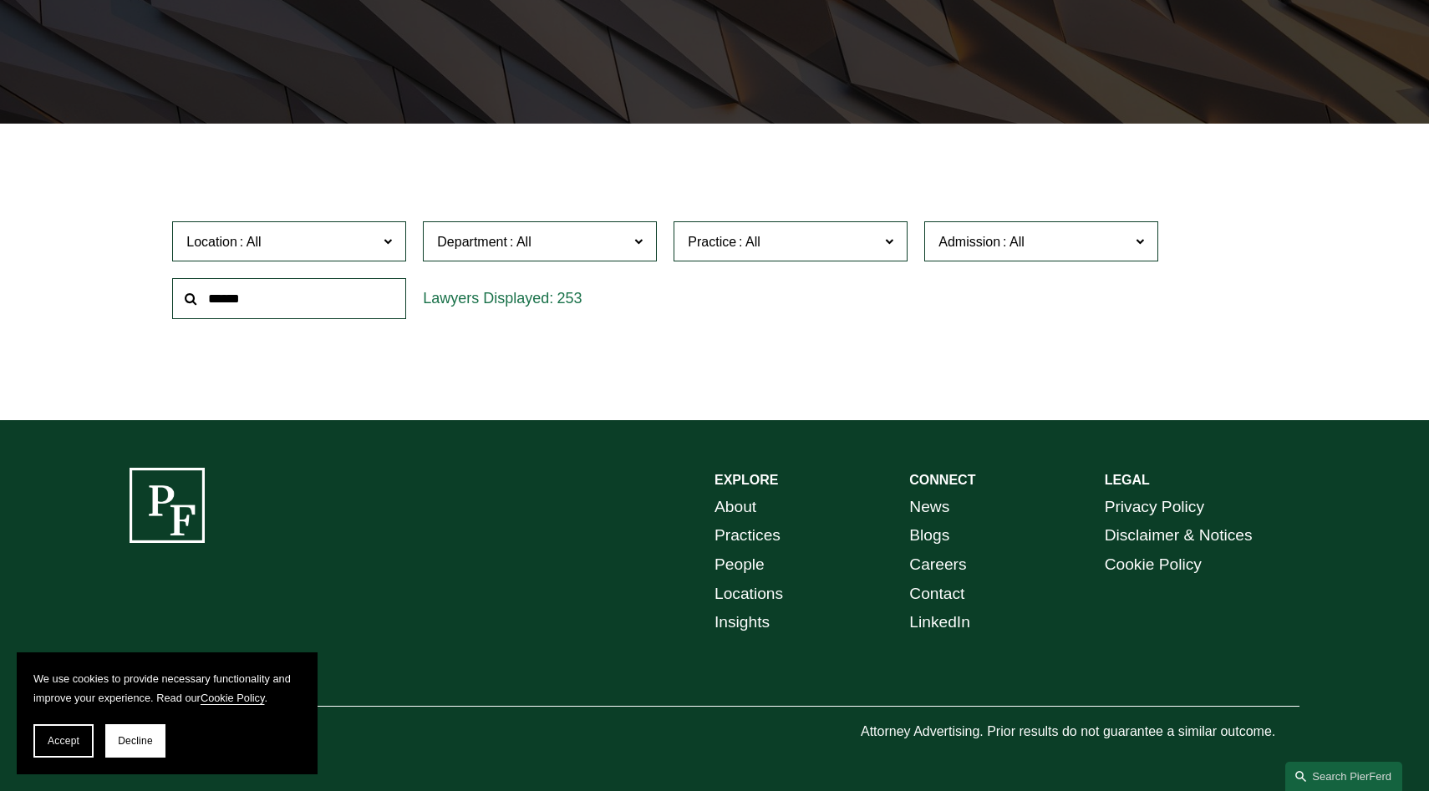
scroll to position [386, 0]
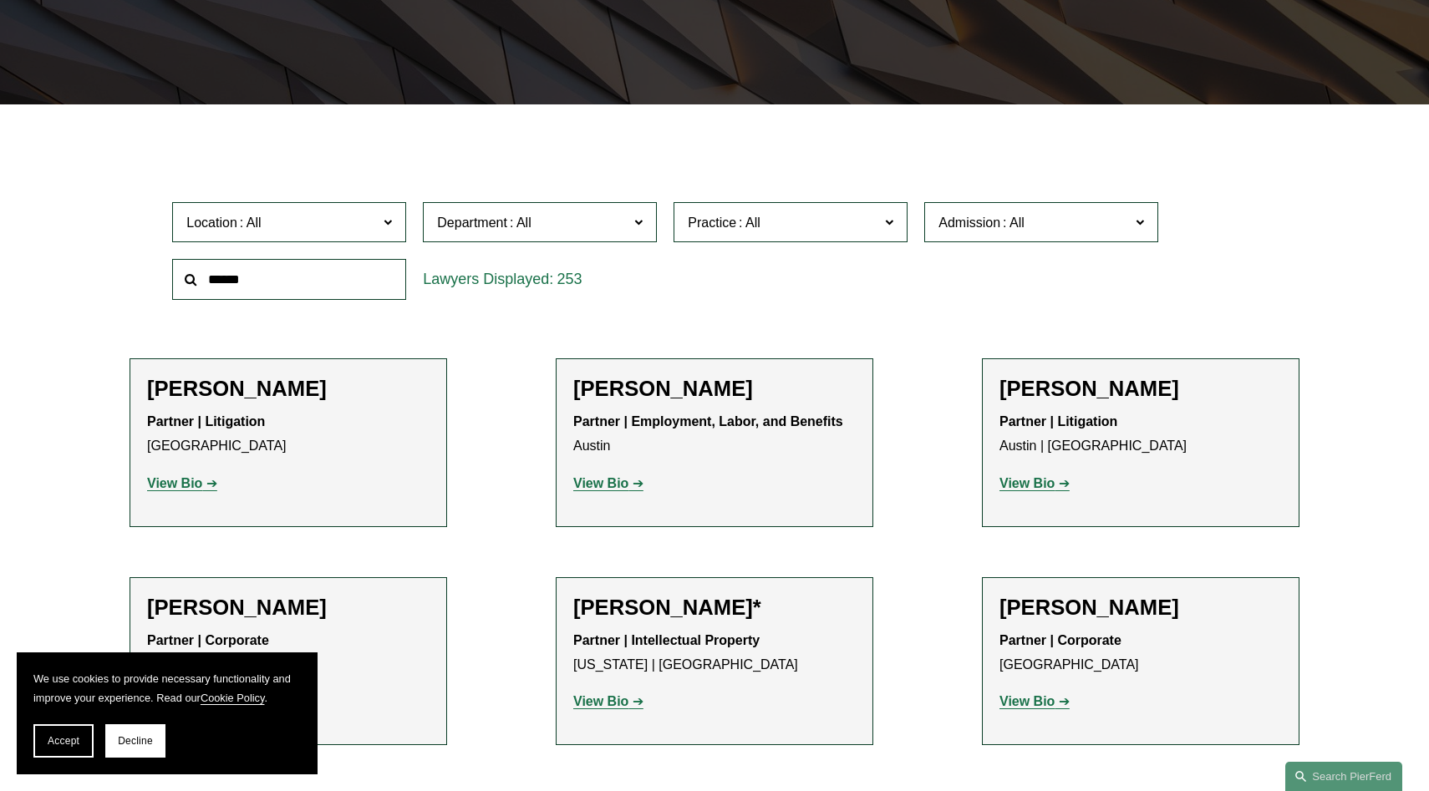
click at [868, 291] on div "Location All [GEOGRAPHIC_DATA] [GEOGRAPHIC_DATA] [GEOGRAPHIC_DATA] [GEOGRAPHIC_…" at bounding box center [714, 251] width 1101 height 114
click at [313, 285] on input "text" at bounding box center [289, 279] width 234 height 41
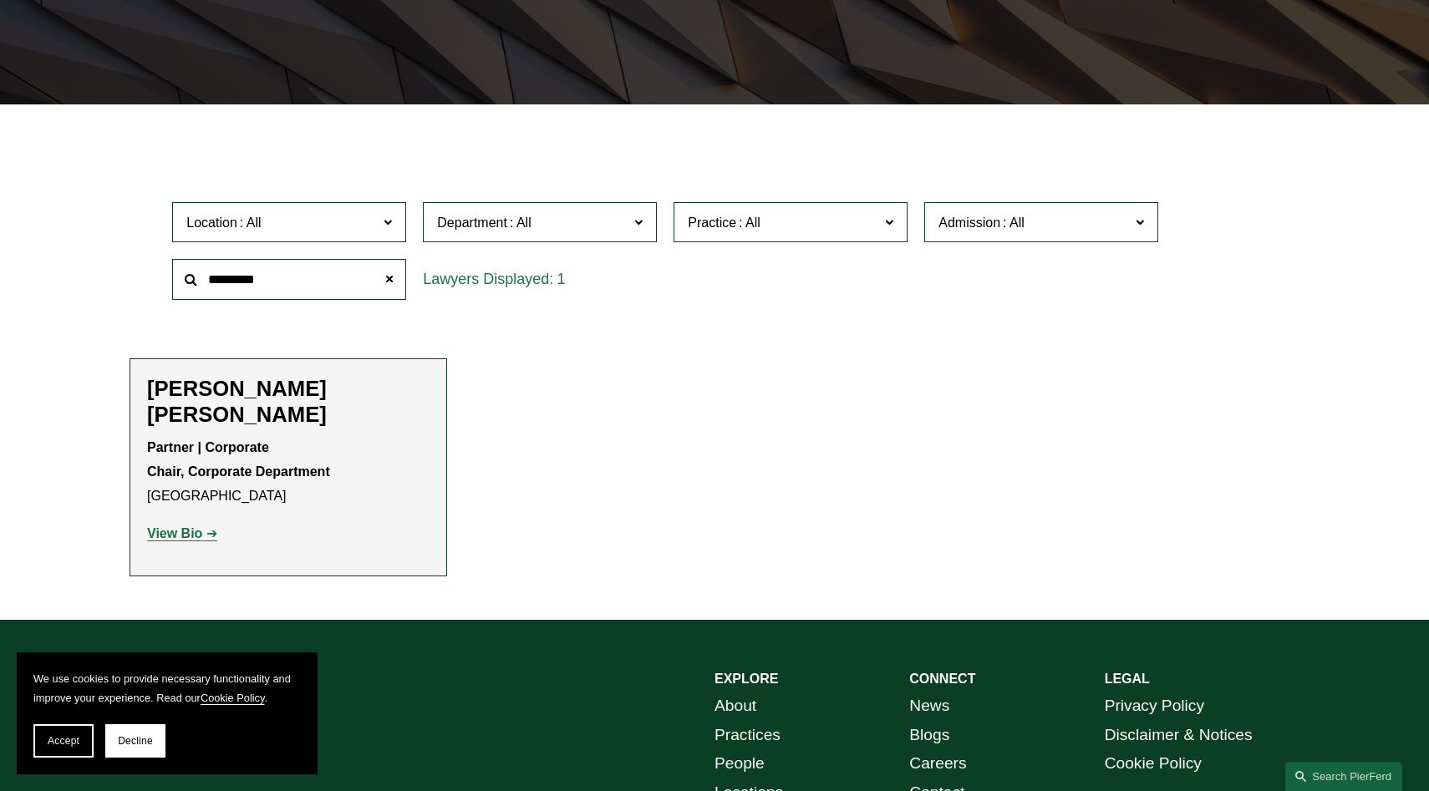
type input "*********"
click at [171, 527] on strong "View Bio" at bounding box center [174, 534] width 55 height 14
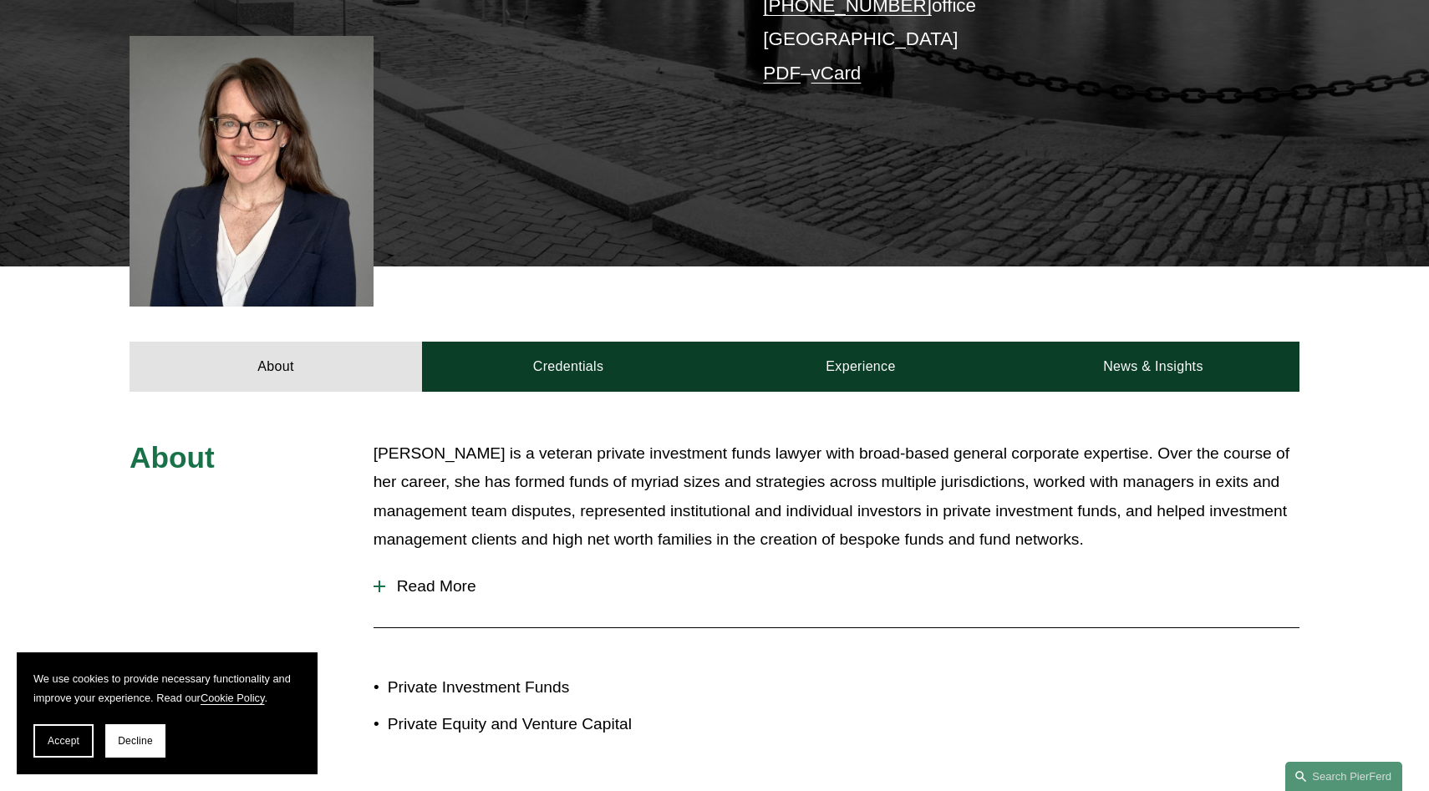
scroll to position [524, 0]
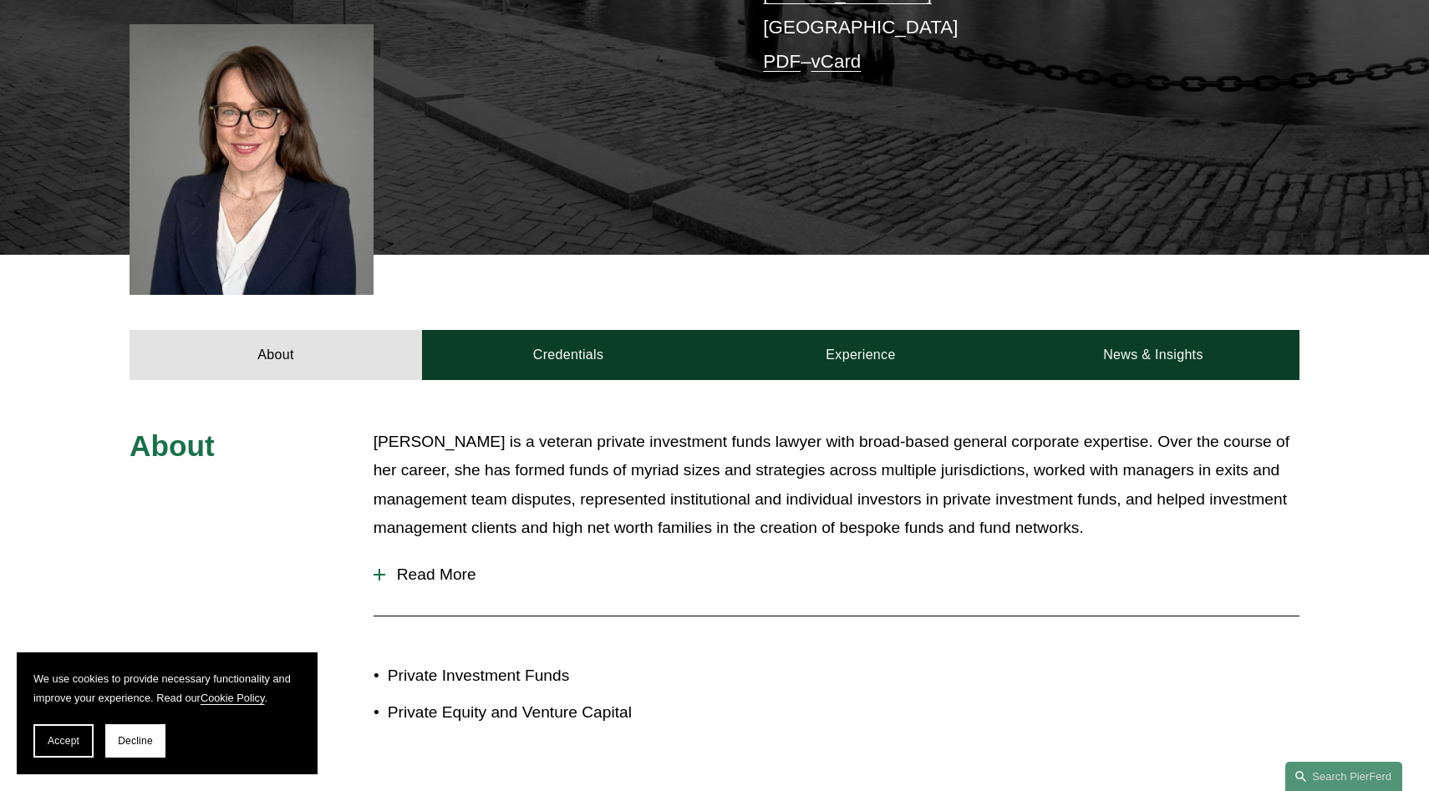
click at [452, 566] on span "Read More" at bounding box center [842, 575] width 914 height 18
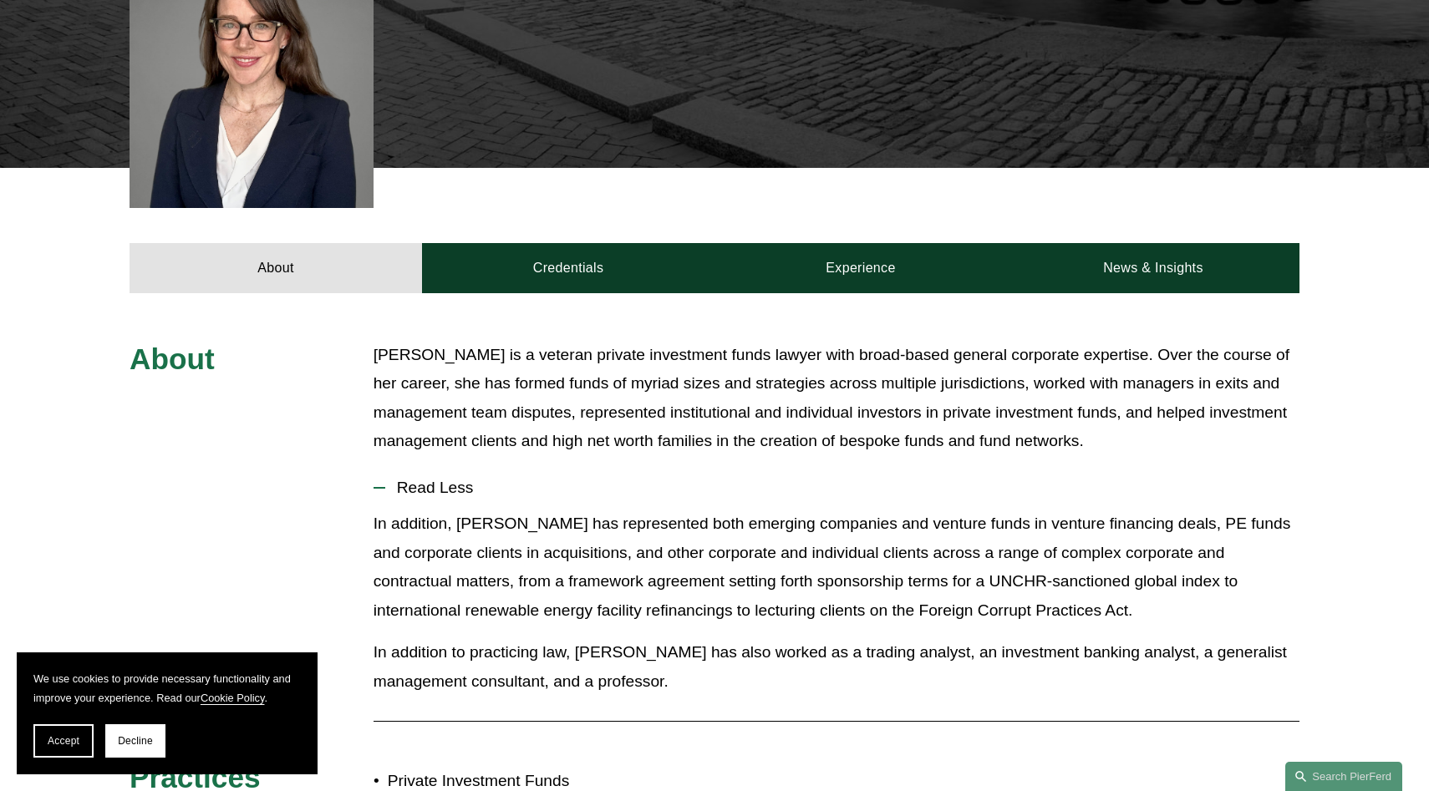
scroll to position [613, 0]
